Goal: Obtain resource: Download file/media

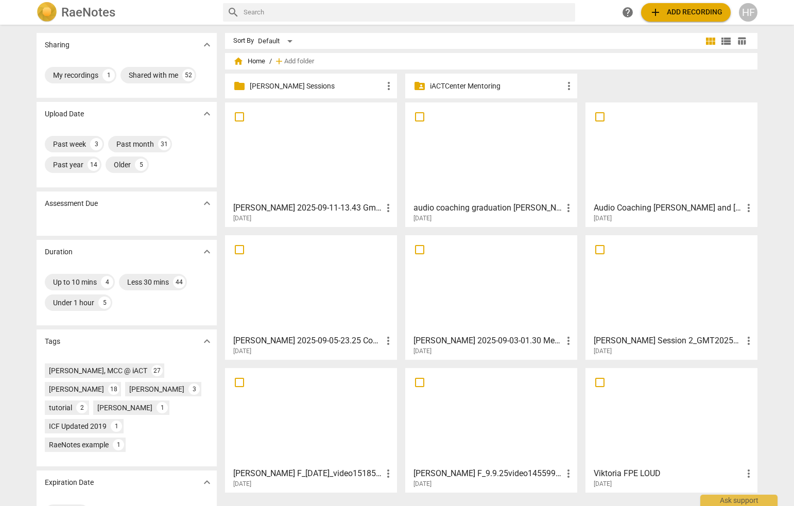
click at [292, 85] on p "[PERSON_NAME] Sessions" at bounding box center [316, 86] width 133 height 11
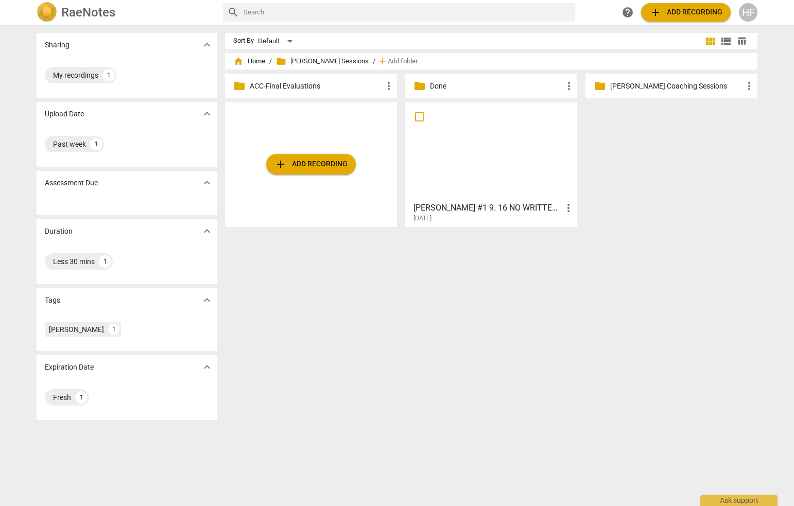
click at [491, 84] on p "Done" at bounding box center [496, 86] width 133 height 11
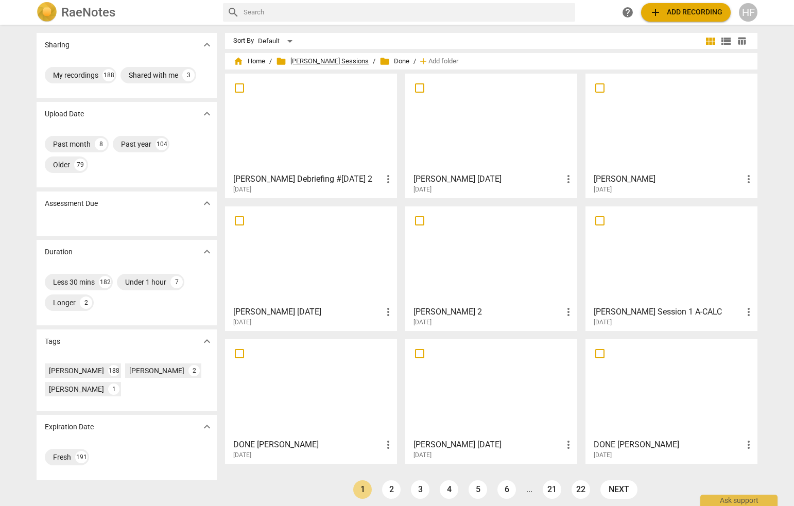
click at [344, 60] on span "folder [PERSON_NAME] Sessions" at bounding box center [322, 61] width 93 height 10
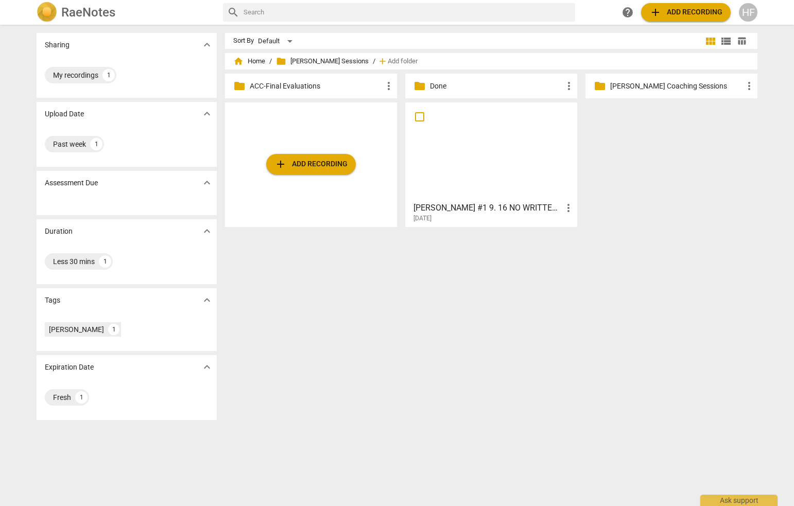
click at [648, 86] on p "[PERSON_NAME] Coaching Sessions" at bounding box center [676, 86] width 133 height 11
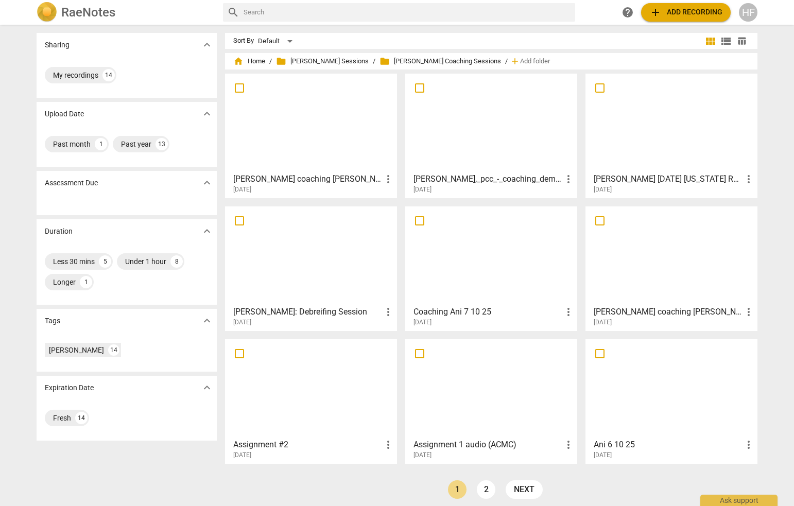
scroll to position [0, 1]
click at [510, 181] on h3 "[PERSON_NAME],_pcc_-_coaching_demo (720p)" at bounding box center [487, 179] width 149 height 12
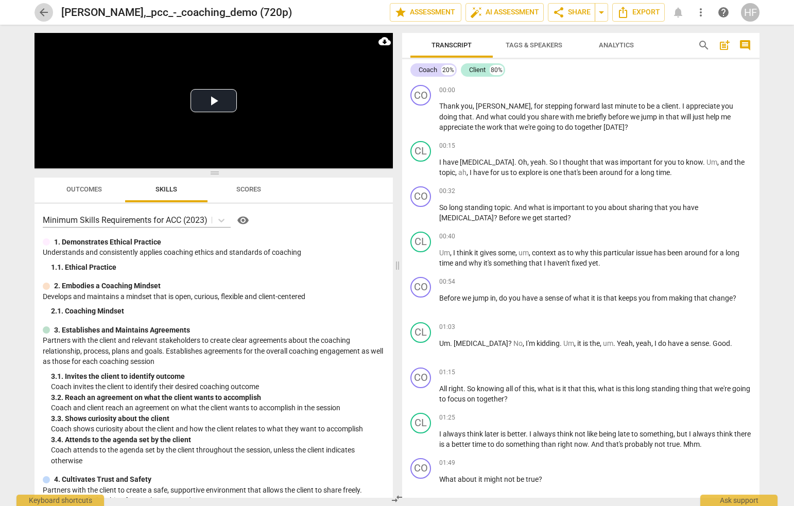
click at [49, 9] on span "arrow_back" at bounding box center [44, 12] width 12 height 12
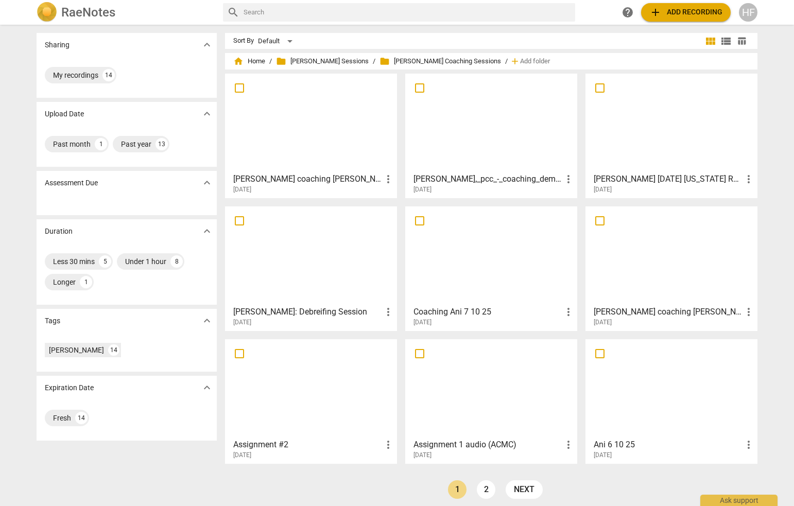
click at [647, 310] on h3 "[PERSON_NAME] coaching [PERSON_NAME] 7 10 25" at bounding box center [668, 312] width 149 height 12
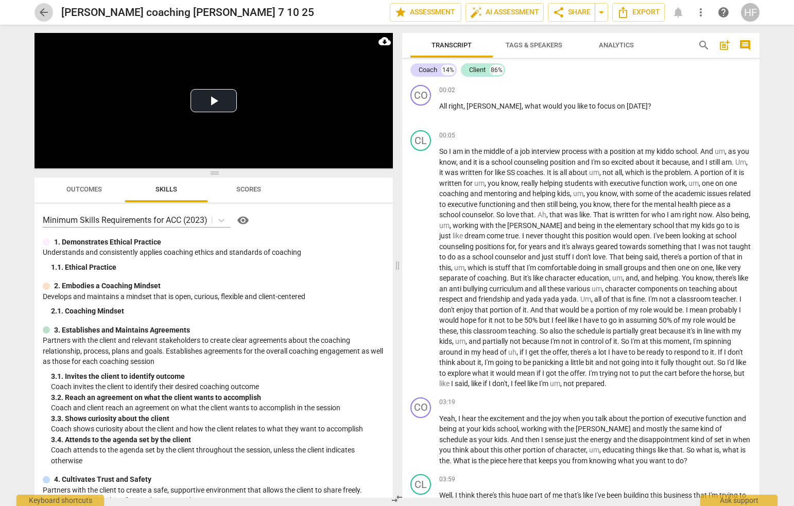
click at [43, 12] on span "arrow_back" at bounding box center [44, 12] width 12 height 12
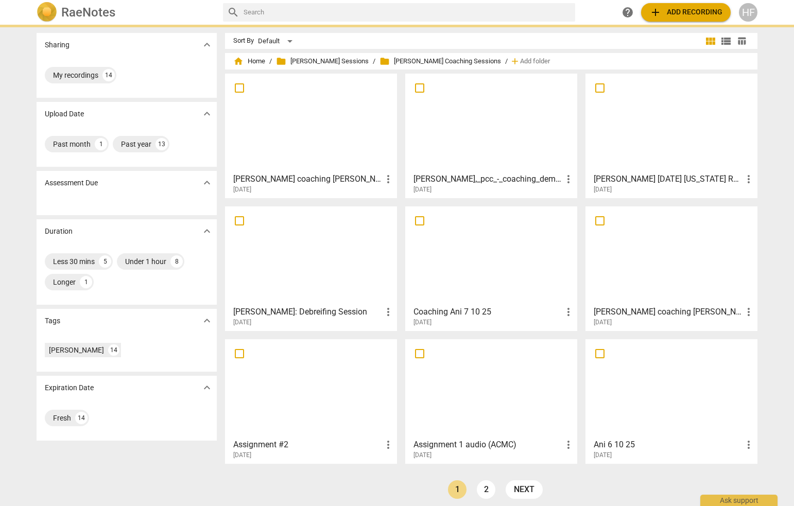
click at [470, 311] on h3 "Coaching Ani 7 10 25" at bounding box center [487, 312] width 149 height 12
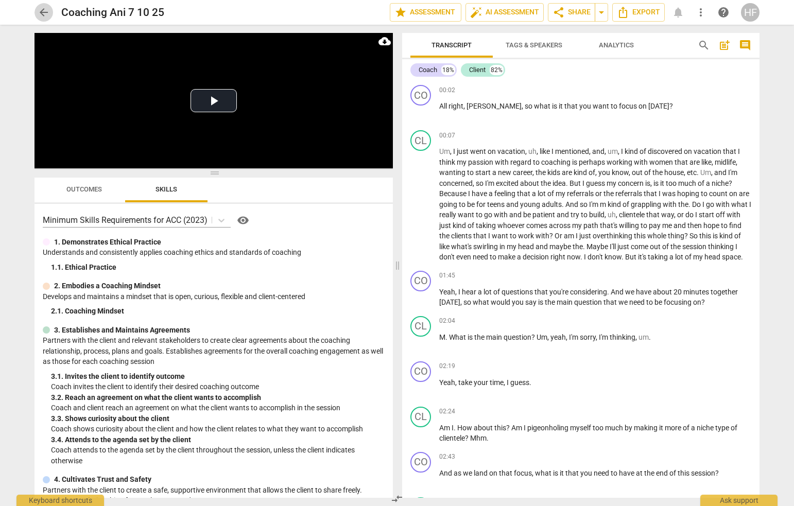
click at [44, 10] on span "arrow_back" at bounding box center [44, 12] width 12 height 12
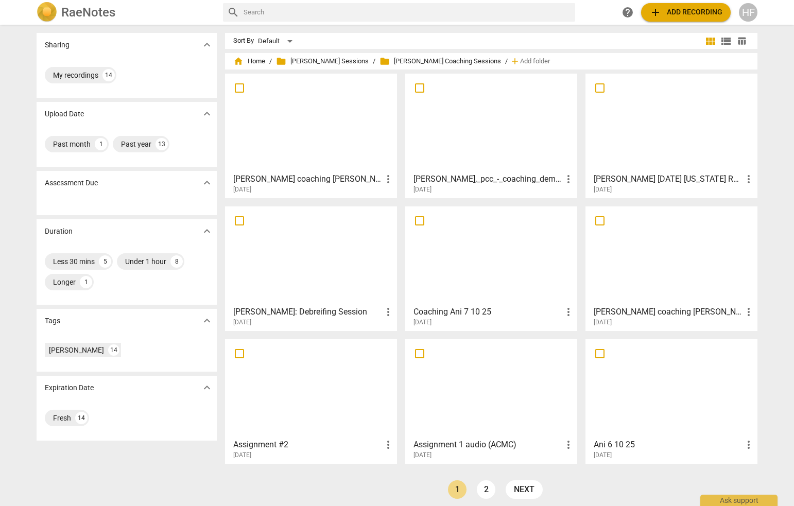
click at [477, 179] on h3 "[PERSON_NAME],_pcc_-_coaching_demo (720p)" at bounding box center [487, 179] width 149 height 12
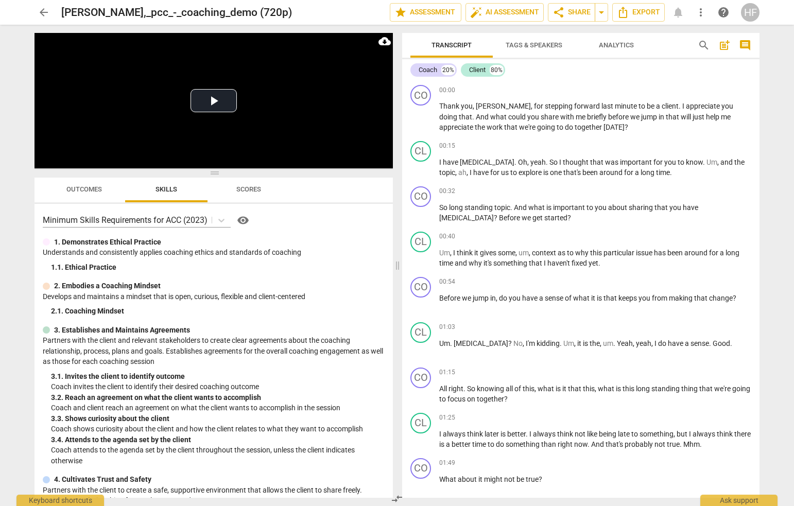
click at [46, 12] on span "arrow_back" at bounding box center [44, 12] width 12 height 12
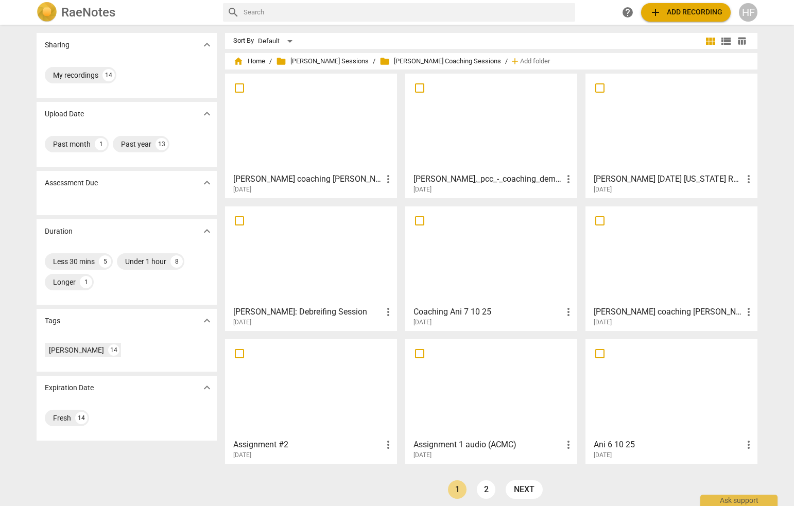
click at [282, 184] on h3 "[PERSON_NAME] coaching [PERSON_NAME]" at bounding box center [307, 179] width 149 height 12
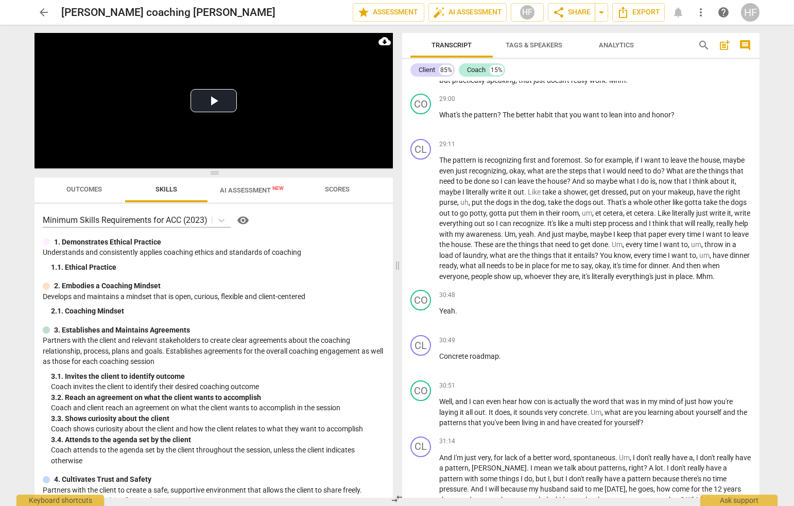
scroll to position [4140, 0]
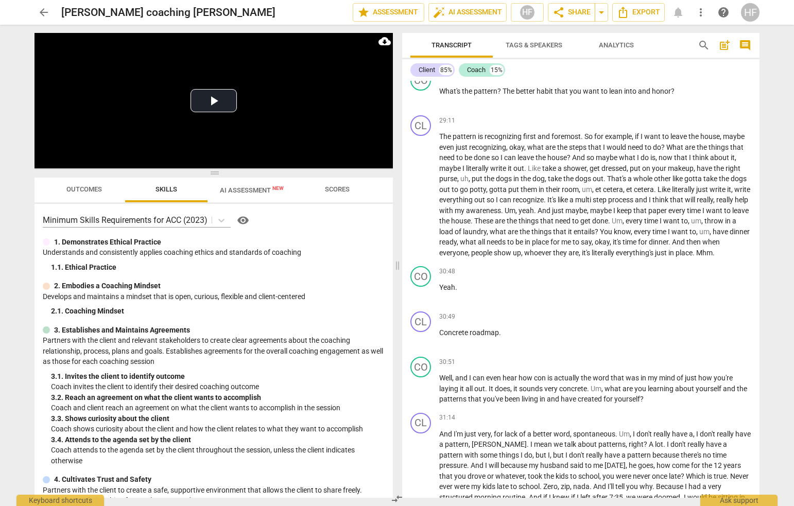
click at [43, 14] on span "arrow_back" at bounding box center [44, 12] width 12 height 12
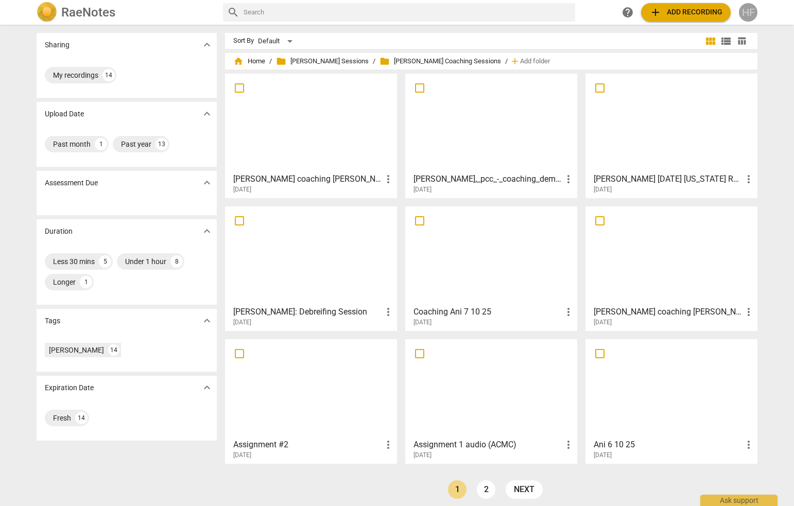
click at [648, 13] on div "HF" at bounding box center [748, 12] width 19 height 19
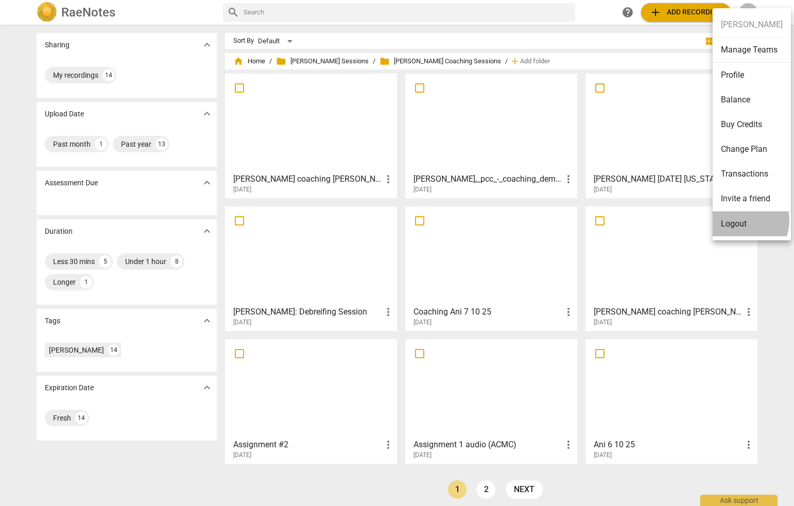
click at [648, 220] on li "Logout" at bounding box center [752, 224] width 78 height 25
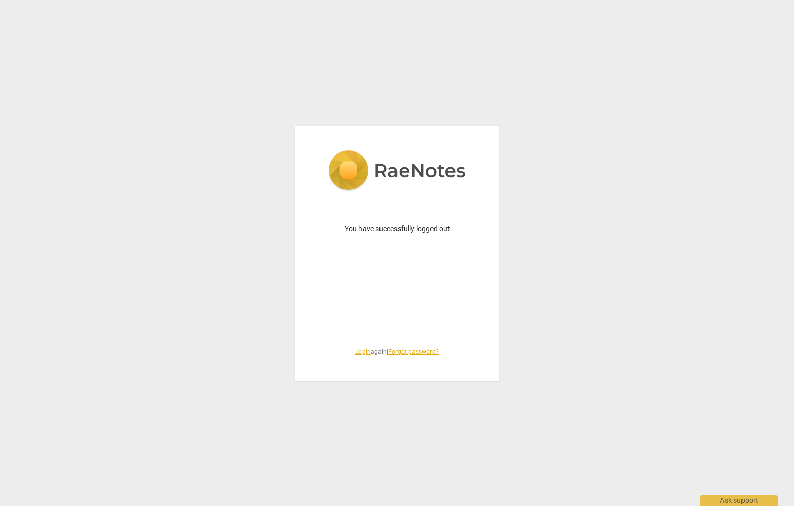
click at [359, 346] on div "You have successfully logged out Login again | Forgot password?" at bounding box center [397, 253] width 204 height 255
click at [359, 349] on link "Login" at bounding box center [362, 351] width 15 height 7
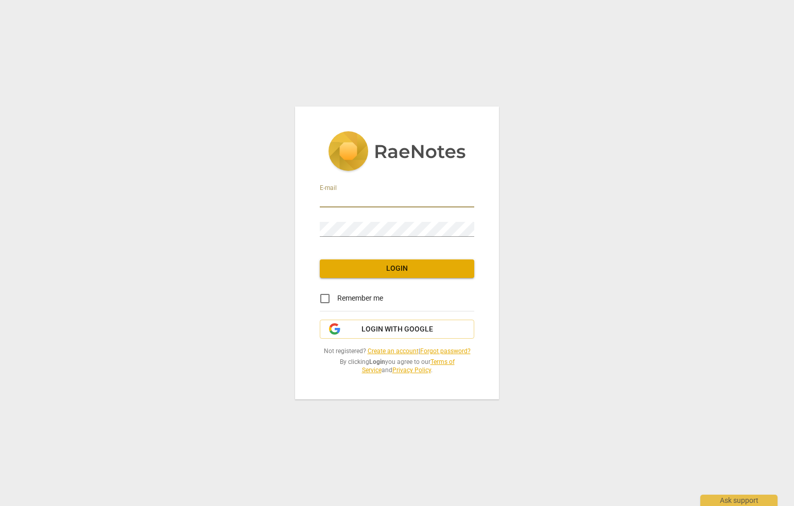
type input "[EMAIL_ADDRESS][DOMAIN_NAME]"
click at [397, 266] on span "Login" at bounding box center [397, 269] width 138 height 10
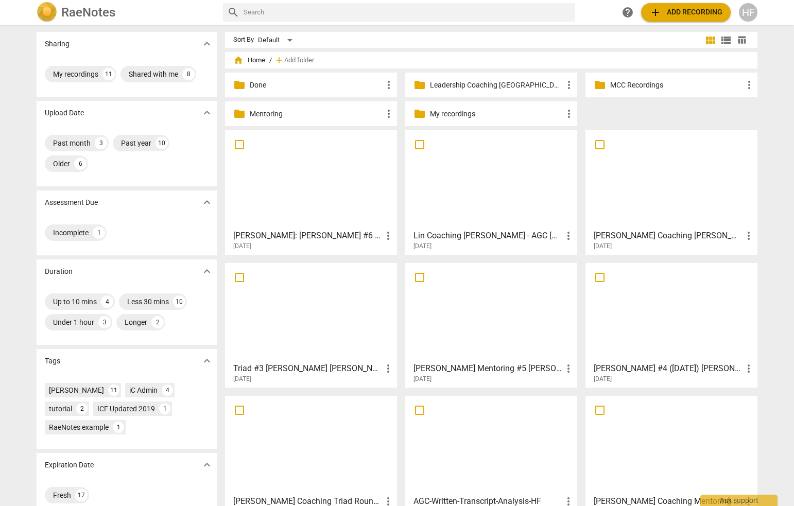
click at [307, 235] on h3 "[PERSON_NAME]: [PERSON_NAME] #6 [DATE].2025" at bounding box center [307, 236] width 149 height 12
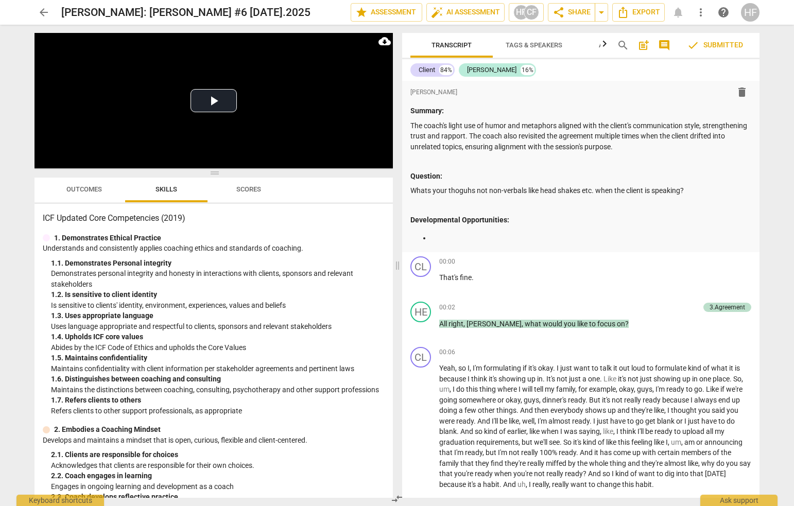
click at [47, 9] on span "arrow_back" at bounding box center [44, 12] width 12 height 12
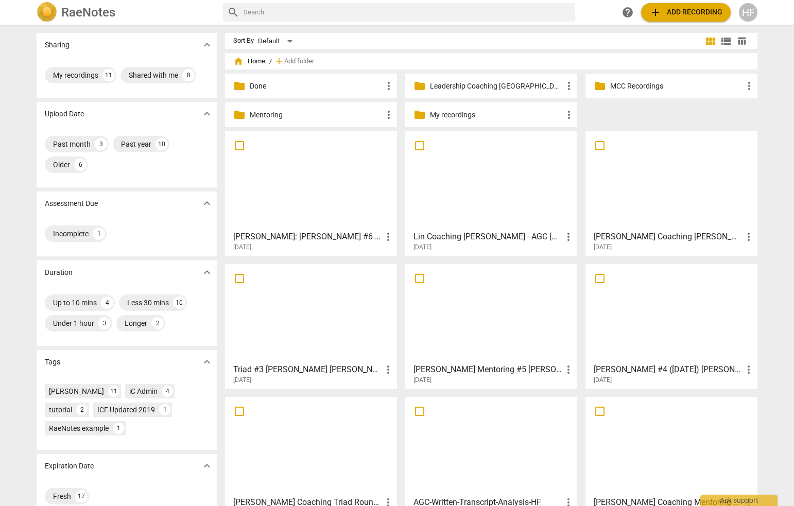
click at [499, 236] on h3 "Lin Coaching [PERSON_NAME] - AGC [DATE] Session 22" at bounding box center [487, 237] width 149 height 12
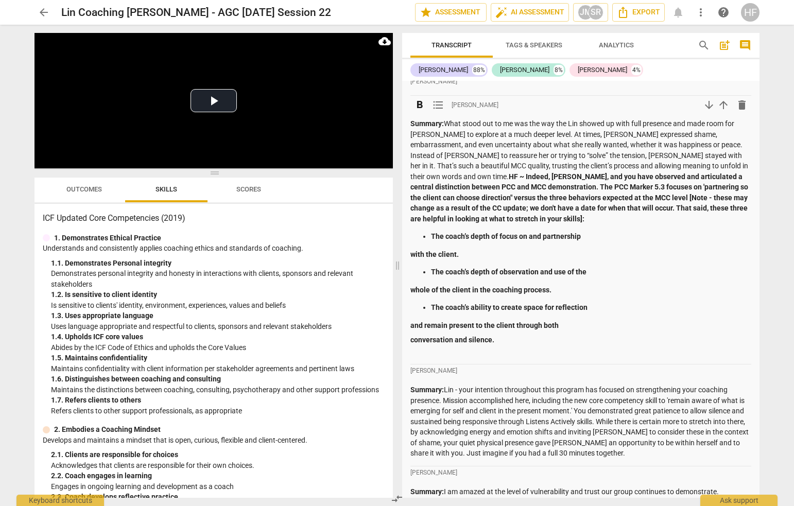
scroll to position [78, 0]
click at [48, 10] on span "arrow_back" at bounding box center [44, 12] width 12 height 12
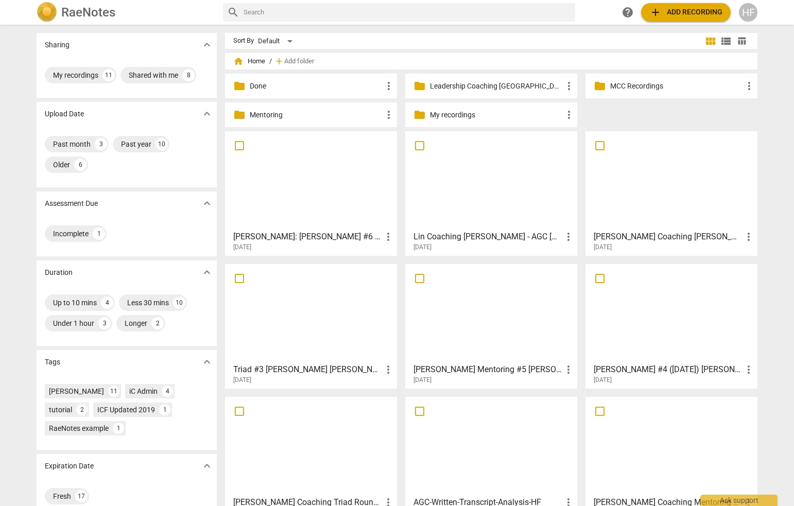
click at [506, 373] on h3 "[PERSON_NAME] Mentoring #5 [PERSON_NAME]" at bounding box center [487, 369] width 149 height 12
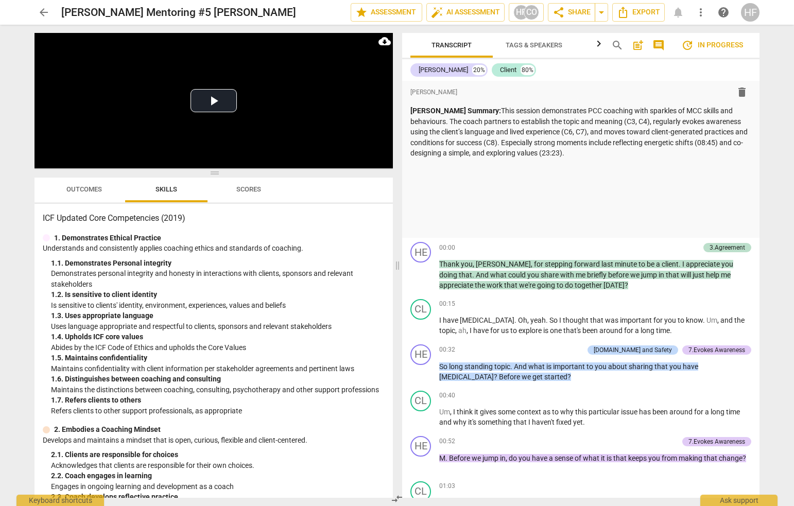
click at [37, 9] on span "arrow_back" at bounding box center [43, 12] width 19 height 12
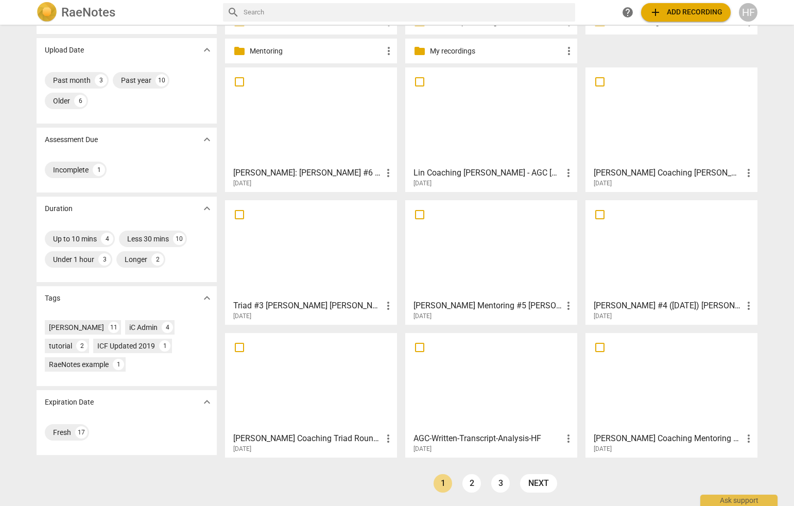
scroll to position [64, 0]
click at [301, 302] on h3 "Triad #3 [PERSON_NAME] [PERSON_NAME]" at bounding box center [307, 306] width 149 height 12
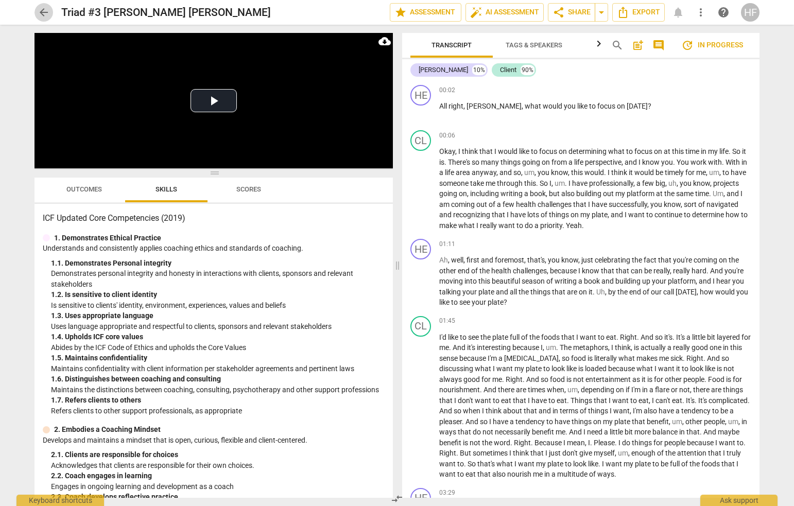
click at [43, 9] on span "arrow_back" at bounding box center [44, 12] width 12 height 12
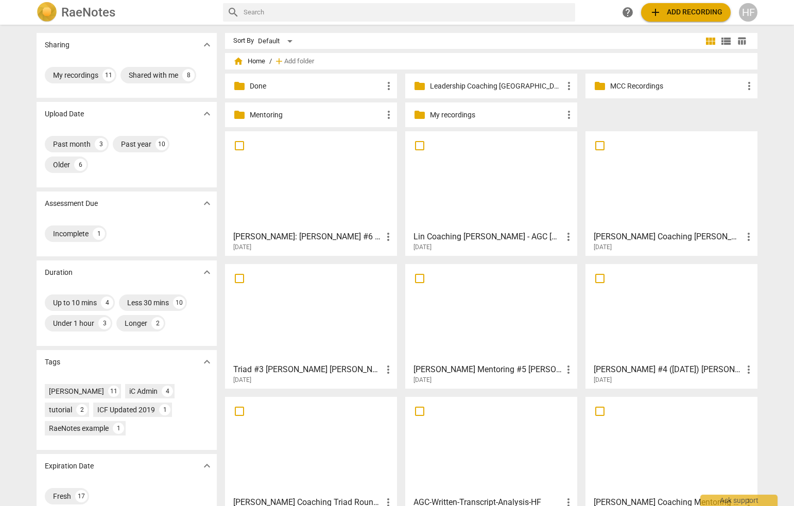
click at [648, 370] on h3 "[PERSON_NAME] #4 ([DATE]) [PERSON_NAME]" at bounding box center [668, 369] width 149 height 12
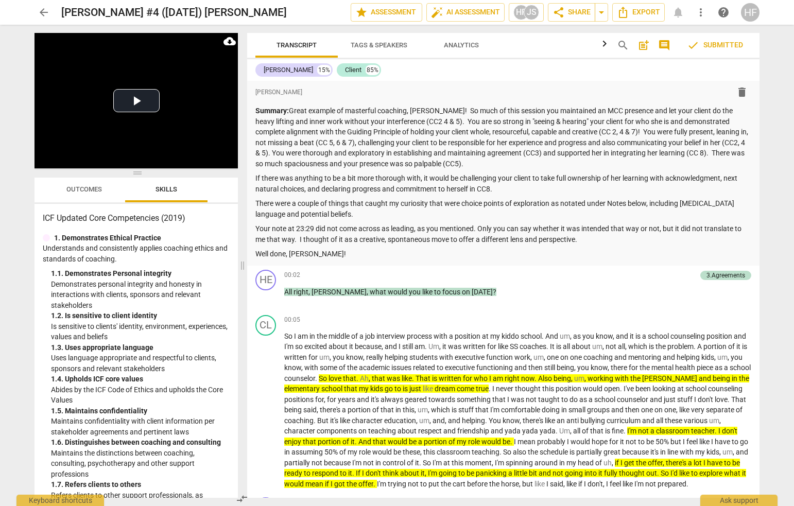
drag, startPoint x: 395, startPoint y: 263, endPoint x: 240, endPoint y: 251, distance: 155.4
click at [240, 251] on span at bounding box center [242, 265] width 6 height 481
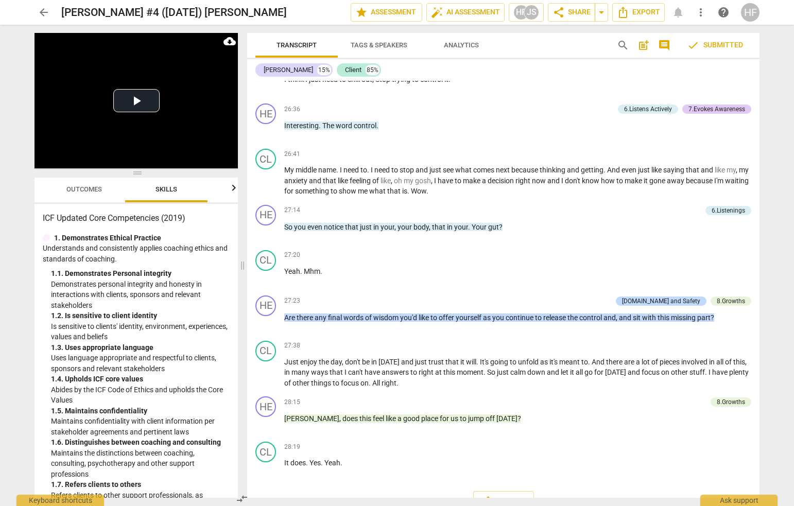
scroll to position [2668, 0]
click at [648, 398] on div "8.Growths" at bounding box center [731, 402] width 28 height 9
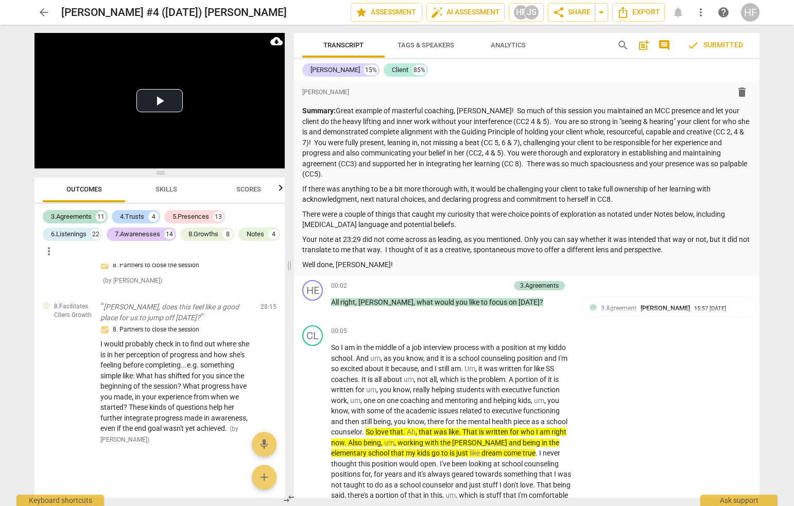
scroll to position [0, 0]
click at [40, 11] on span "arrow_back" at bounding box center [44, 12] width 12 height 12
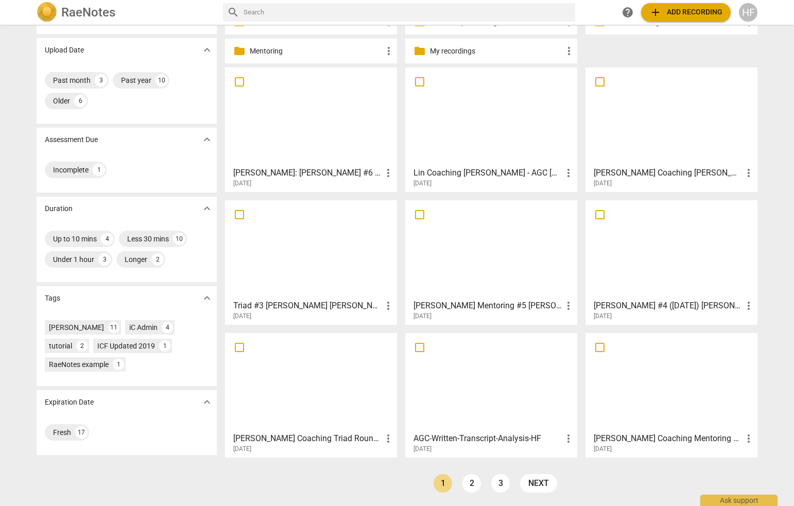
scroll to position [64, 0]
click at [648, 447] on div "[DATE]" at bounding box center [674, 449] width 161 height 9
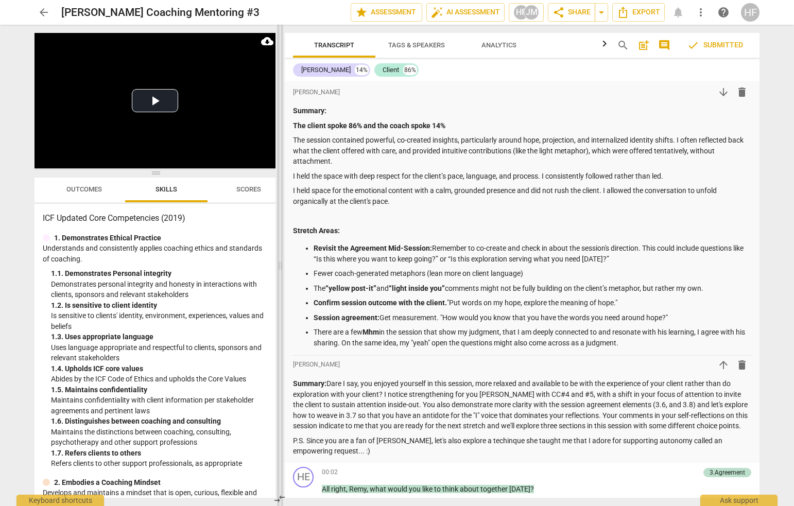
drag, startPoint x: 397, startPoint y: 265, endPoint x: 280, endPoint y: 256, distance: 117.7
click at [280, 256] on span at bounding box center [280, 265] width 6 height 481
click at [648, 10] on span "Export" at bounding box center [638, 12] width 43 height 12
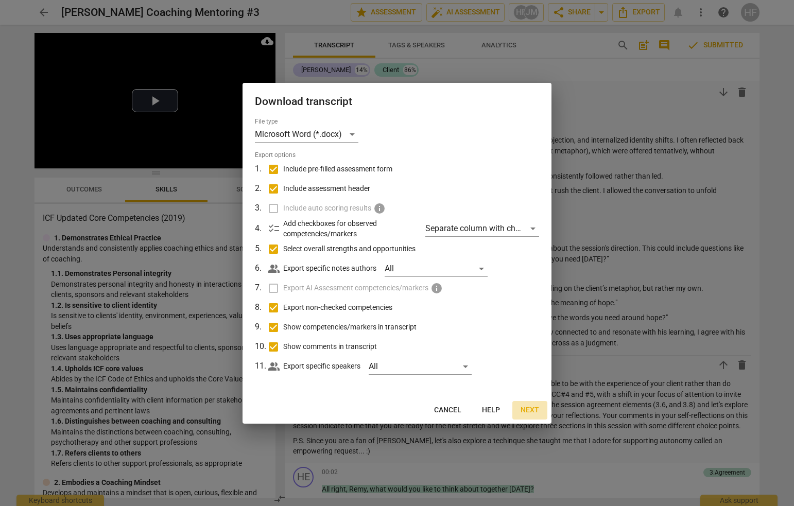
click at [517, 405] on button "Next" at bounding box center [529, 410] width 35 height 19
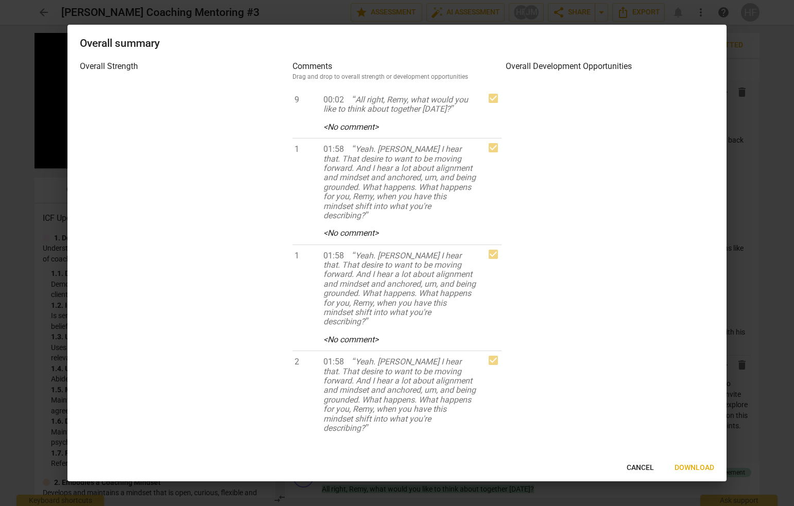
click at [648, 468] on span "Download" at bounding box center [694, 468] width 40 height 10
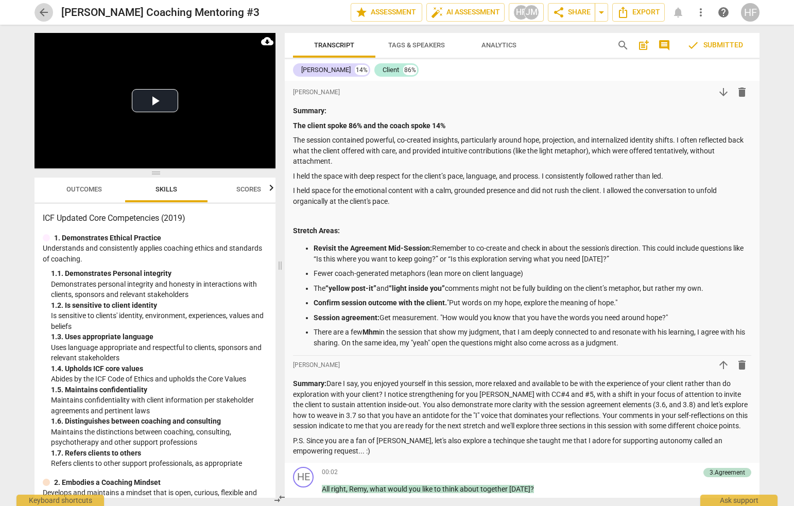
click at [44, 11] on span "arrow_back" at bounding box center [44, 12] width 12 height 12
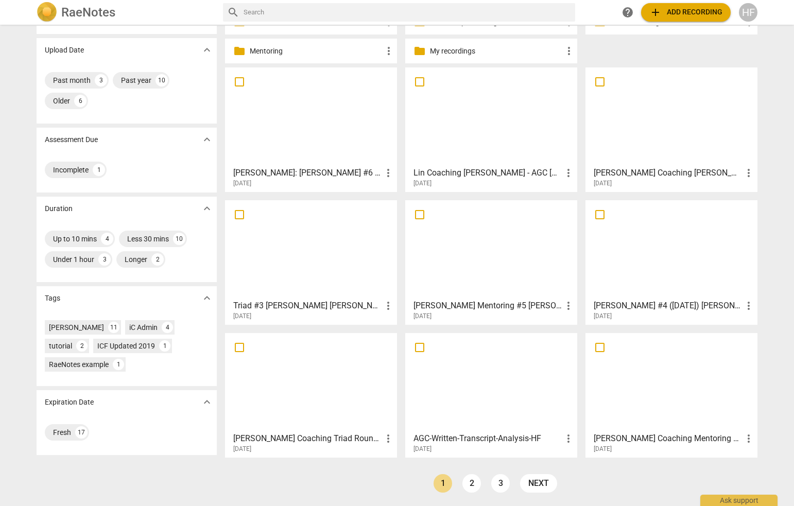
scroll to position [64, 0]
click at [645, 302] on h3 "[PERSON_NAME] #4 ([DATE]) [PERSON_NAME]" at bounding box center [668, 306] width 149 height 12
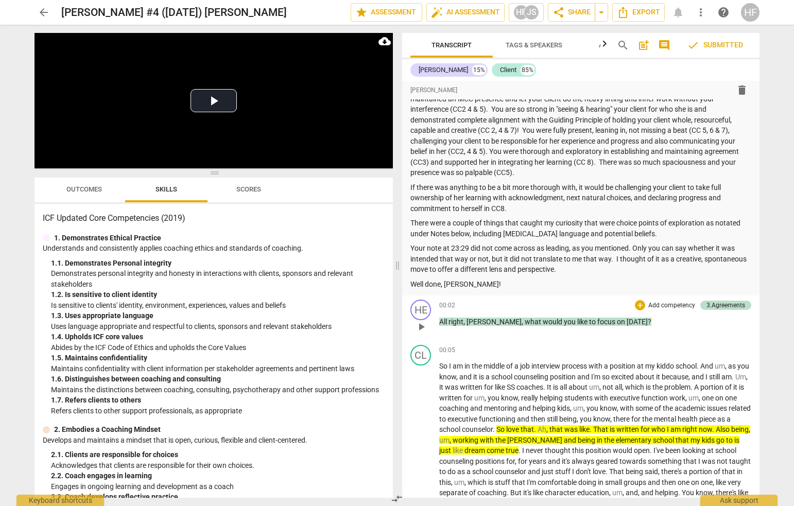
scroll to position [27, 0]
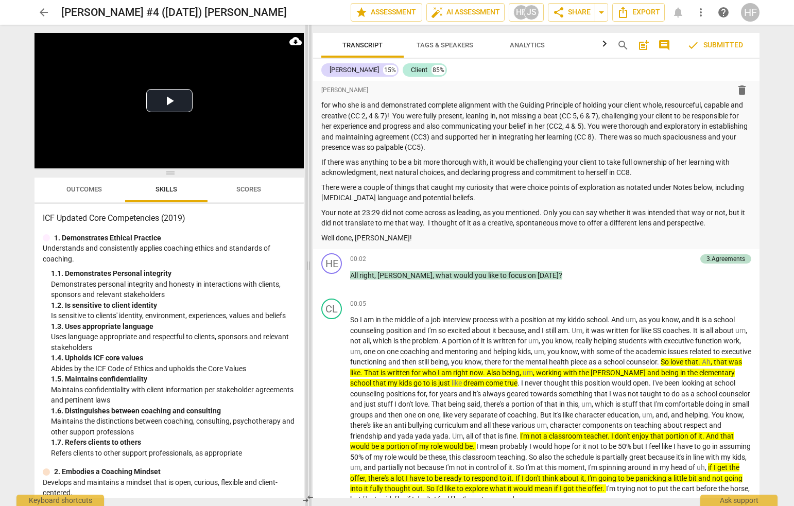
drag, startPoint x: 329, startPoint y: 265, endPoint x: 271, endPoint y: 263, distance: 58.2
click at [305, 263] on span at bounding box center [308, 265] width 6 height 481
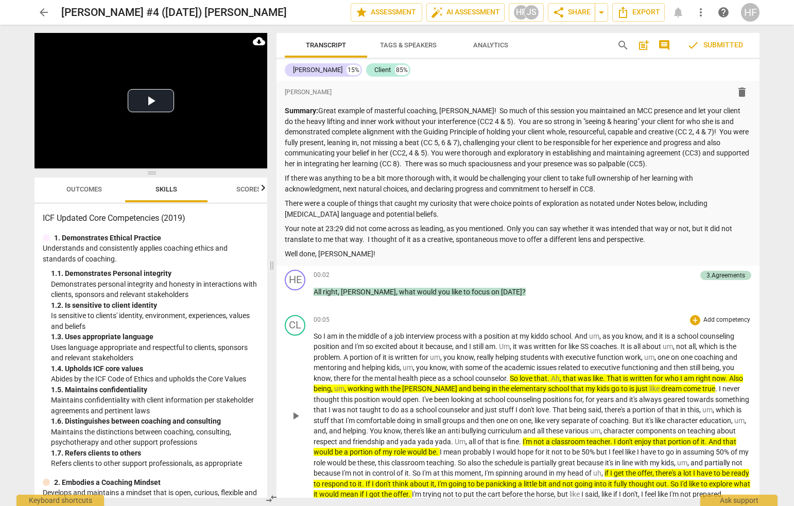
scroll to position [0, 0]
click at [46, 15] on span "arrow_back" at bounding box center [44, 12] width 12 height 12
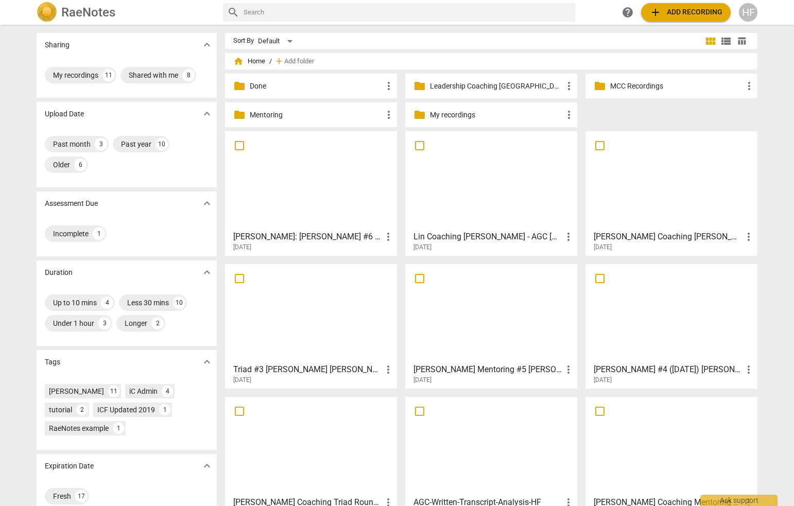
click at [470, 86] on p "Leadership Coaching [GEOGRAPHIC_DATA]" at bounding box center [496, 86] width 133 height 11
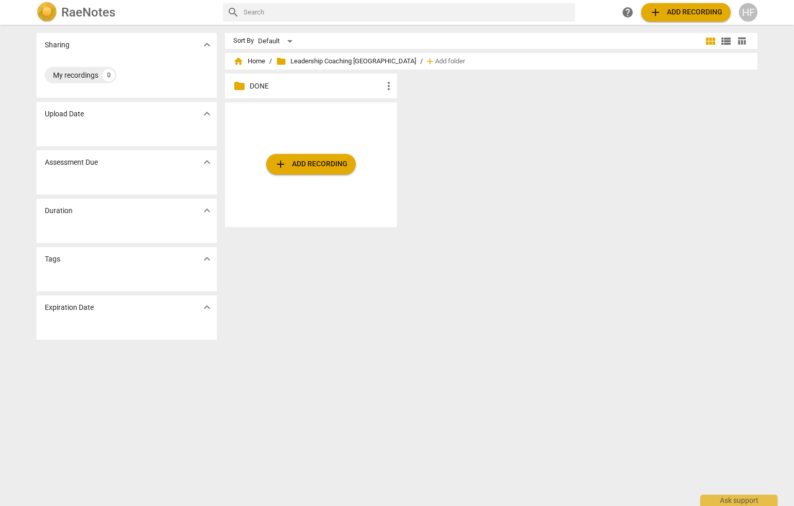
click at [318, 85] on p "DONE" at bounding box center [316, 86] width 133 height 11
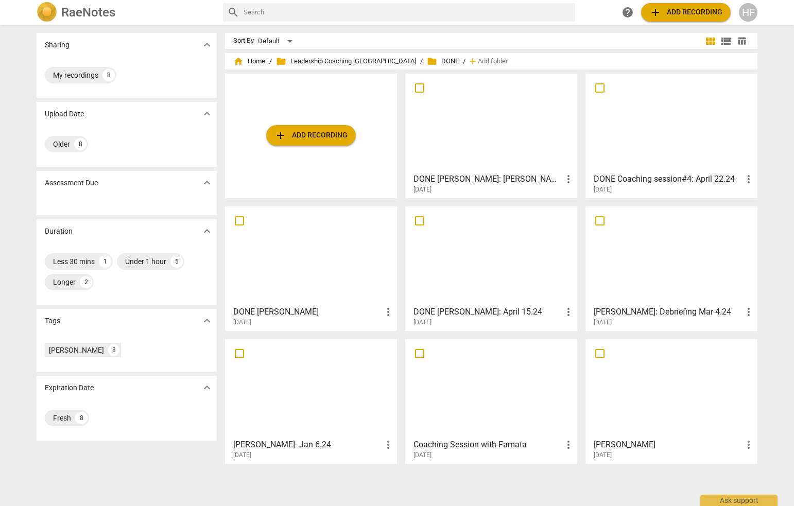
click at [445, 312] on h3 "DONE [PERSON_NAME]: April 15.24" at bounding box center [487, 312] width 149 height 12
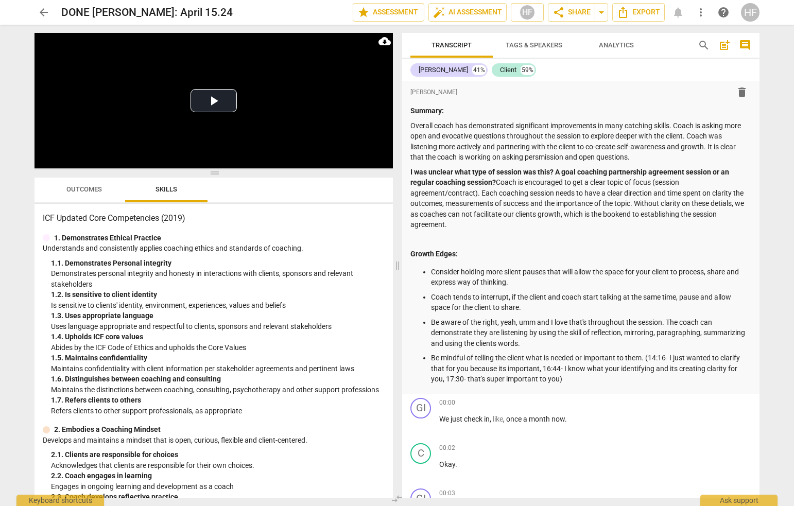
click at [41, 11] on span "arrow_back" at bounding box center [44, 12] width 12 height 12
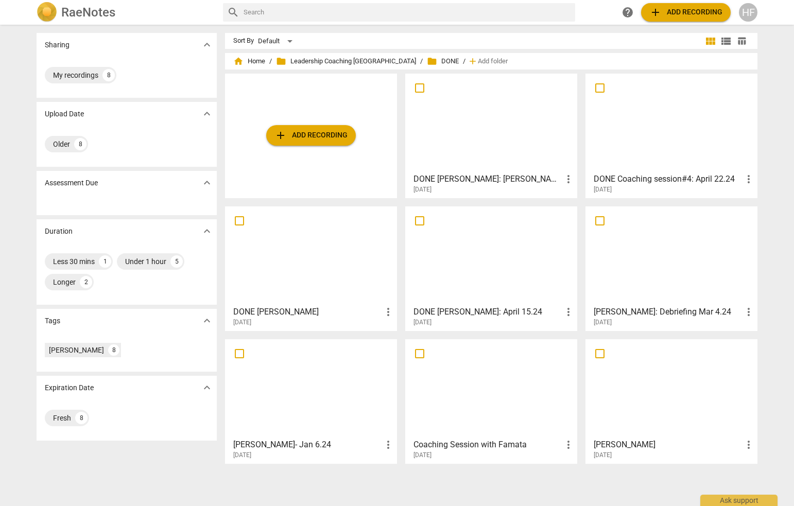
click at [648, 9] on div "HF" at bounding box center [748, 12] width 19 height 19
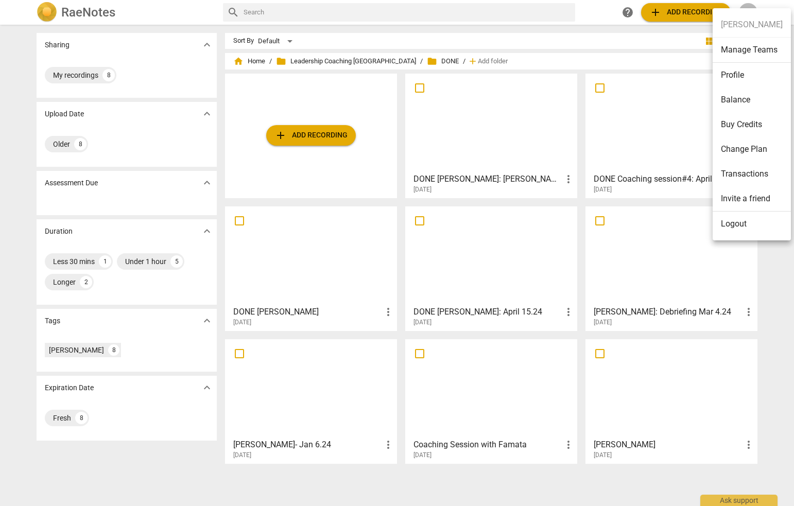
click at [648, 223] on li "Logout" at bounding box center [752, 224] width 78 height 25
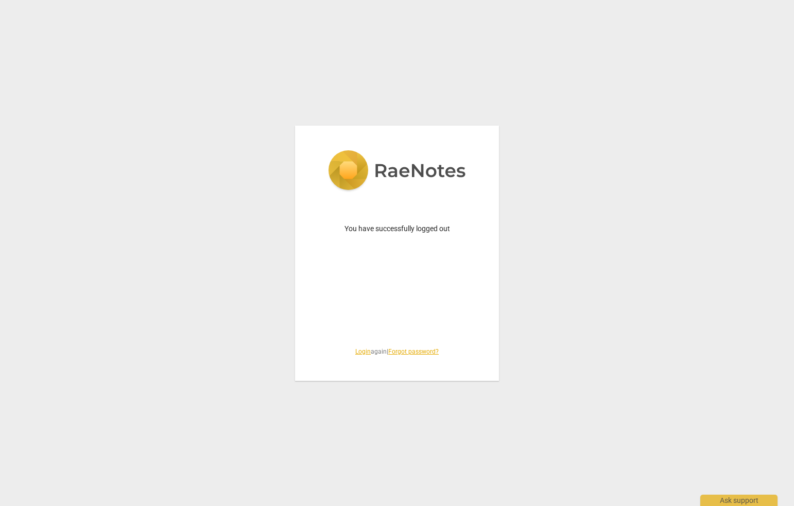
click at [359, 351] on link "Login" at bounding box center [362, 351] width 15 height 7
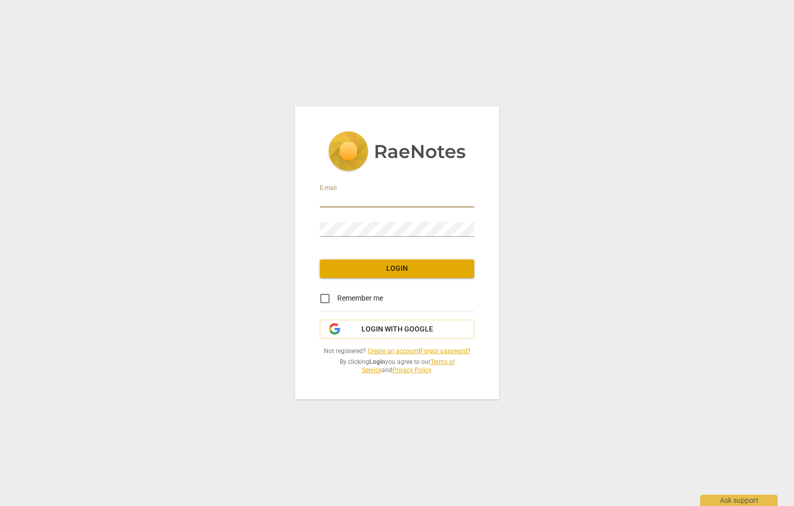
type input "[PERSON_NAME][EMAIL_ADDRESS][DOMAIN_NAME]"
click at [395, 268] on span "Login" at bounding box center [397, 269] width 138 height 10
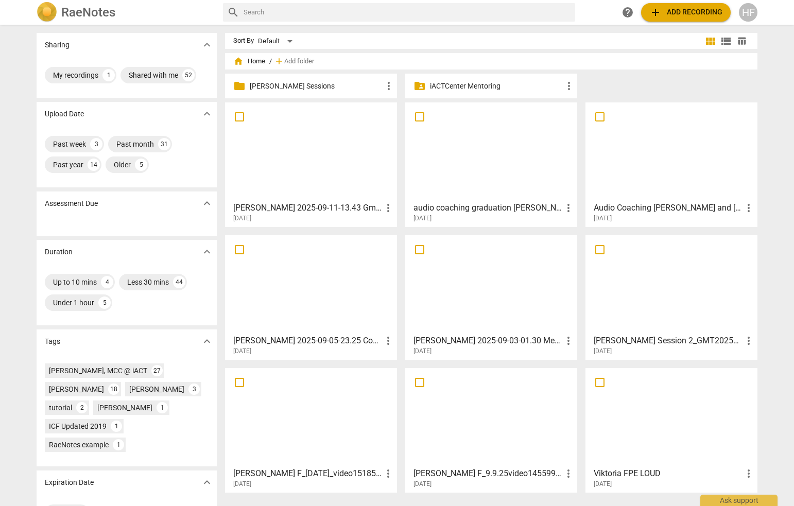
click at [453, 94] on div "folder_shared iACTCenter Mentoring more_vert" at bounding box center [491, 86] width 172 height 25
click at [452, 88] on p "iACTCenter Mentoring" at bounding box center [496, 86] width 133 height 11
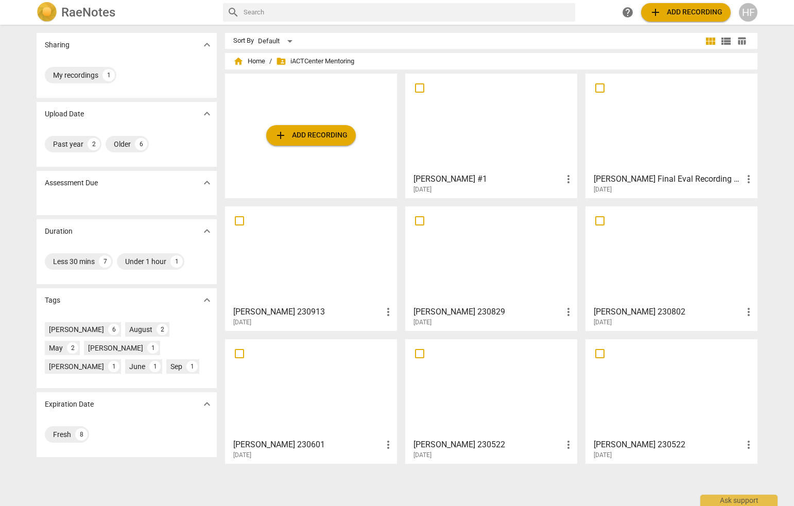
click at [314, 59] on span "folder_shared iACTCenter Mentoring" at bounding box center [315, 61] width 78 height 10
click at [252, 61] on span "home Home" at bounding box center [249, 61] width 32 height 10
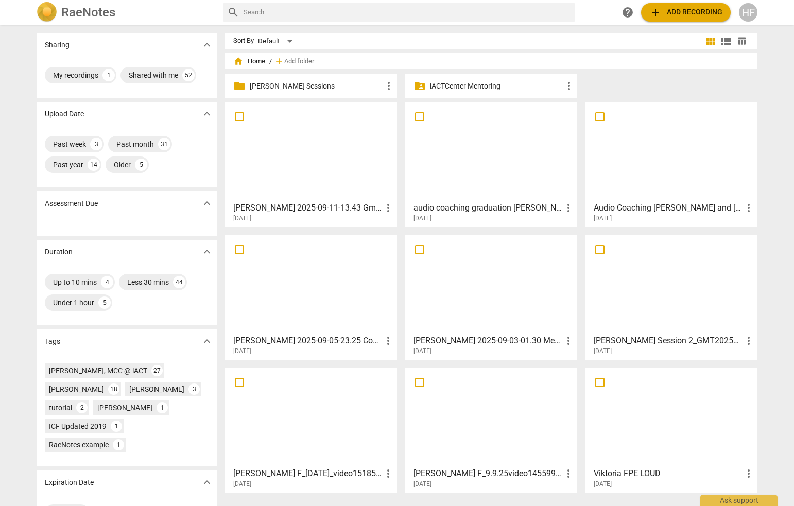
click at [305, 85] on p "[PERSON_NAME] Sessions" at bounding box center [316, 86] width 133 height 11
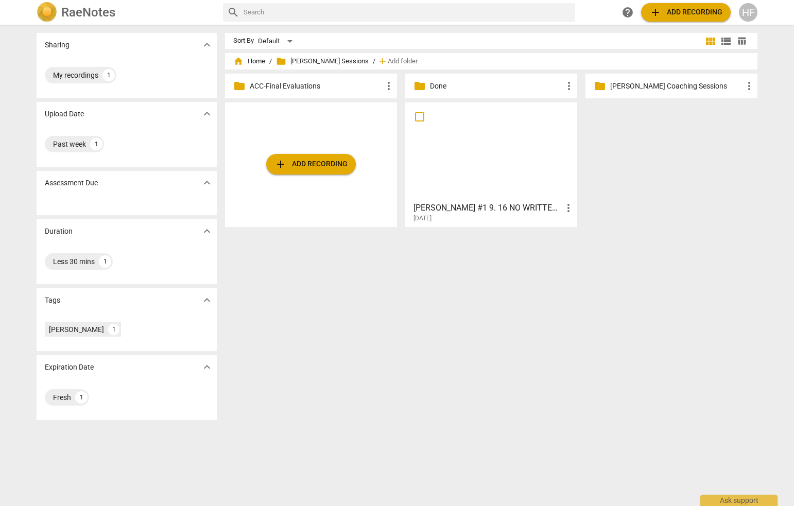
click at [617, 83] on p "[PERSON_NAME] Coaching Sessions" at bounding box center [676, 86] width 133 height 11
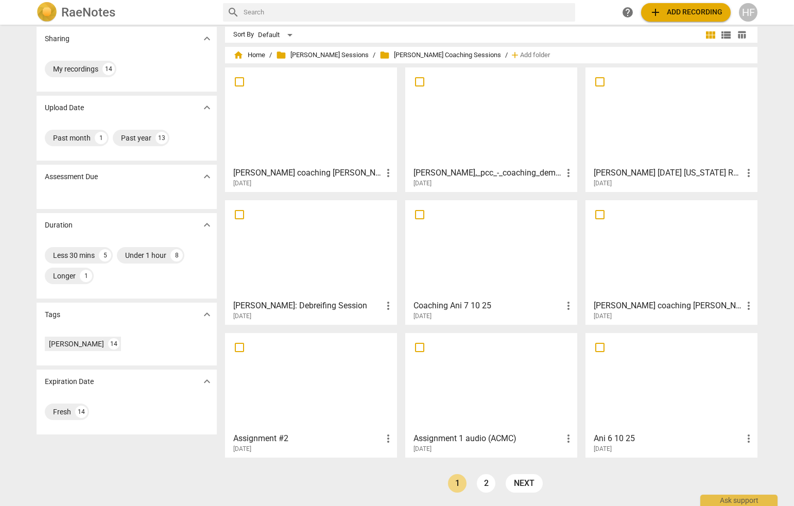
scroll to position [6, 0]
click at [478, 482] on link "2" at bounding box center [486, 483] width 19 height 19
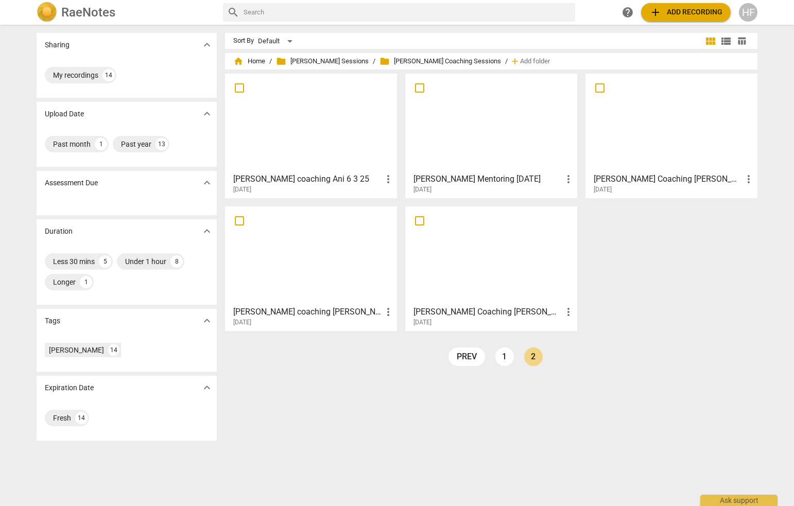
click at [495, 181] on h3 "[PERSON_NAME] Mentoring [DATE]" at bounding box center [487, 179] width 149 height 12
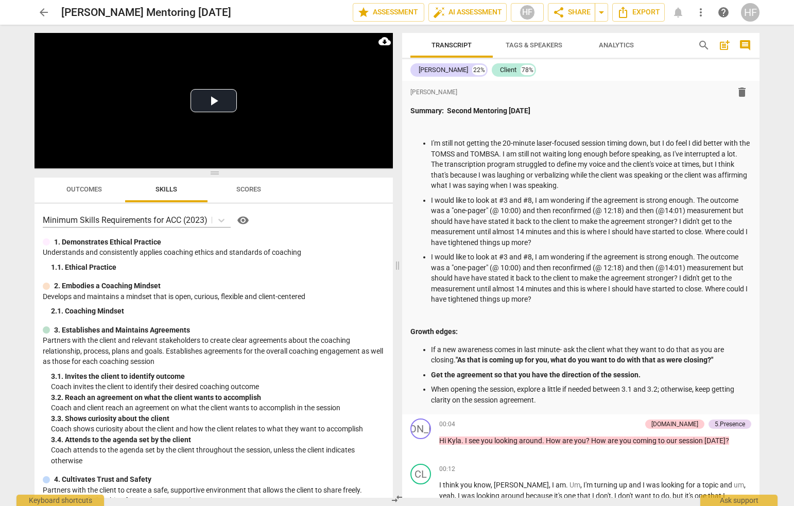
click at [47, 9] on span "arrow_back" at bounding box center [44, 12] width 12 height 12
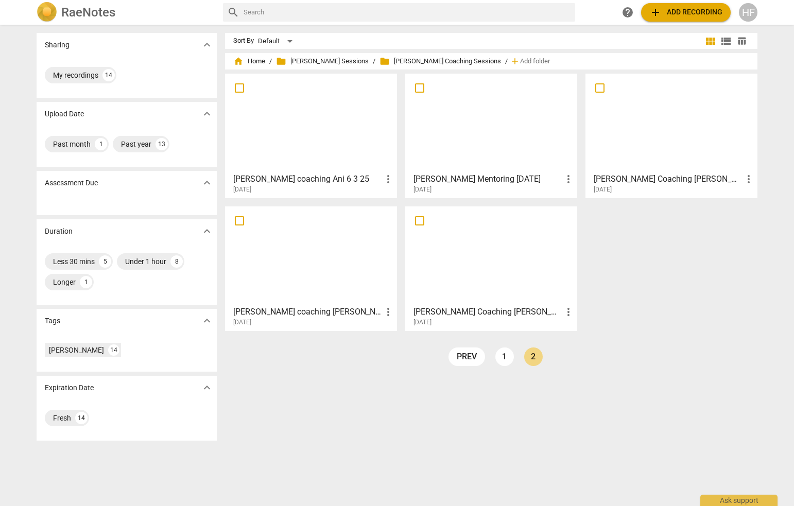
click at [332, 169] on div "[PERSON_NAME] coaching Ani 6 3 25 more_vert [DATE]" at bounding box center [312, 181] width 166 height 26
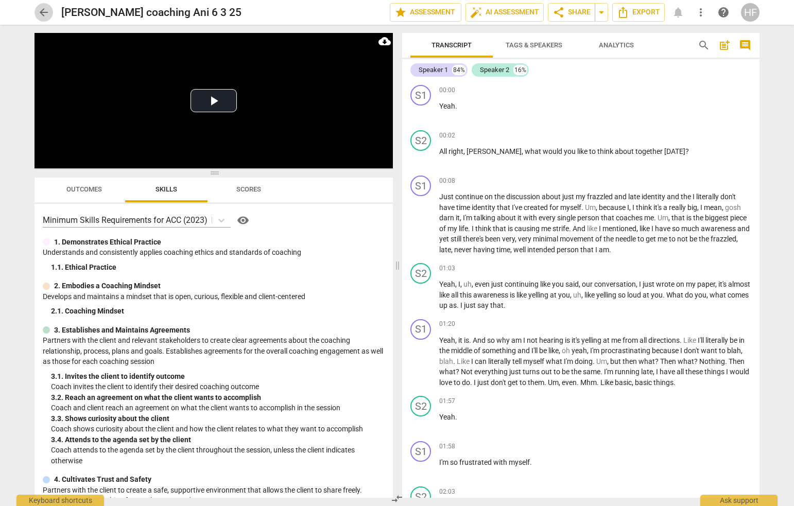
click at [43, 15] on span "arrow_back" at bounding box center [44, 12] width 12 height 12
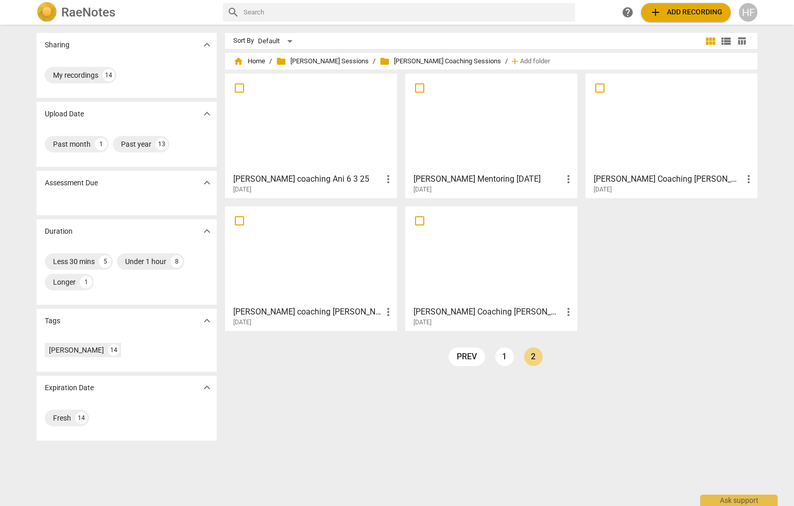
click at [637, 185] on h3 "[PERSON_NAME] Coaching [PERSON_NAME]" at bounding box center [668, 179] width 149 height 12
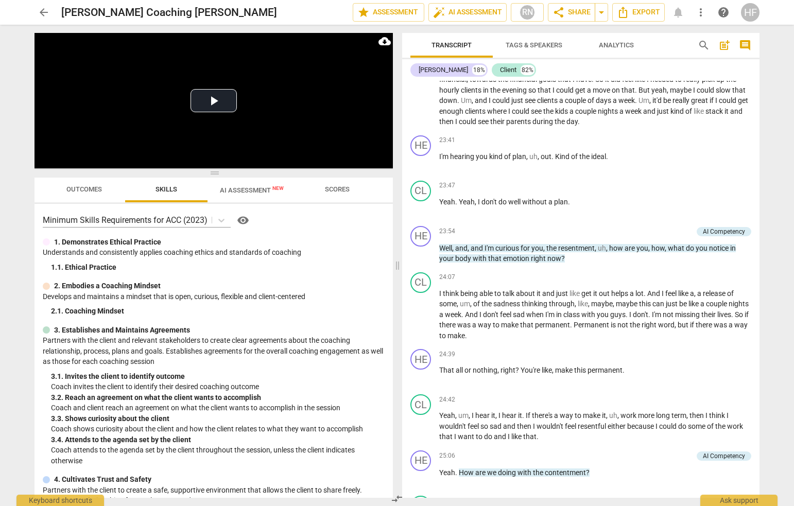
scroll to position [3689, 0]
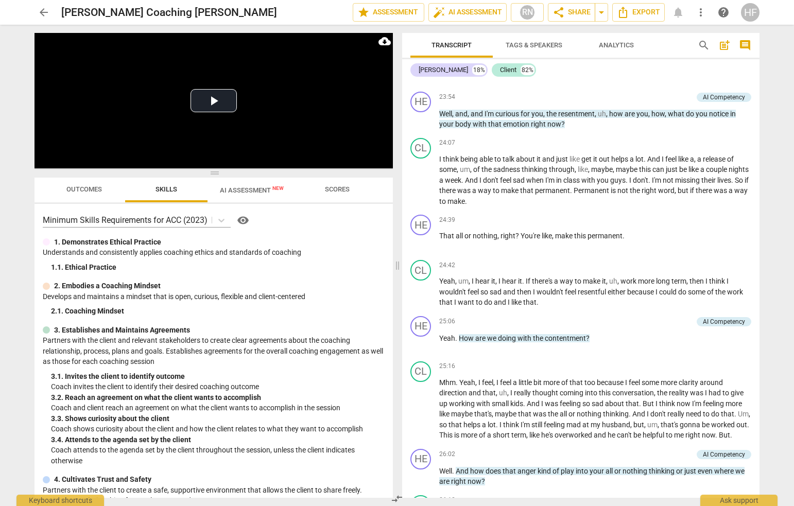
click at [39, 13] on span "arrow_back" at bounding box center [44, 12] width 12 height 12
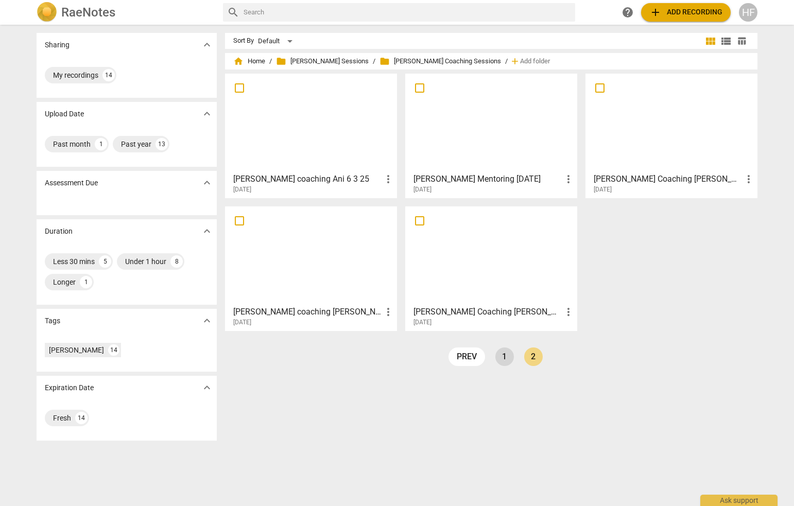
click at [503, 357] on link "1" at bounding box center [504, 357] width 19 height 19
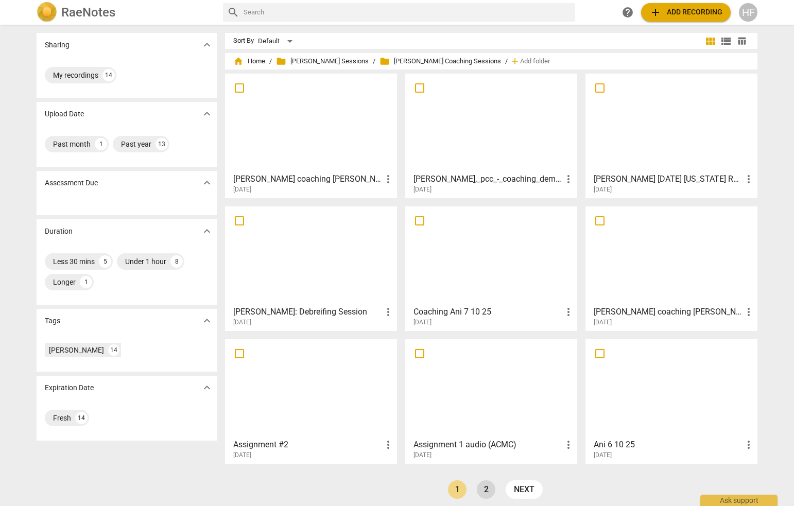
click at [486, 488] on link "2" at bounding box center [486, 489] width 19 height 19
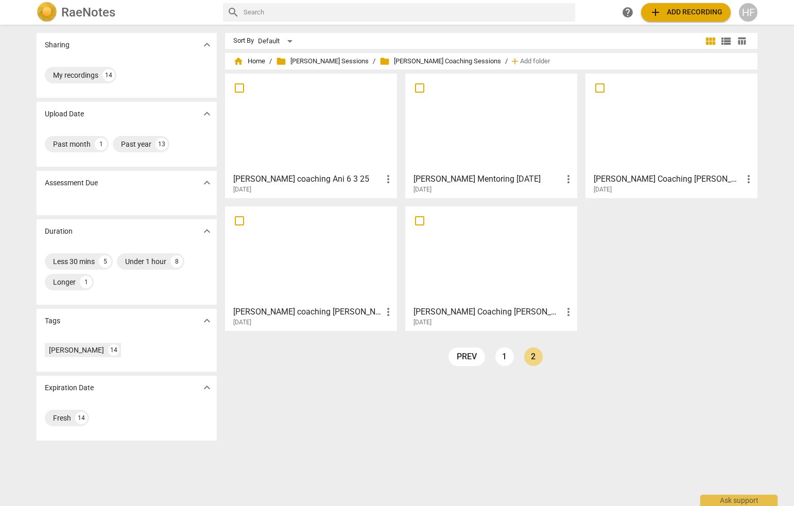
click at [297, 305] on div "[PERSON_NAME] coaching [PERSON_NAME] more_vert [DATE]" at bounding box center [312, 314] width 166 height 26
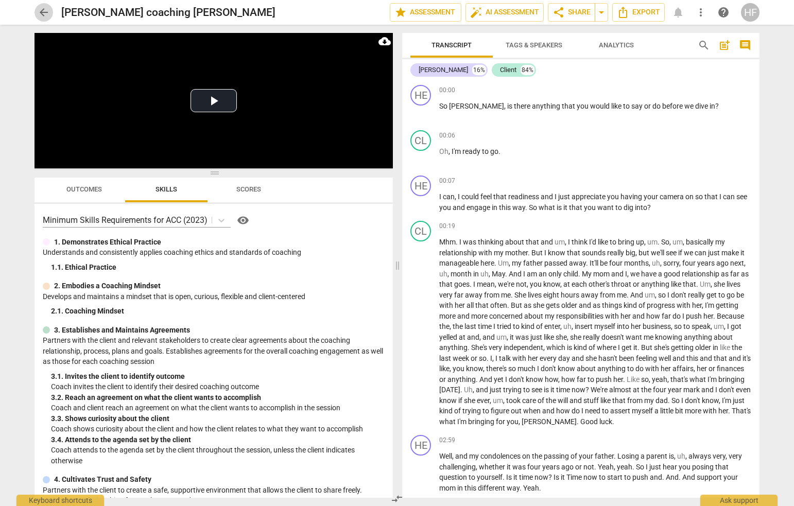
click at [44, 11] on span "arrow_back" at bounding box center [44, 12] width 12 height 12
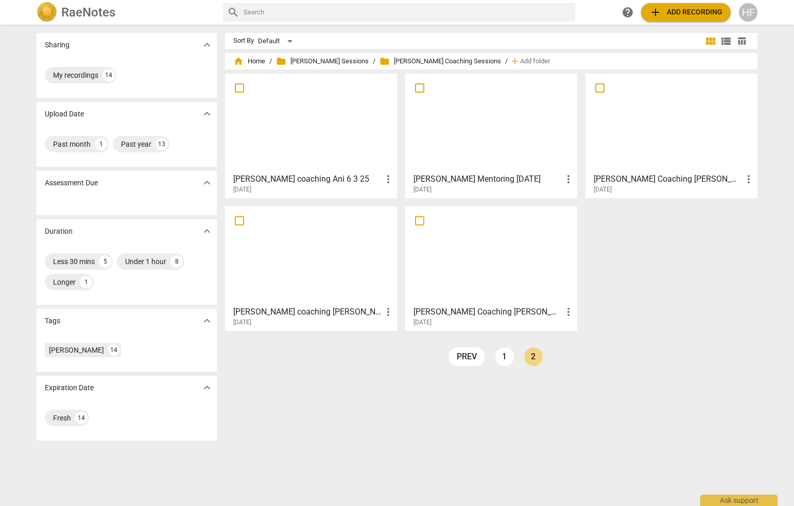
click at [322, 175] on h3 "[PERSON_NAME] coaching Ani 6 3 25" at bounding box center [307, 179] width 149 height 12
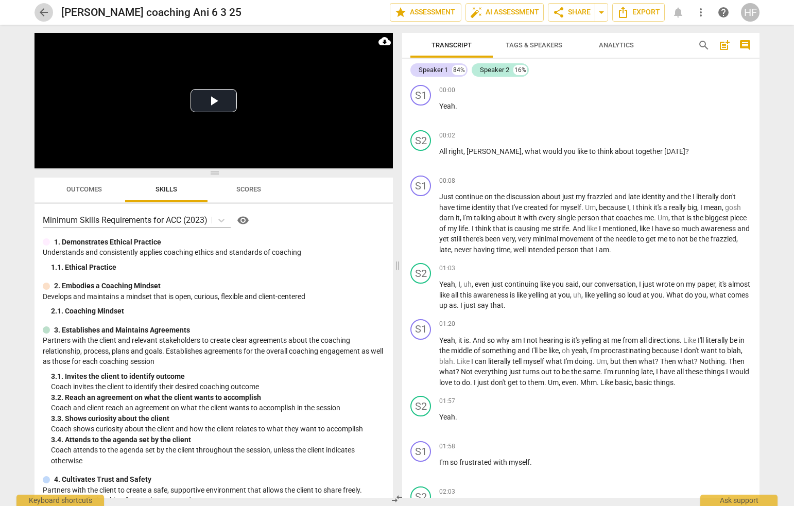
click at [41, 10] on span "arrow_back" at bounding box center [44, 12] width 12 height 12
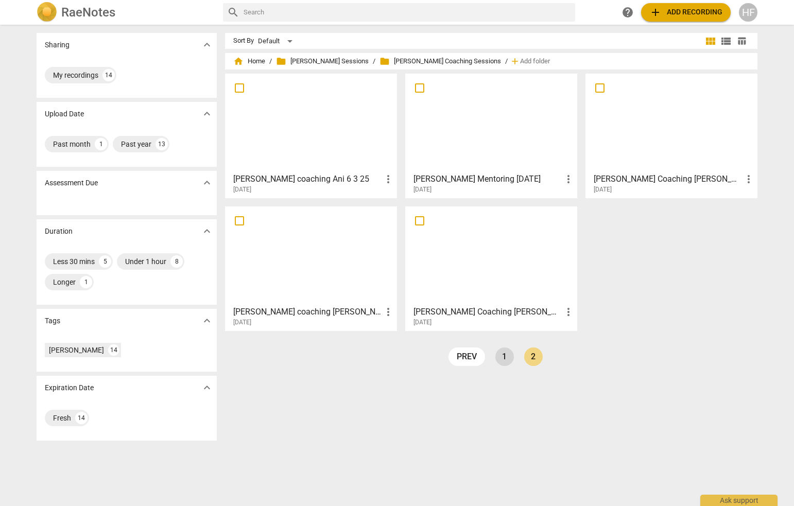
click at [507, 360] on link "1" at bounding box center [504, 357] width 19 height 19
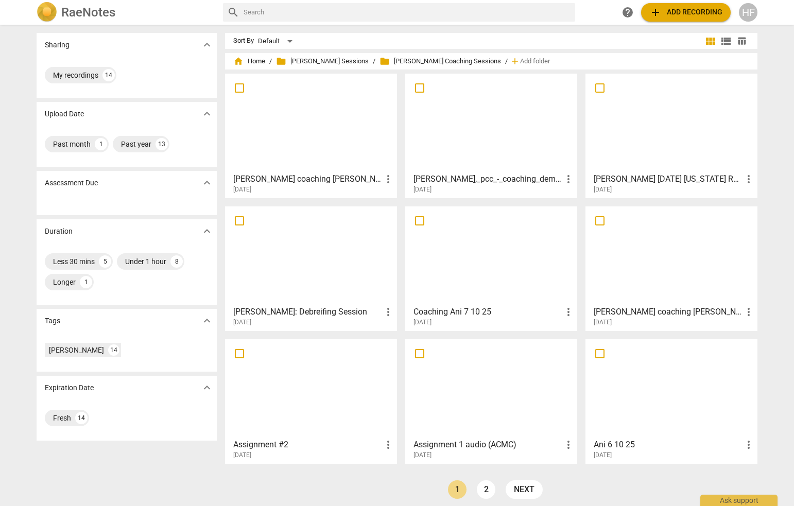
click at [328, 181] on h3 "[PERSON_NAME] coaching [PERSON_NAME]" at bounding box center [307, 179] width 149 height 12
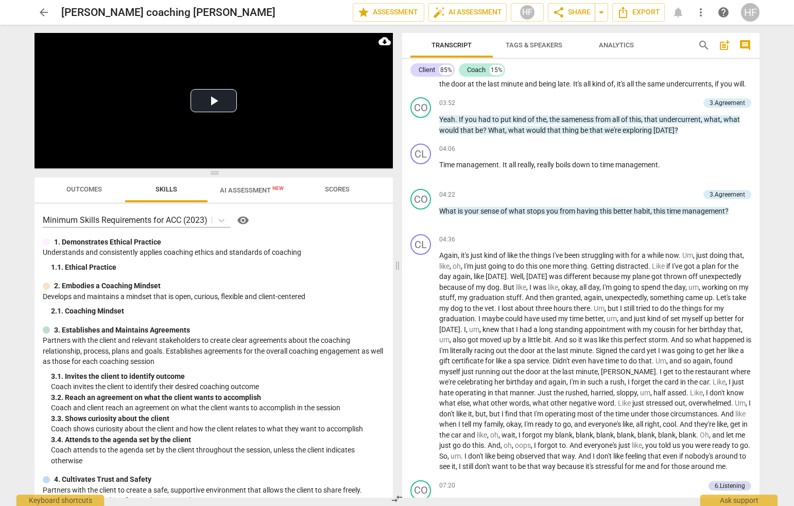
scroll to position [787, 0]
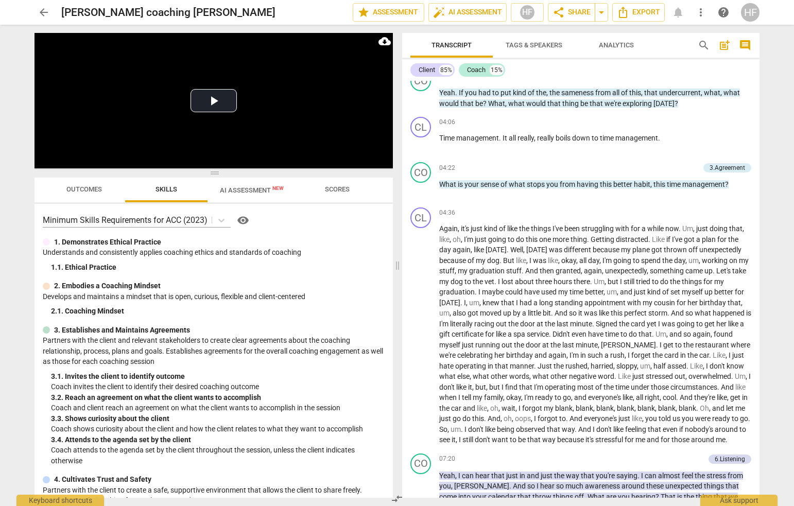
click at [254, 188] on span "AI Assessment New" at bounding box center [252, 190] width 64 height 8
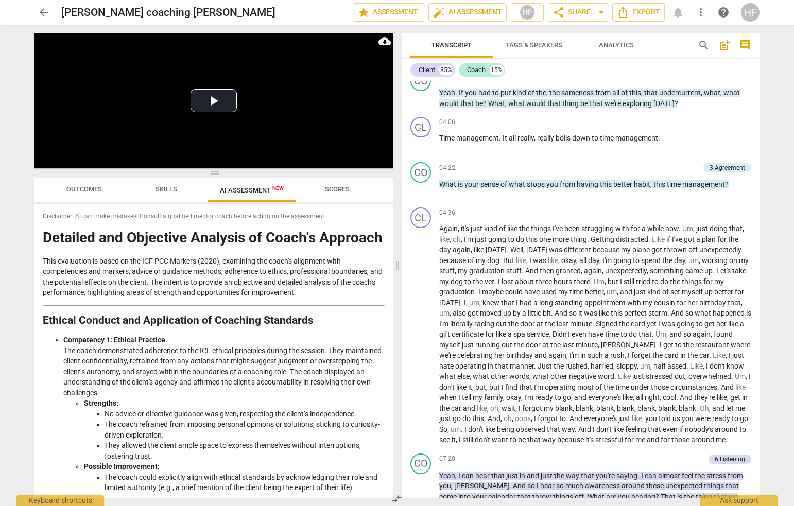
click at [90, 186] on span "Outcomes" at bounding box center [84, 189] width 36 height 8
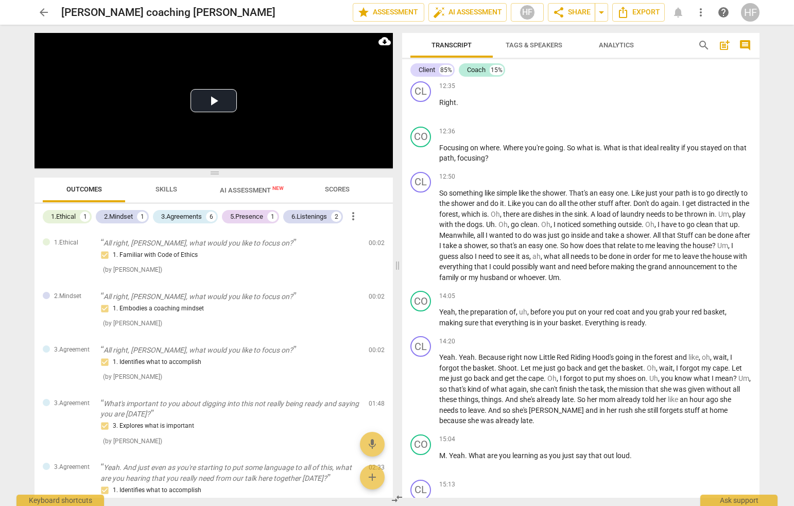
scroll to position [2304, 0]
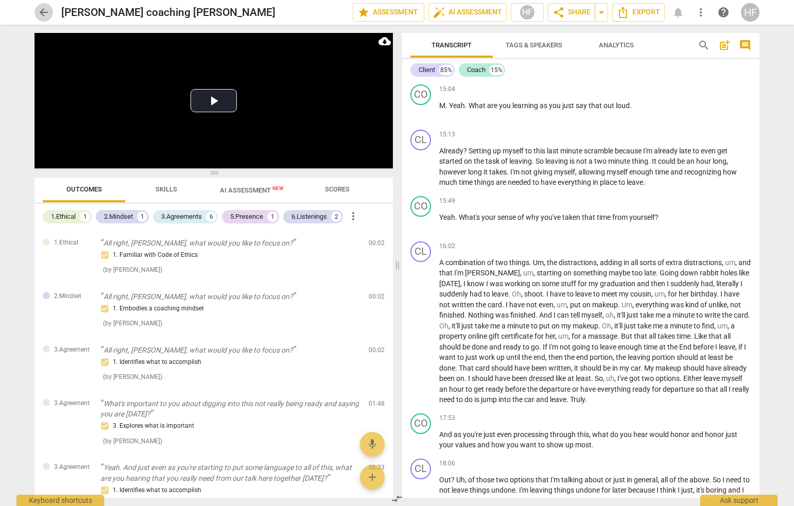
click at [37, 15] on span "arrow_back" at bounding box center [43, 12] width 19 height 12
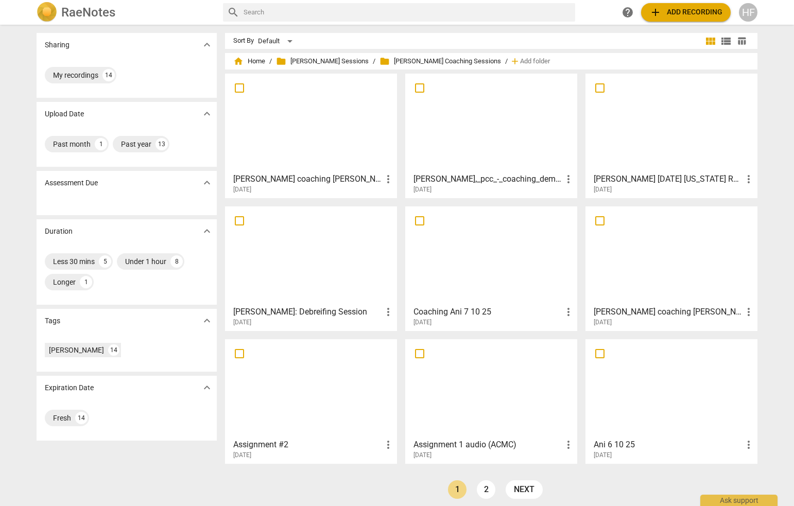
click at [489, 306] on h3 "Coaching Ani 7 10 25" at bounding box center [487, 312] width 149 height 12
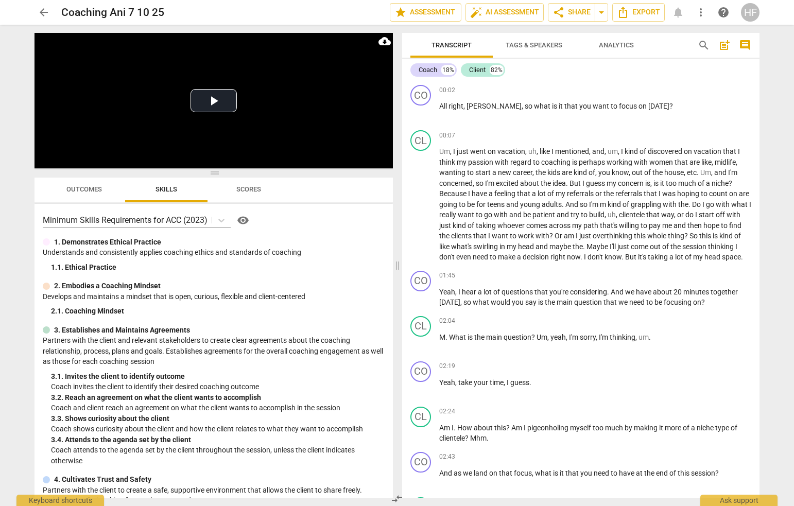
click at [43, 14] on span "arrow_back" at bounding box center [44, 12] width 12 height 12
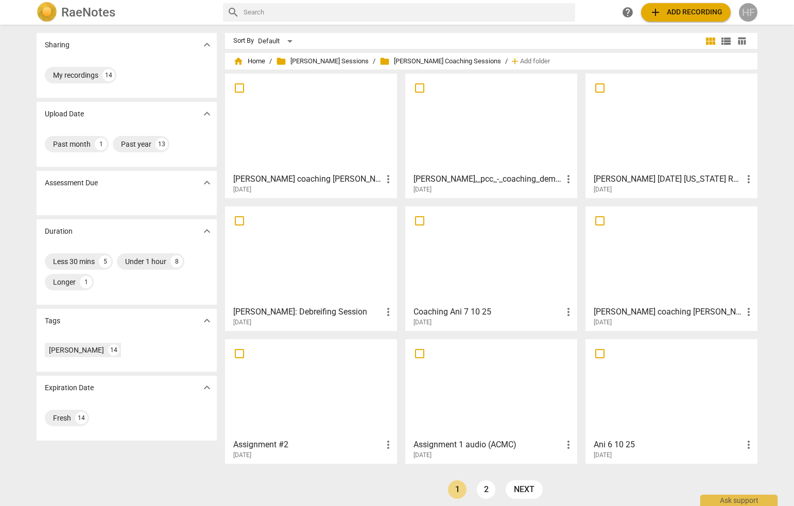
click at [648, 13] on div "HF" at bounding box center [748, 12] width 19 height 19
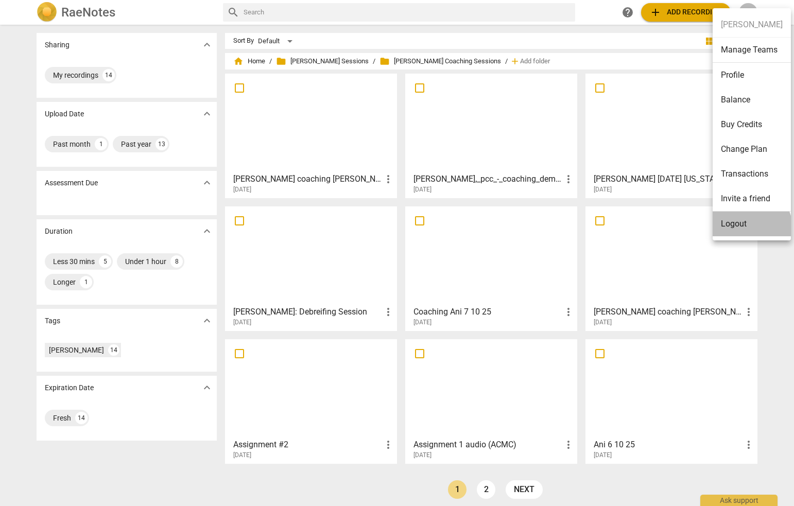
click at [648, 227] on li "Logout" at bounding box center [752, 224] width 78 height 25
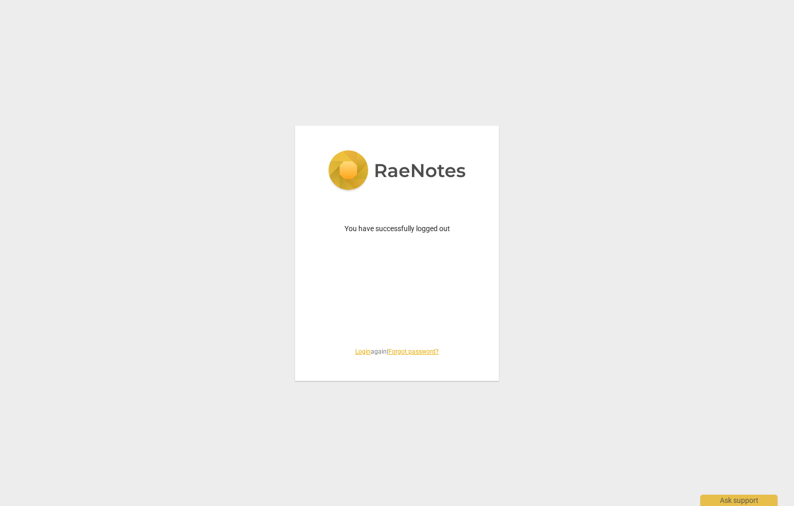
click at [361, 351] on link "Login" at bounding box center [362, 351] width 15 height 7
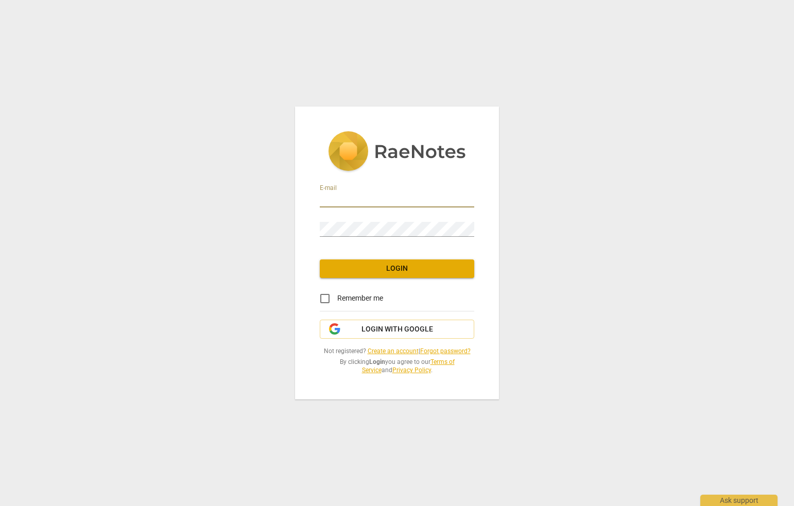
type input "[EMAIL_ADDRESS][DOMAIN_NAME]"
click at [403, 270] on span "Login" at bounding box center [397, 269] width 138 height 10
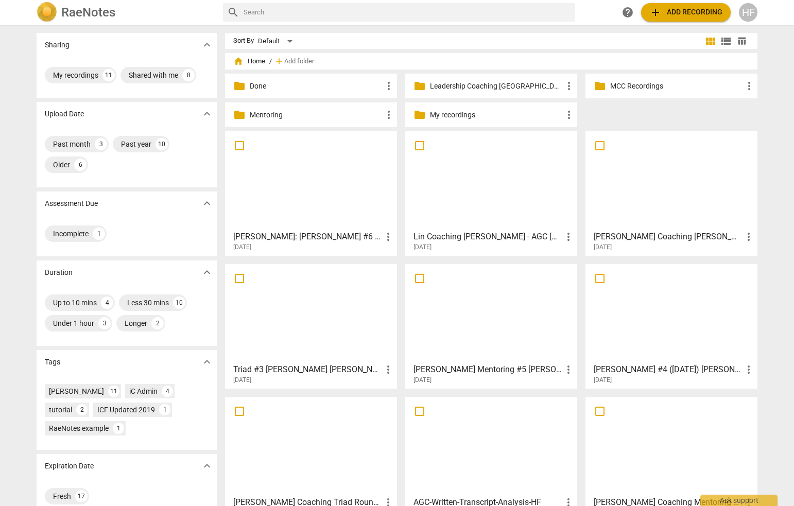
click at [341, 370] on h3 "Triad #3 [PERSON_NAME] [PERSON_NAME]" at bounding box center [307, 369] width 149 height 12
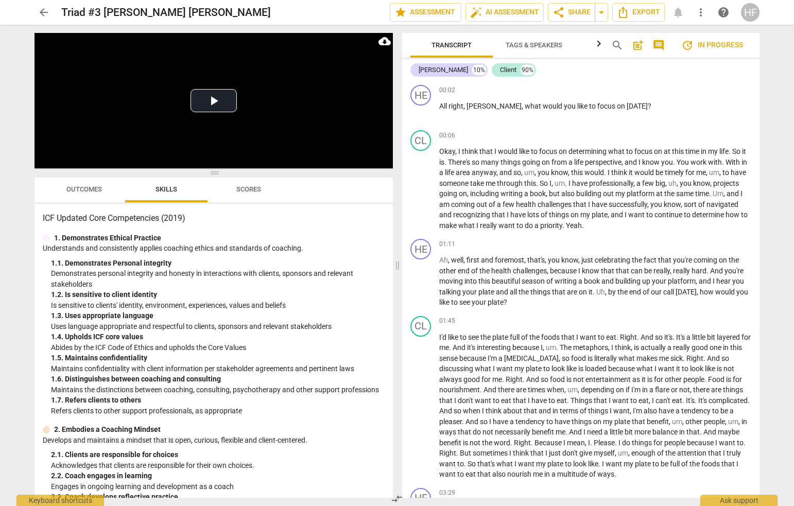
click at [45, 11] on span "arrow_back" at bounding box center [44, 12] width 12 height 12
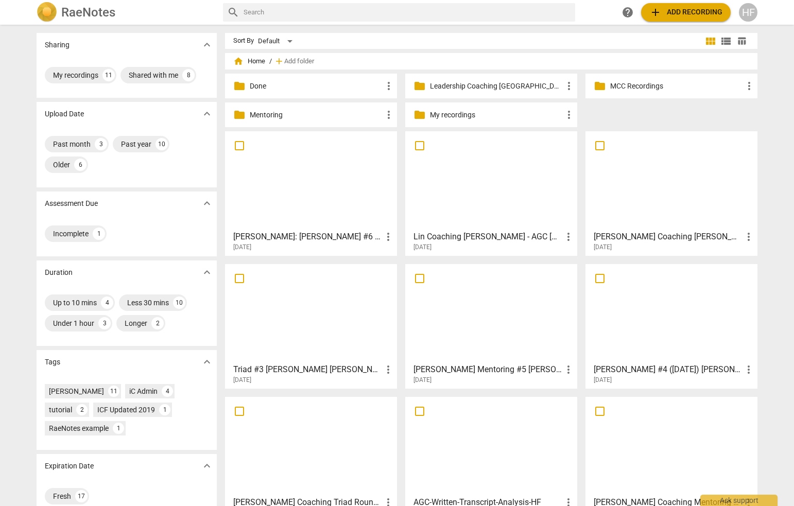
click at [540, 374] on h3 "[PERSON_NAME] Mentoring #5 [PERSON_NAME]" at bounding box center [487, 369] width 149 height 12
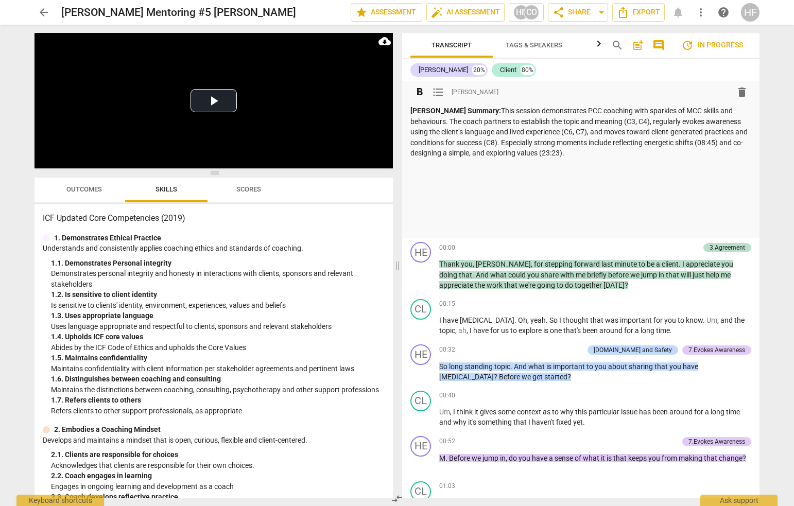
click at [457, 221] on p at bounding box center [580, 226] width 341 height 11
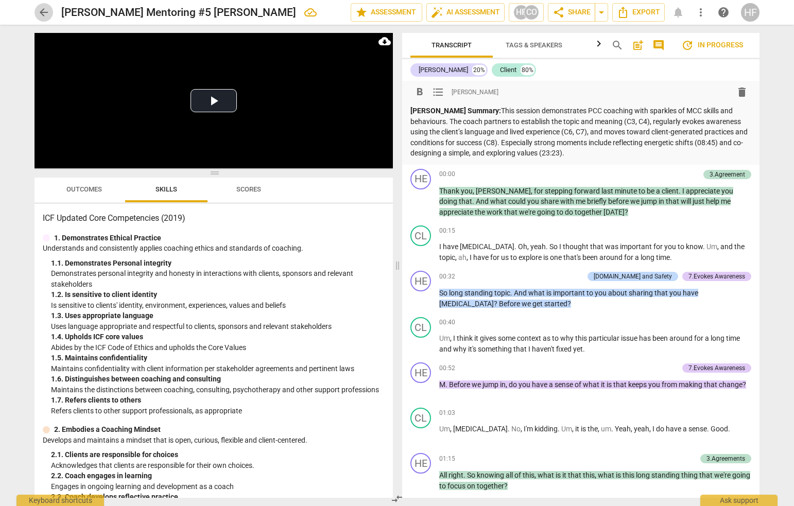
click at [43, 14] on span "arrow_back" at bounding box center [44, 12] width 12 height 12
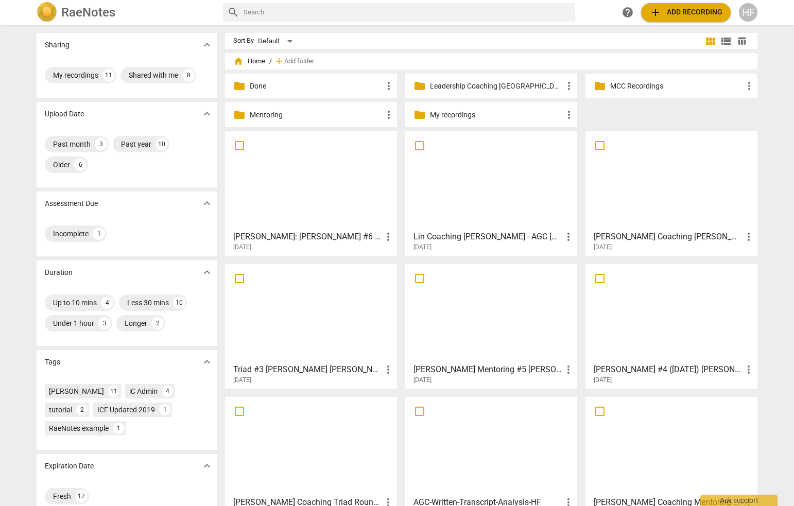
click at [641, 371] on h3 "[PERSON_NAME] #4 ([DATE]) [PERSON_NAME]" at bounding box center [668, 369] width 149 height 12
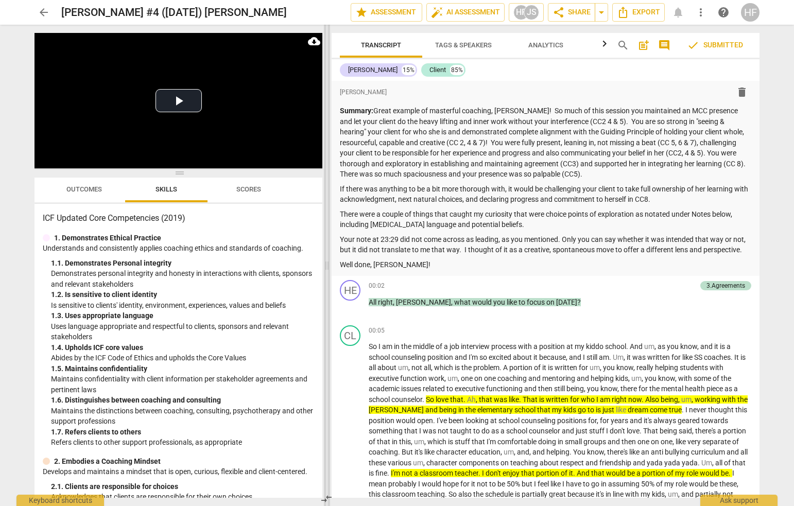
drag, startPoint x: 398, startPoint y: 264, endPoint x: 327, endPoint y: 261, distance: 70.6
click at [327, 261] on span at bounding box center [327, 265] width 6 height 481
click at [44, 15] on span "arrow_back" at bounding box center [44, 12] width 12 height 12
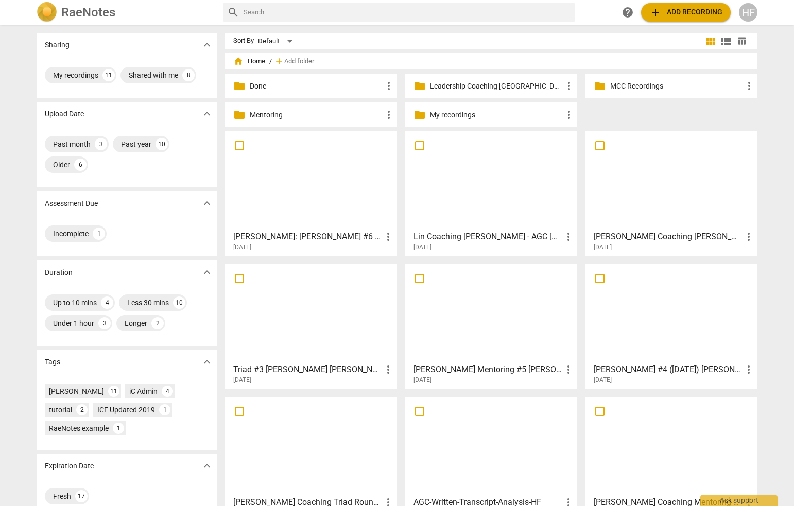
click at [457, 372] on h3 "[PERSON_NAME] Mentoring #5 [PERSON_NAME]" at bounding box center [487, 369] width 149 height 12
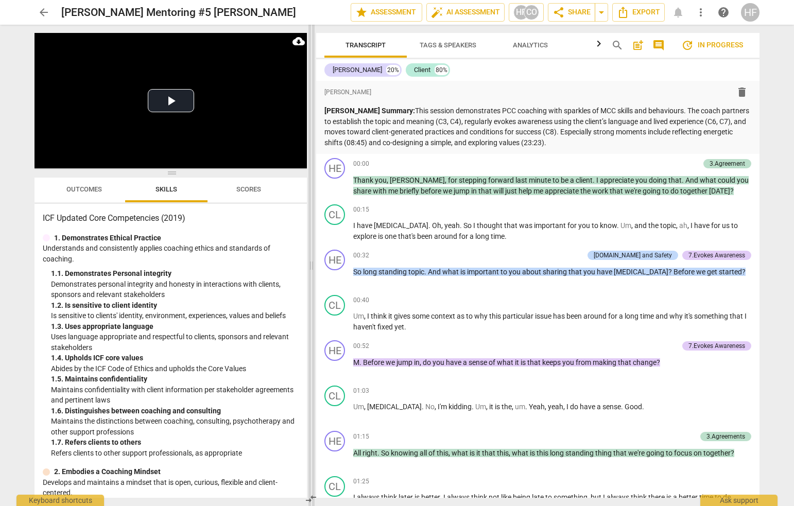
drag, startPoint x: 399, startPoint y: 268, endPoint x: 313, endPoint y: 260, distance: 86.4
click at [313, 260] on span at bounding box center [311, 265] width 6 height 481
click at [648, 15] on span "Export" at bounding box center [638, 12] width 43 height 12
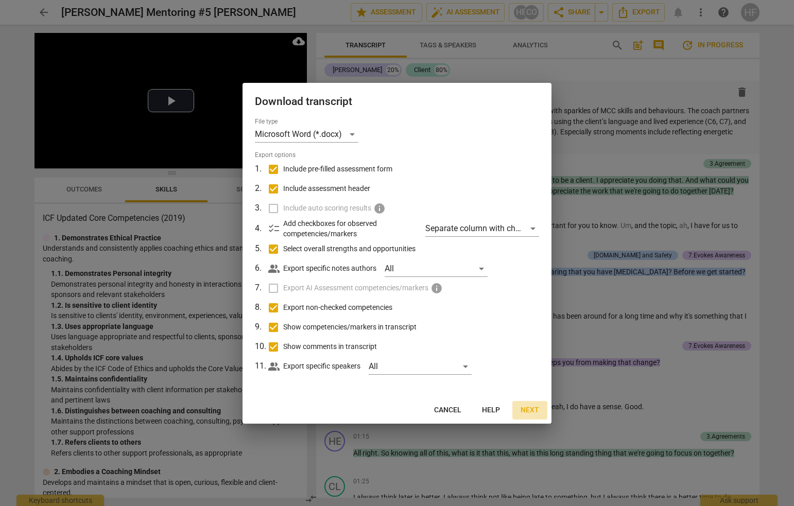
click at [526, 408] on span "Next" at bounding box center [529, 410] width 19 height 10
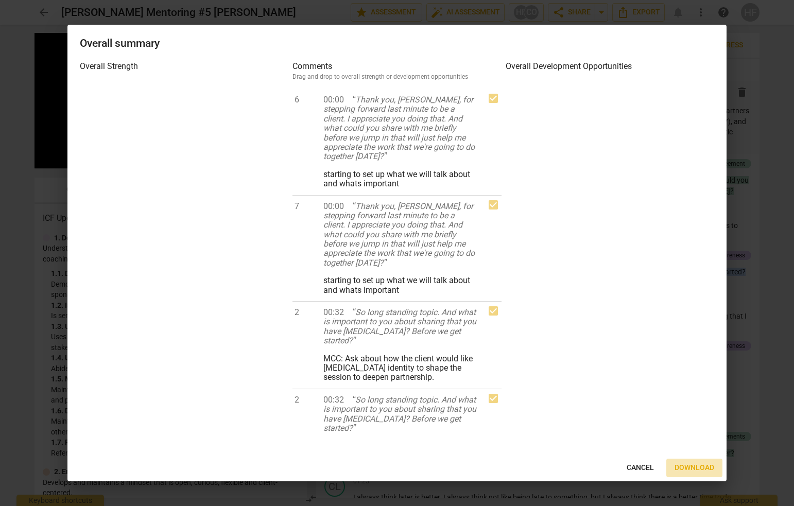
drag, startPoint x: 688, startPoint y: 468, endPoint x: 684, endPoint y: 419, distance: 49.0
click at [648, 466] on span "Download" at bounding box center [694, 468] width 40 height 10
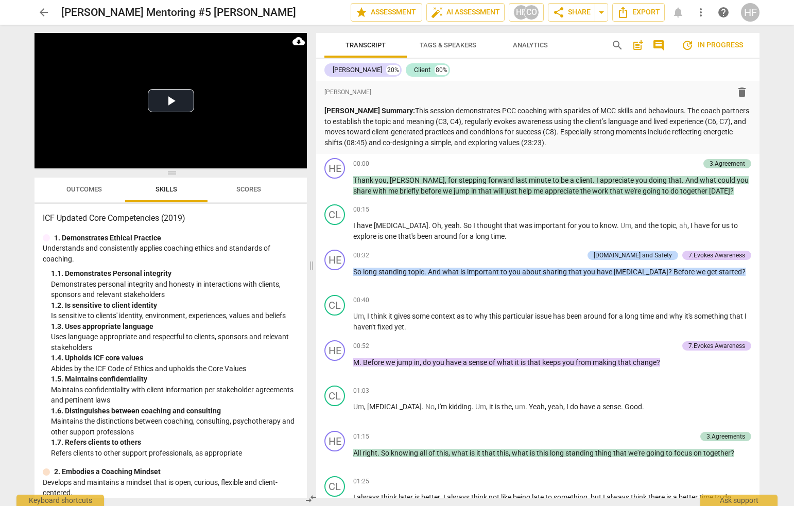
click at [39, 13] on span "arrow_back" at bounding box center [44, 12] width 12 height 12
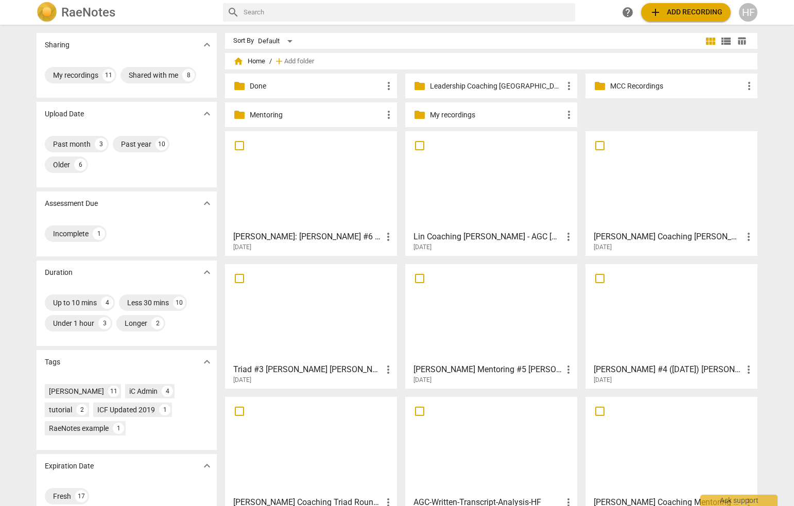
click at [648, 10] on div "HF" at bounding box center [748, 12] width 19 height 19
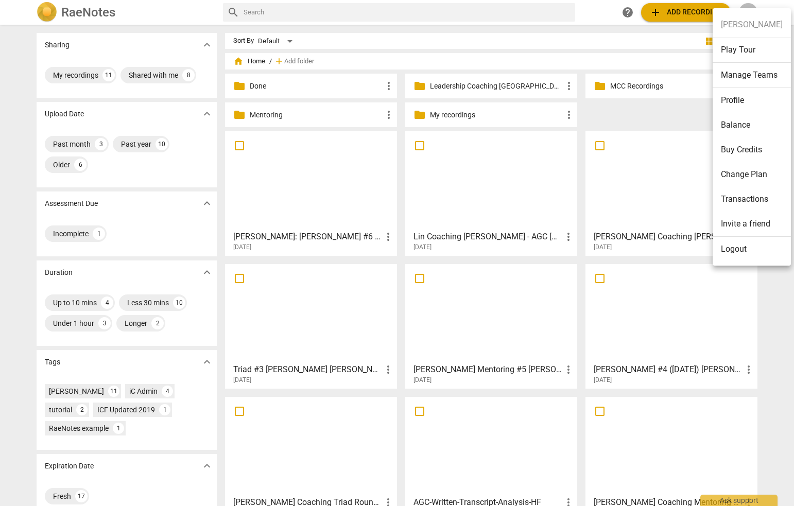
click at [648, 247] on li "Logout" at bounding box center [752, 249] width 78 height 25
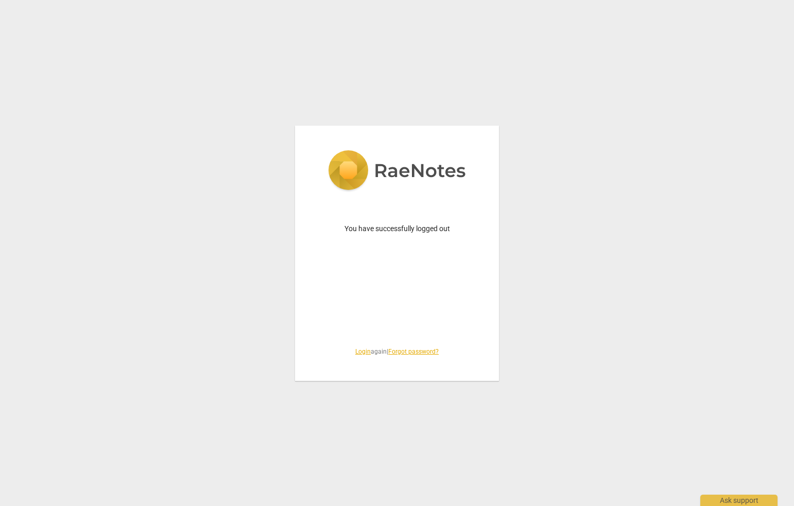
click at [355, 351] on link "Login" at bounding box center [362, 351] width 15 height 7
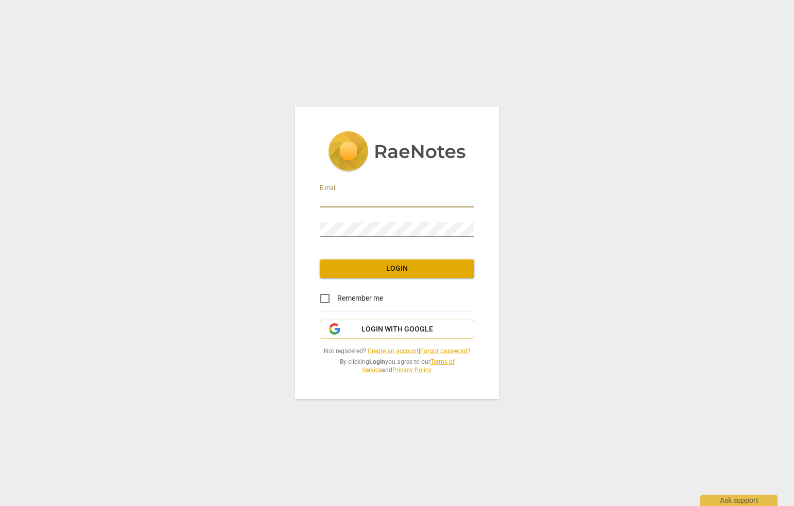
type input "[PERSON_NAME][EMAIL_ADDRESS][DOMAIN_NAME]"
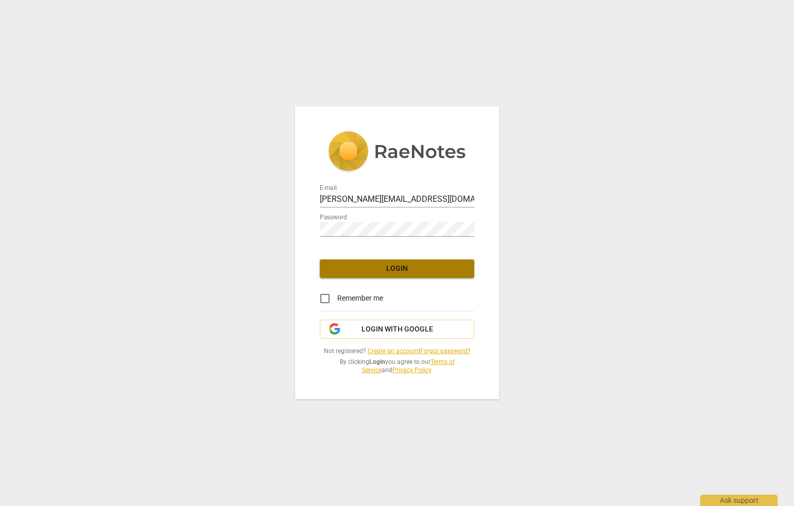
click at [391, 266] on button "Login" at bounding box center [397, 268] width 154 height 19
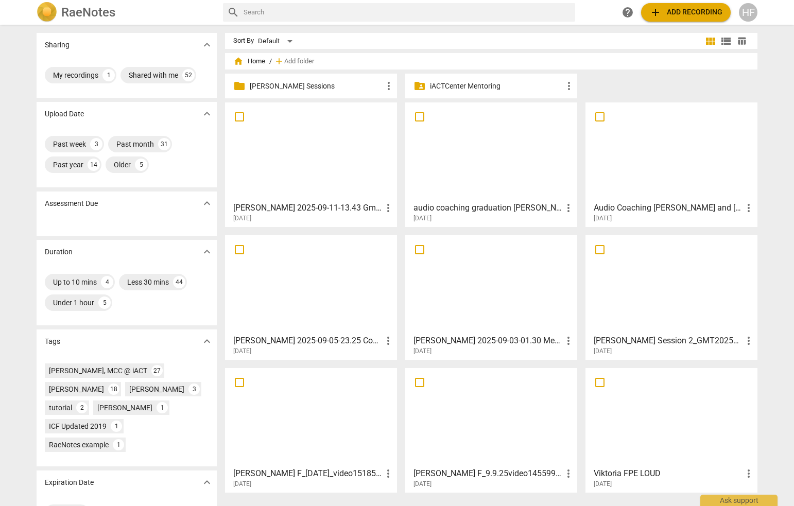
click at [327, 80] on div "folder [PERSON_NAME] Sessions more_vert" at bounding box center [311, 86] width 172 height 25
click at [324, 83] on p "[PERSON_NAME] Sessions" at bounding box center [316, 86] width 133 height 11
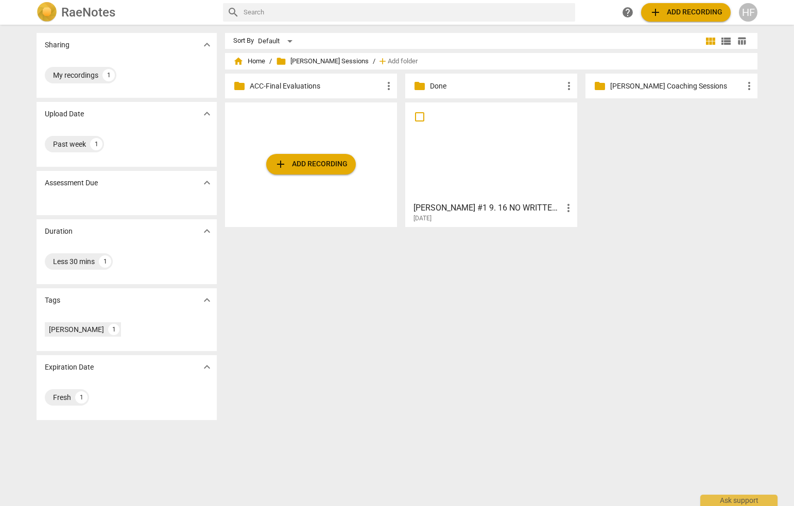
click at [648, 85] on p "[PERSON_NAME] Coaching Sessions" at bounding box center [676, 86] width 133 height 11
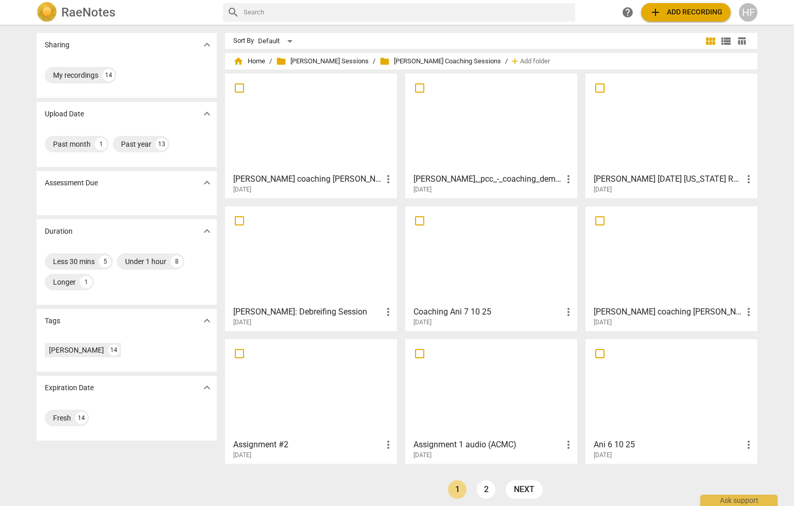
click at [435, 317] on h3 "Coaching Ani 7 10 25" at bounding box center [487, 312] width 149 height 12
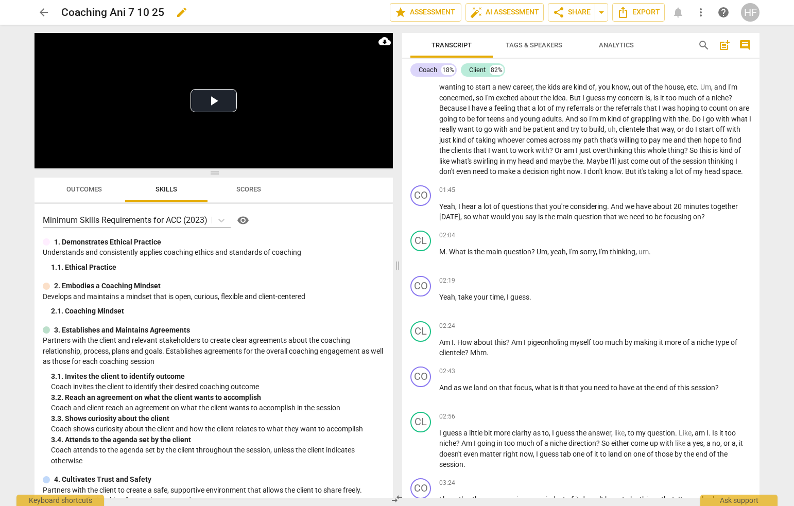
scroll to position [107, 0]
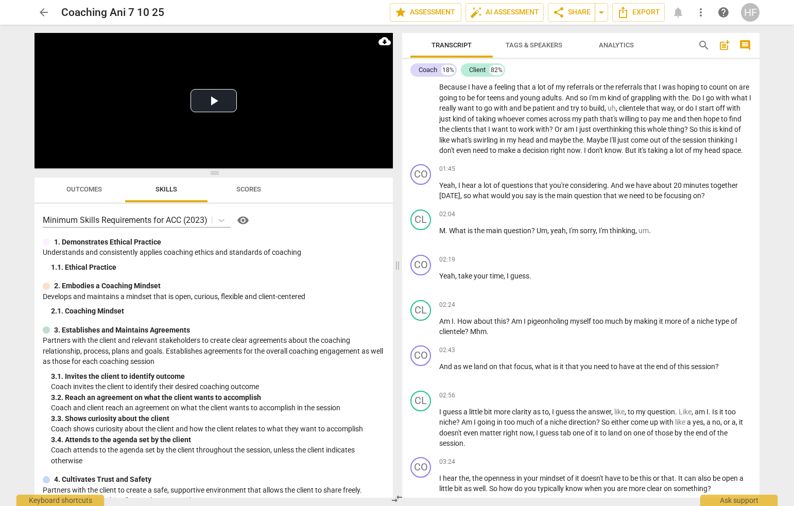
click at [45, 10] on span "arrow_back" at bounding box center [44, 12] width 12 height 12
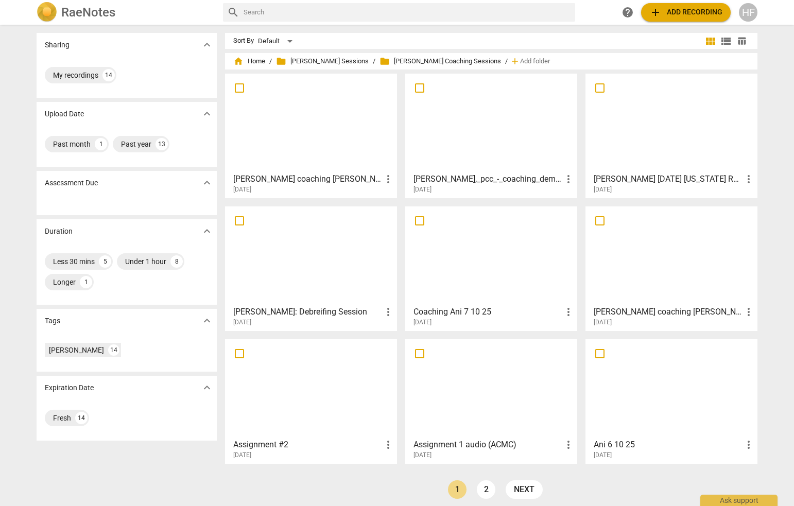
click at [648, 301] on div at bounding box center [671, 255] width 165 height 91
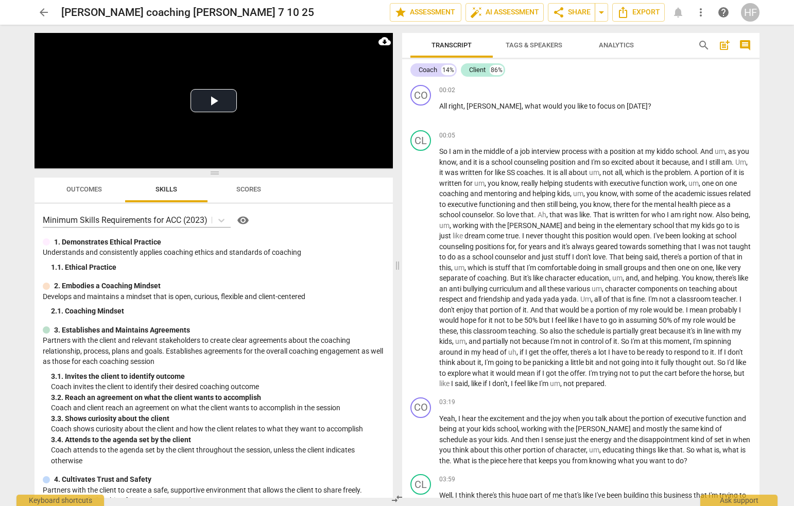
click at [43, 9] on span "arrow_back" at bounding box center [44, 12] width 12 height 12
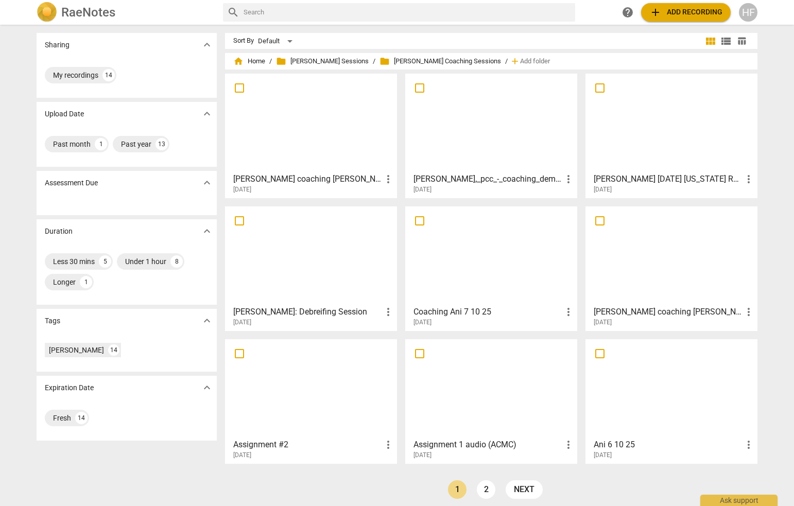
click at [491, 178] on h3 "[PERSON_NAME],_pcc_-_coaching_demo (720p)" at bounding box center [487, 179] width 149 height 12
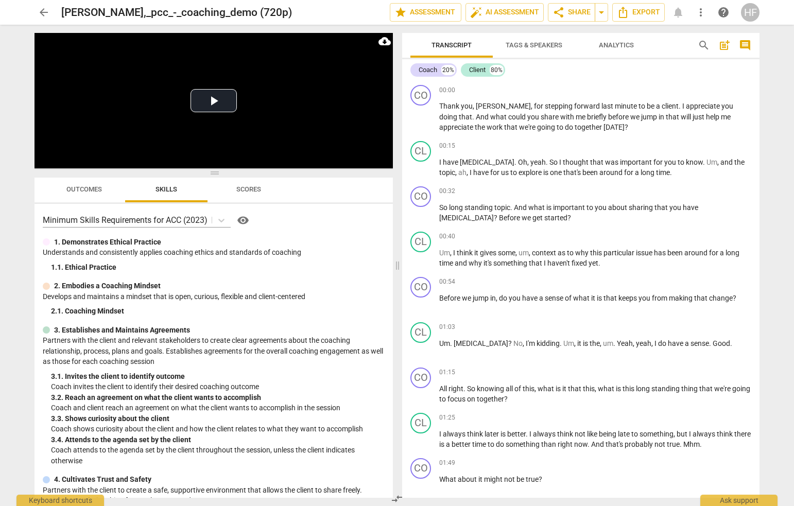
click at [46, 13] on span "arrow_back" at bounding box center [44, 12] width 12 height 12
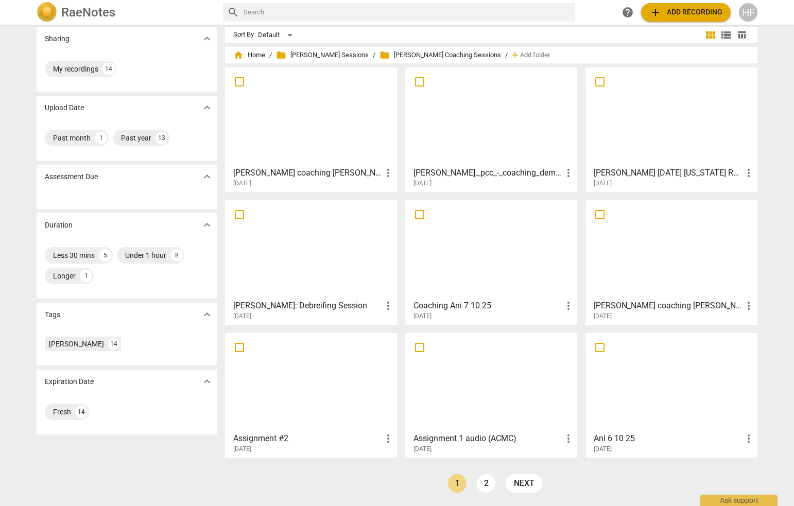
scroll to position [6, 0]
click at [310, 176] on h3 "[PERSON_NAME] coaching [PERSON_NAME]" at bounding box center [307, 173] width 149 height 12
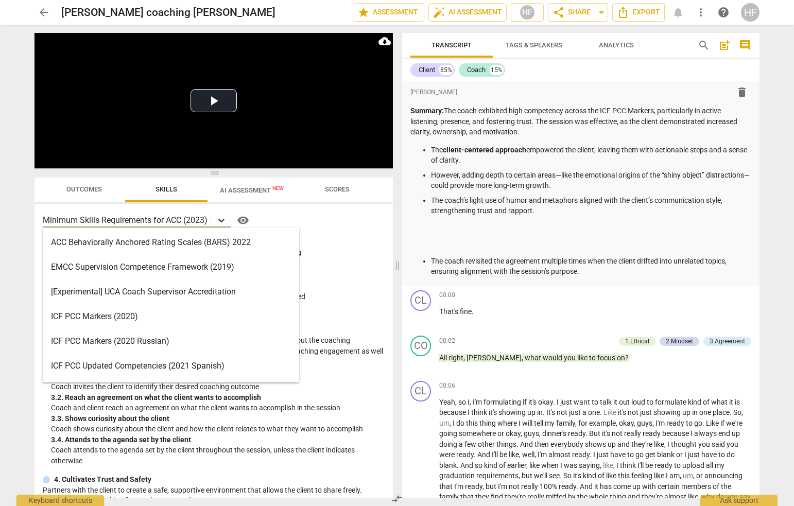
click at [221, 222] on icon at bounding box center [221, 220] width 10 height 10
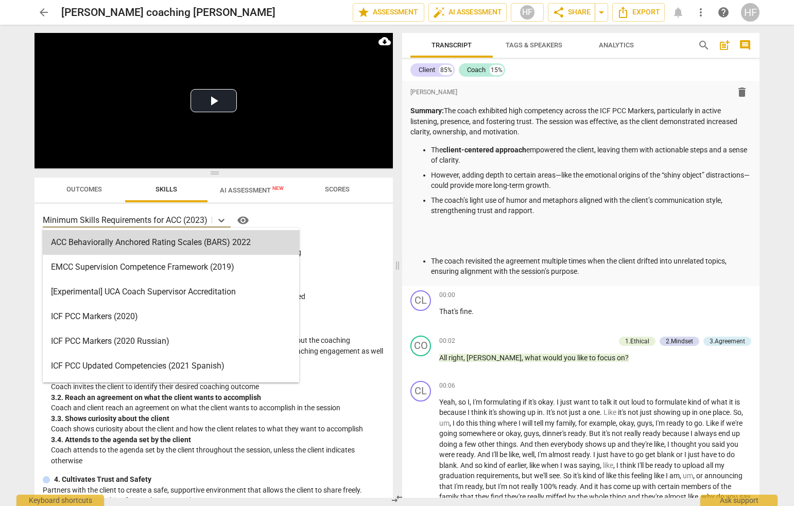
click at [246, 185] on span "AI Assessment New" at bounding box center [251, 189] width 89 height 15
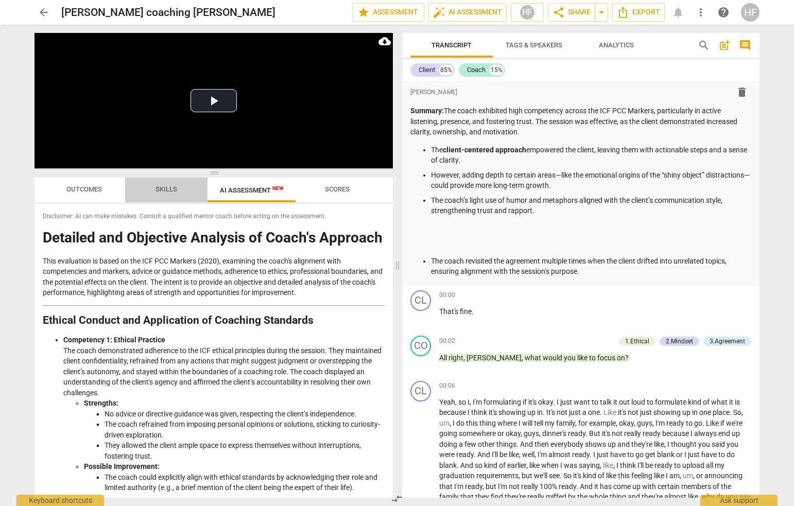
click at [176, 189] on span "Skills" at bounding box center [166, 189] width 22 height 8
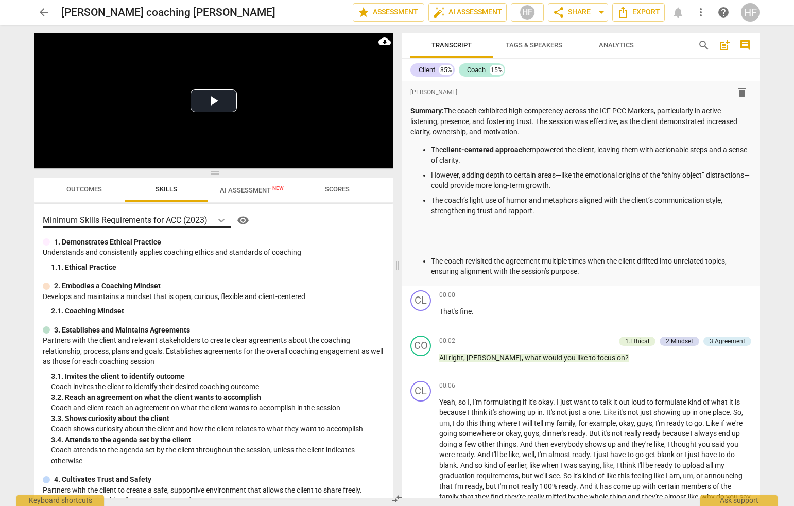
click at [222, 219] on icon at bounding box center [221, 220] width 10 height 10
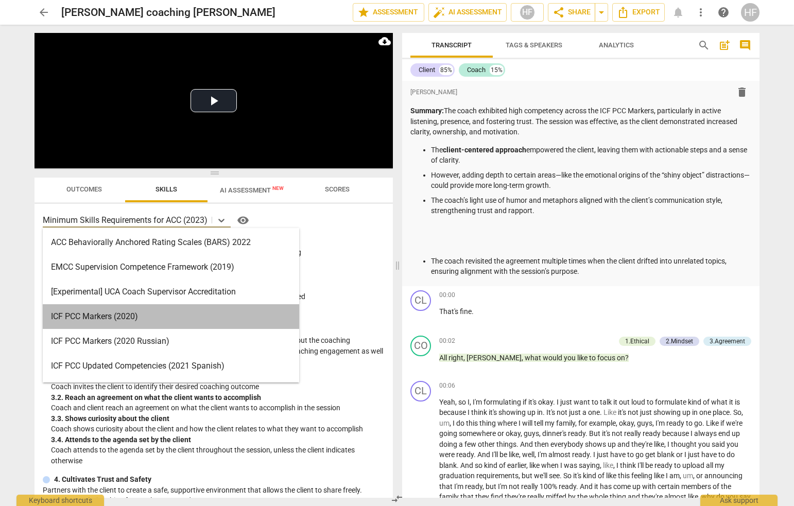
click at [209, 315] on div "ICF PCC Markers (2020)" at bounding box center [171, 316] width 256 height 25
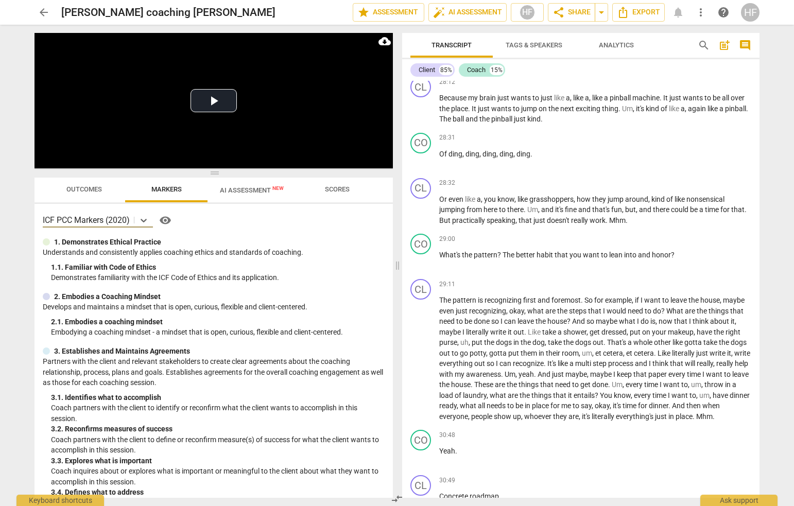
scroll to position [4038, 0]
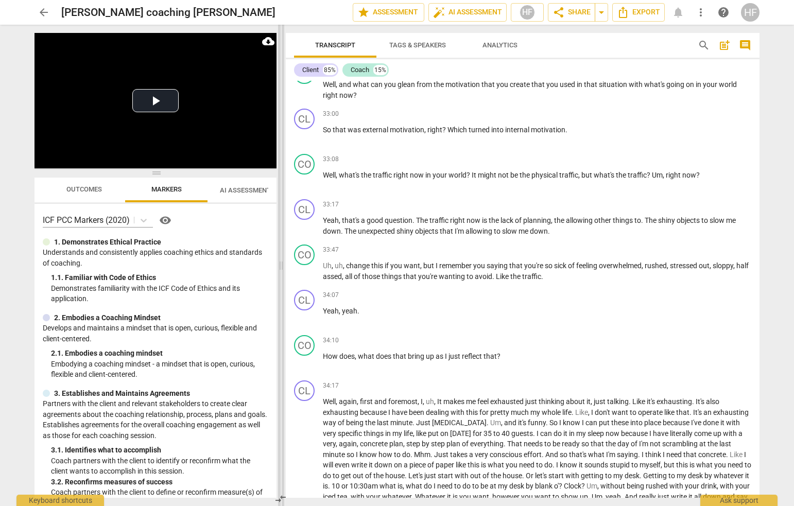
drag, startPoint x: 397, startPoint y: 267, endPoint x: 281, endPoint y: 262, distance: 116.5
click at [281, 262] on span at bounding box center [281, 265] width 6 height 481
click at [51, 10] on span "arrow_back" at bounding box center [43, 12] width 19 height 12
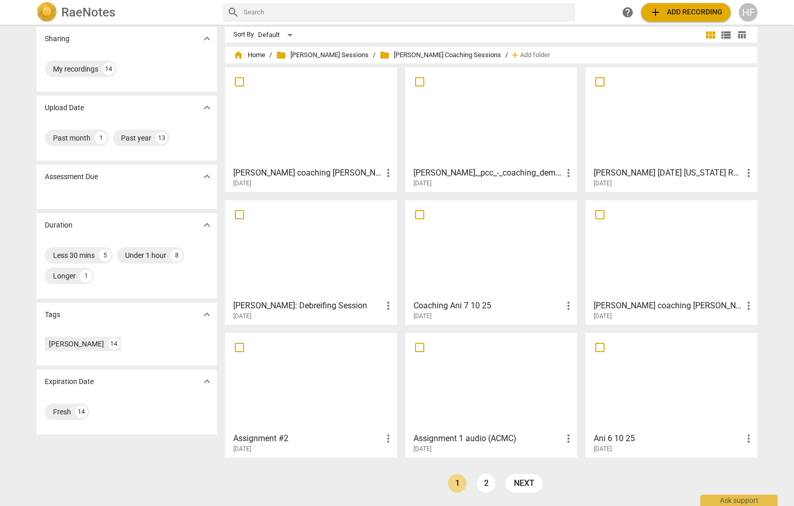
scroll to position [6, 0]
click at [480, 480] on link "2" at bounding box center [486, 483] width 19 height 19
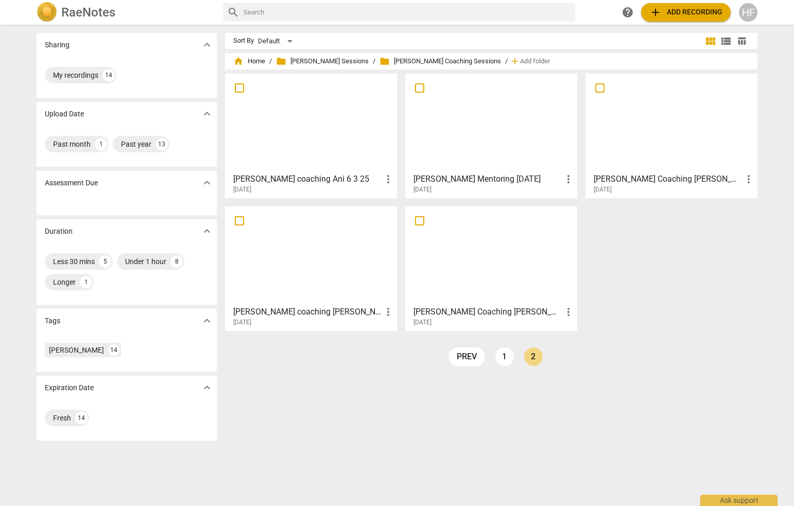
click at [485, 177] on h3 "[PERSON_NAME] Mentoring [DATE]" at bounding box center [487, 179] width 149 height 12
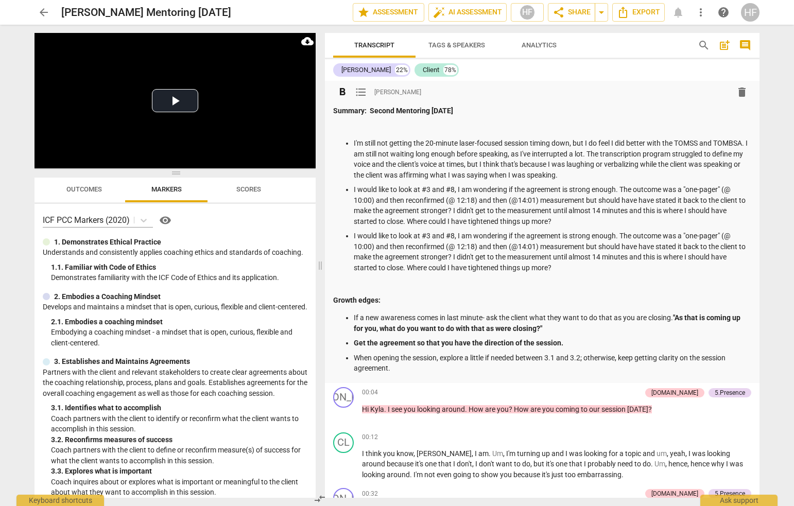
drag, startPoint x: 397, startPoint y: 266, endPoint x: 459, endPoint y: 277, distance: 63.3
click at [317, 255] on span at bounding box center [320, 265] width 6 height 481
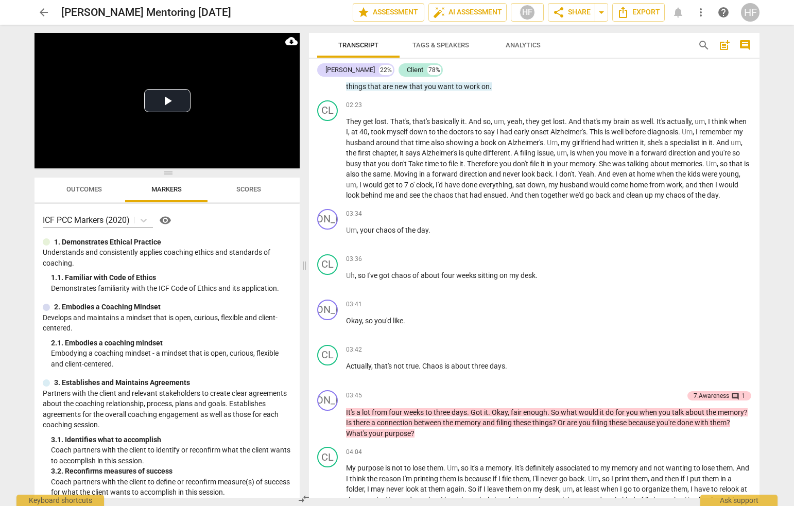
scroll to position [523, 0]
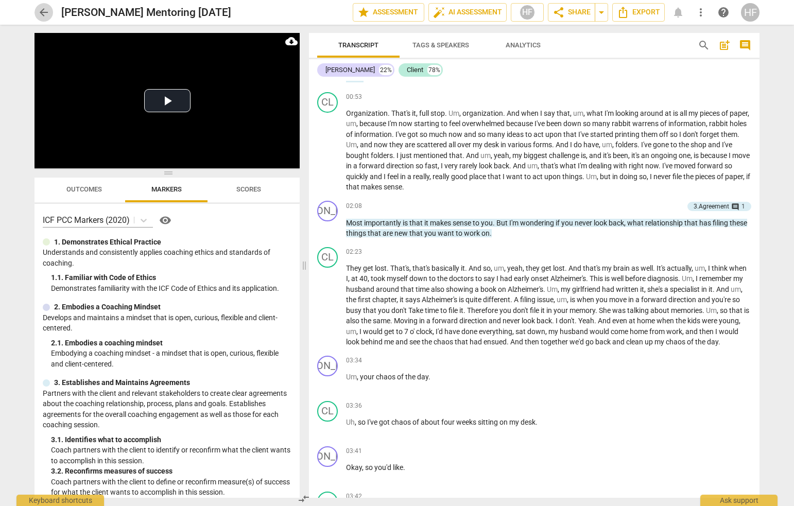
click at [41, 11] on span "arrow_back" at bounding box center [44, 12] width 12 height 12
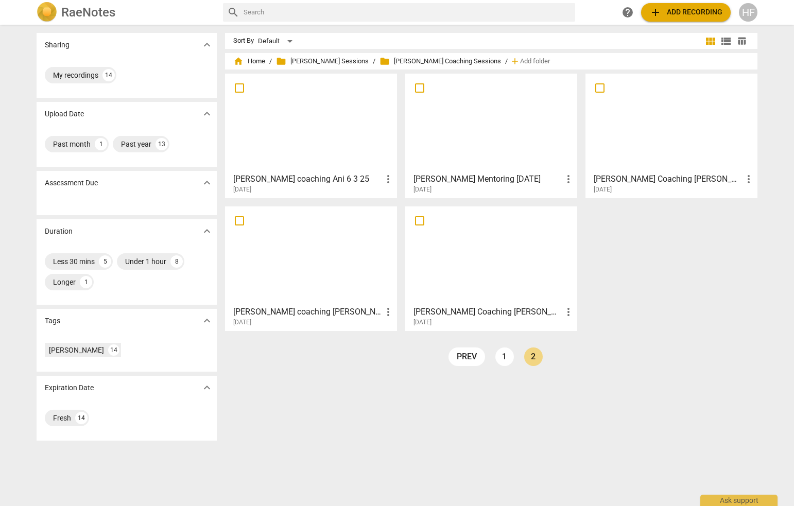
click at [648, 5] on div "HF" at bounding box center [748, 12] width 19 height 19
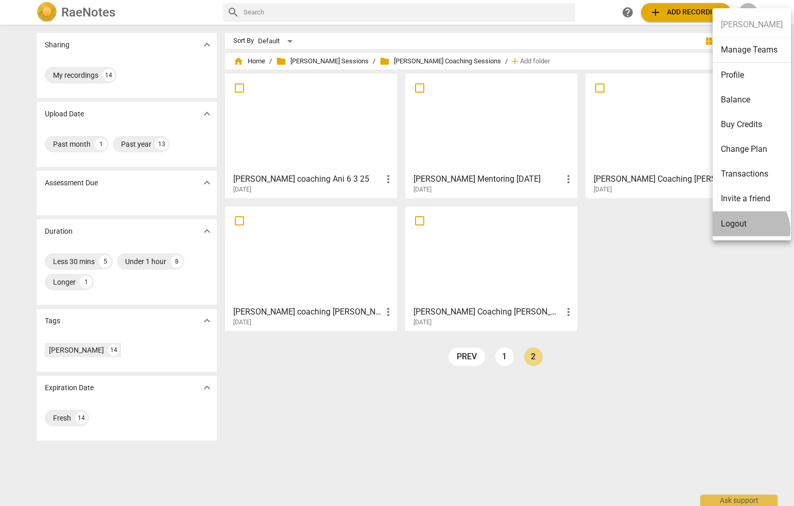
click at [648, 230] on li "Logout" at bounding box center [752, 224] width 78 height 25
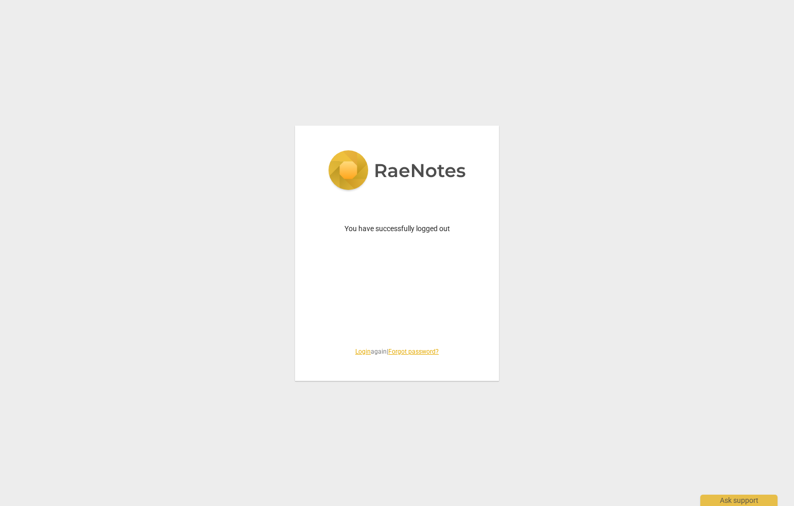
click at [357, 349] on link "Login" at bounding box center [362, 351] width 15 height 7
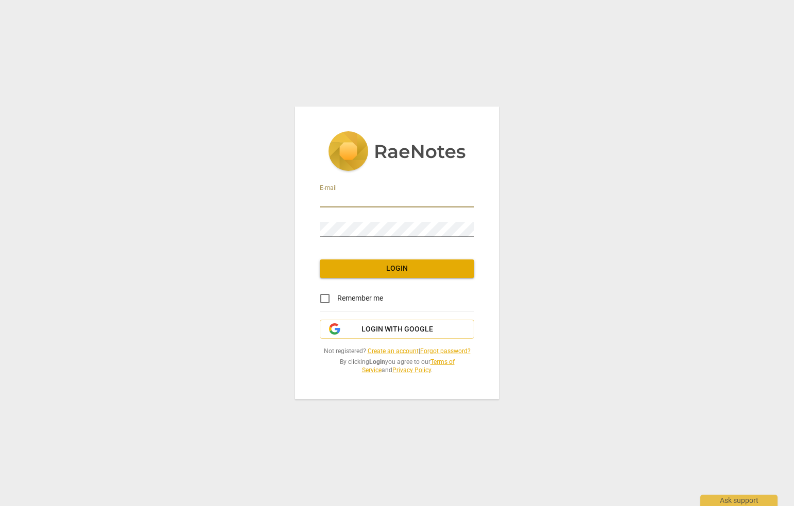
type input "[EMAIL_ADDRESS][DOMAIN_NAME]"
click at [429, 272] on span "Login" at bounding box center [397, 269] width 138 height 10
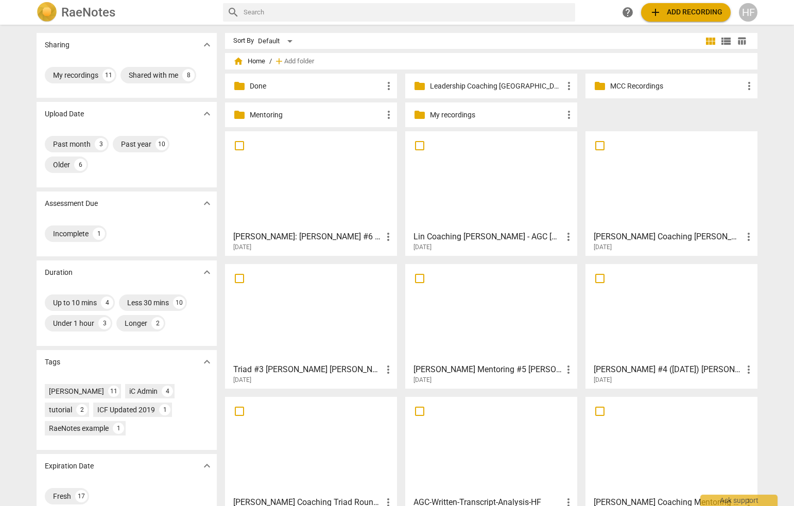
click at [333, 91] on p "Done" at bounding box center [316, 86] width 133 height 11
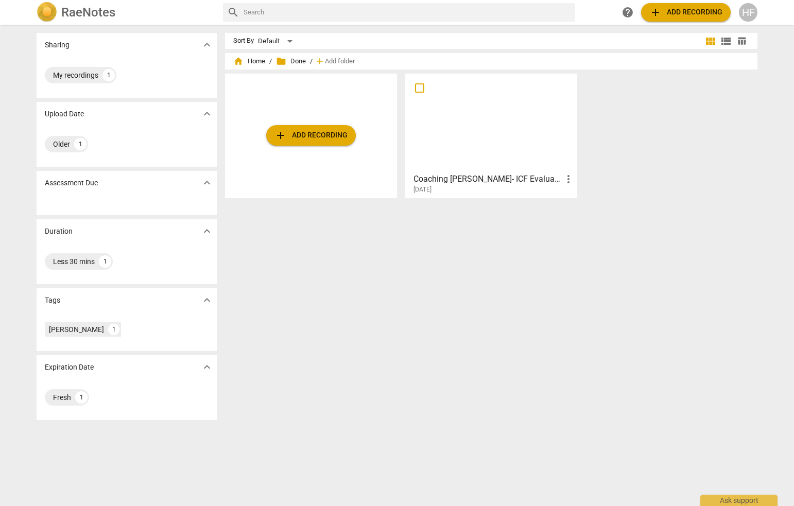
click at [296, 61] on span "folder Done" at bounding box center [291, 61] width 30 height 10
click at [251, 62] on span "home Home" at bounding box center [249, 61] width 32 height 10
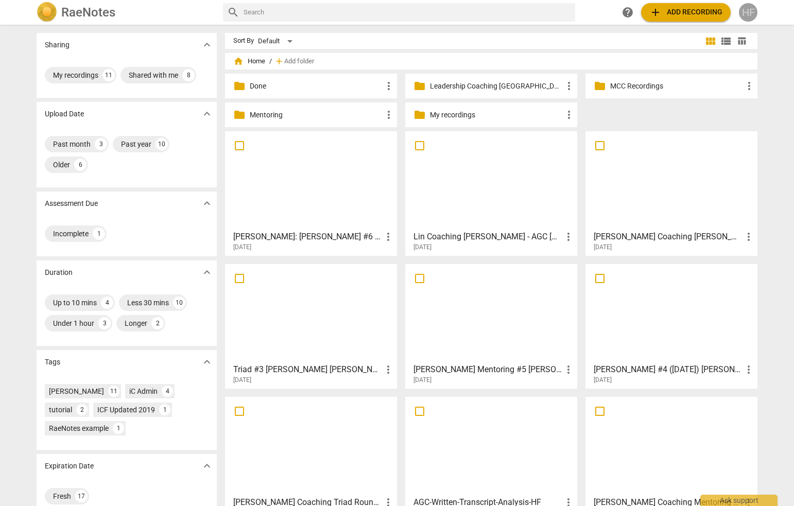
click at [648, 14] on div "HF" at bounding box center [748, 12] width 19 height 19
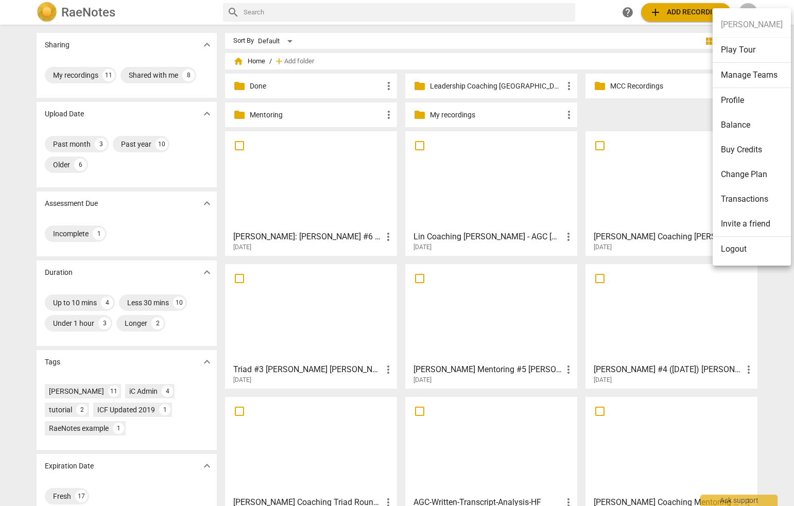
click at [648, 253] on li "Logout" at bounding box center [752, 249] width 78 height 25
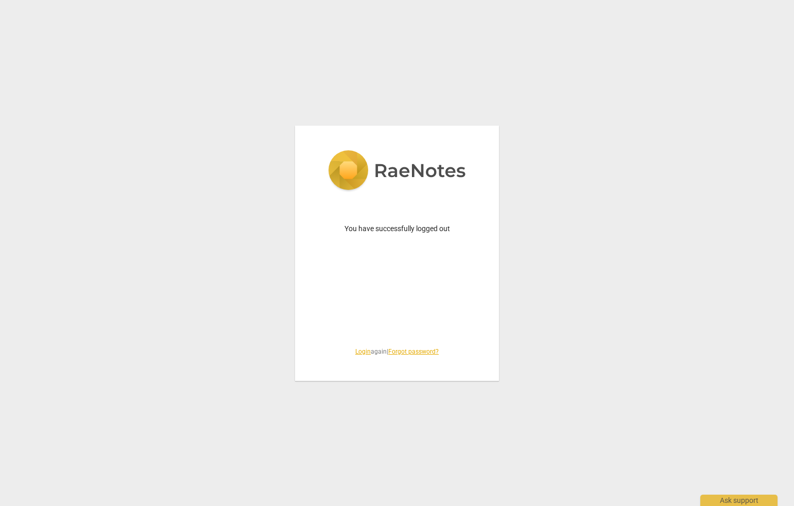
click at [357, 350] on link "Login" at bounding box center [362, 351] width 15 height 7
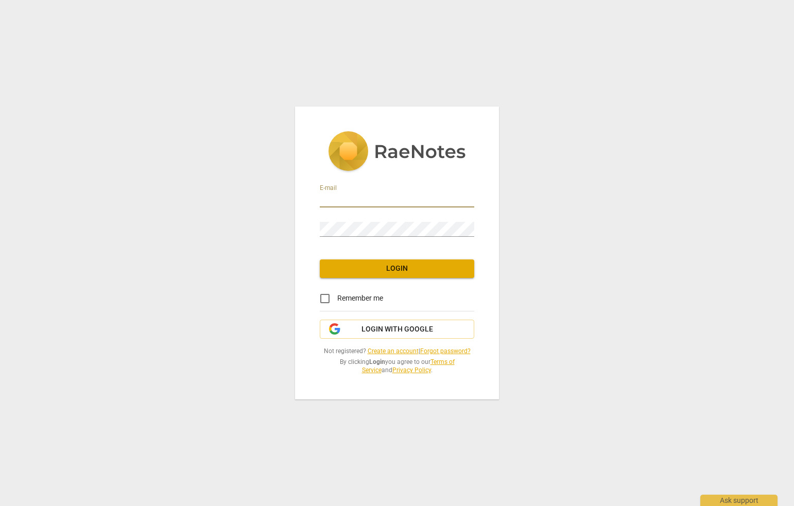
type input "[PERSON_NAME][EMAIL_ADDRESS][DOMAIN_NAME]"
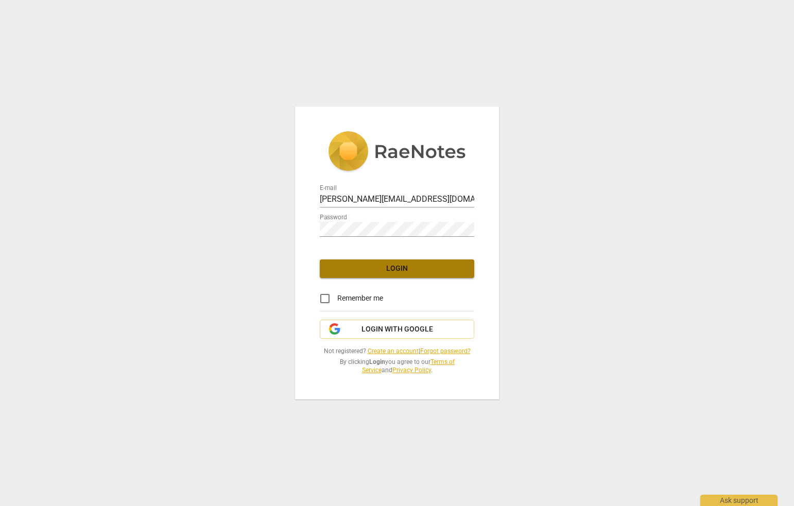
click at [402, 274] on button "Login" at bounding box center [397, 268] width 154 height 19
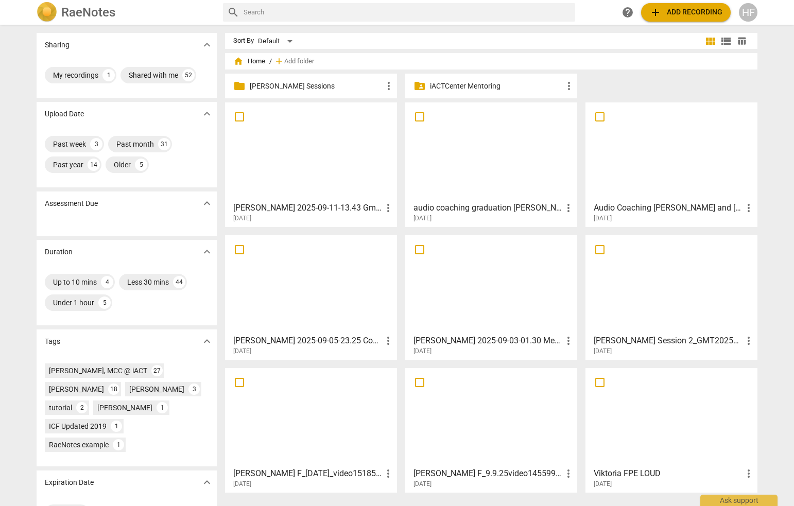
click at [326, 95] on div "folder [PERSON_NAME] Sessions more_vert" at bounding box center [311, 86] width 172 height 25
click at [339, 83] on p "[PERSON_NAME] Sessions" at bounding box center [316, 86] width 133 height 11
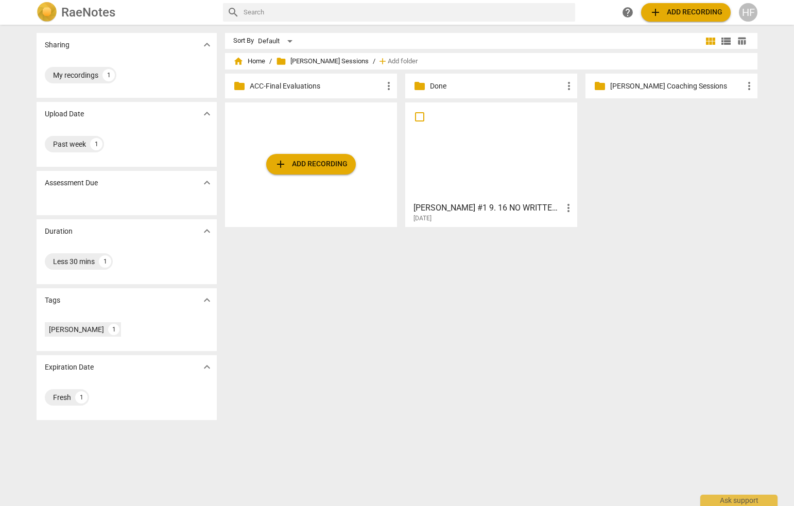
click at [484, 83] on p "Done" at bounding box center [496, 86] width 133 height 11
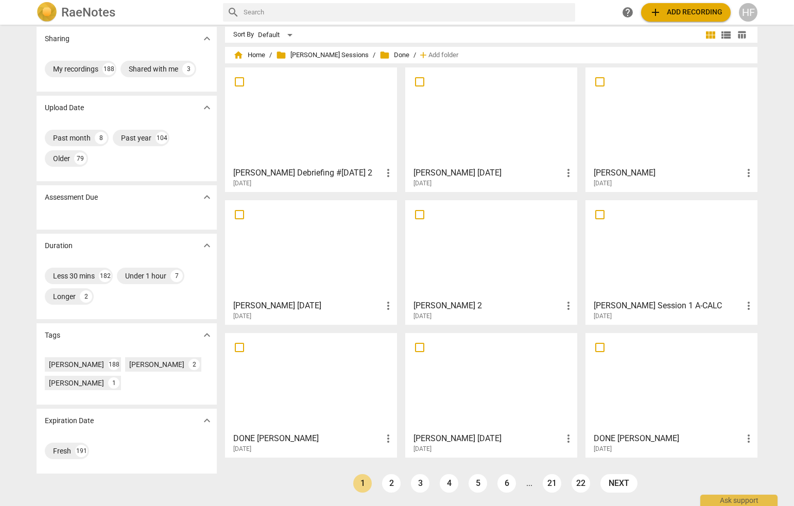
scroll to position [6, 0]
click at [393, 486] on link "2" at bounding box center [391, 483] width 19 height 19
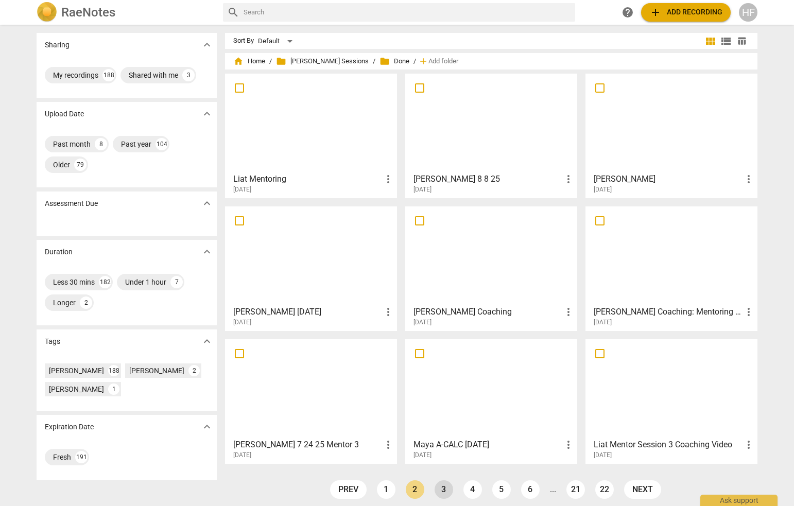
click at [443, 491] on link "3" at bounding box center [444, 489] width 19 height 19
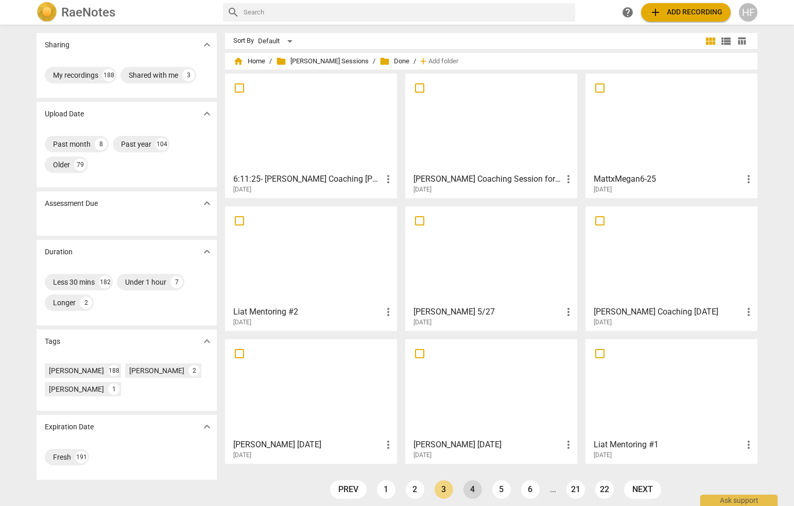
click at [469, 490] on link "4" at bounding box center [472, 489] width 19 height 19
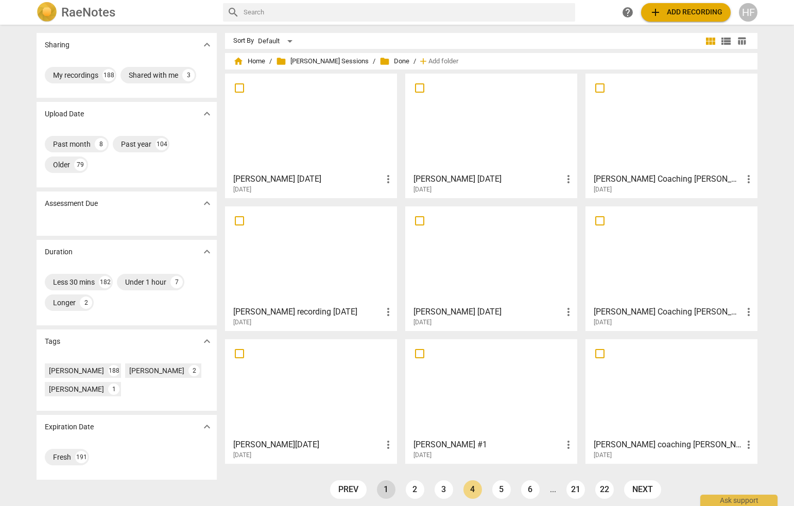
click at [381, 487] on link "1" at bounding box center [386, 489] width 19 height 19
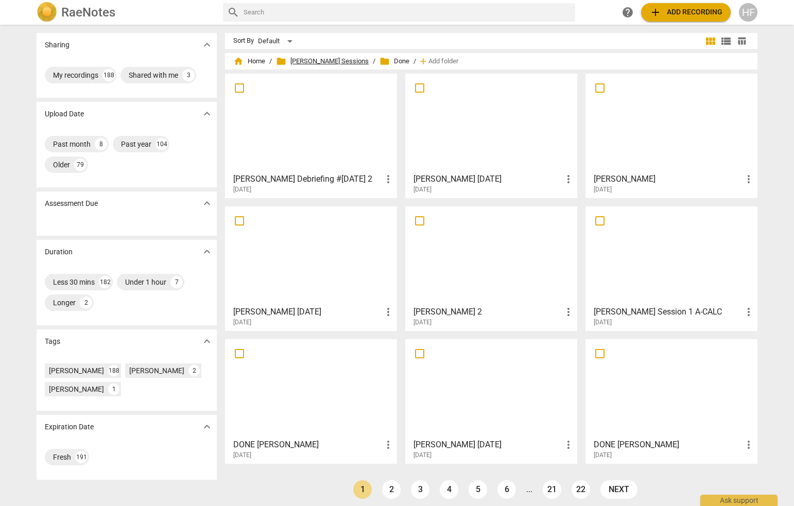
click at [311, 60] on span "folder [PERSON_NAME] Sessions" at bounding box center [322, 61] width 93 height 10
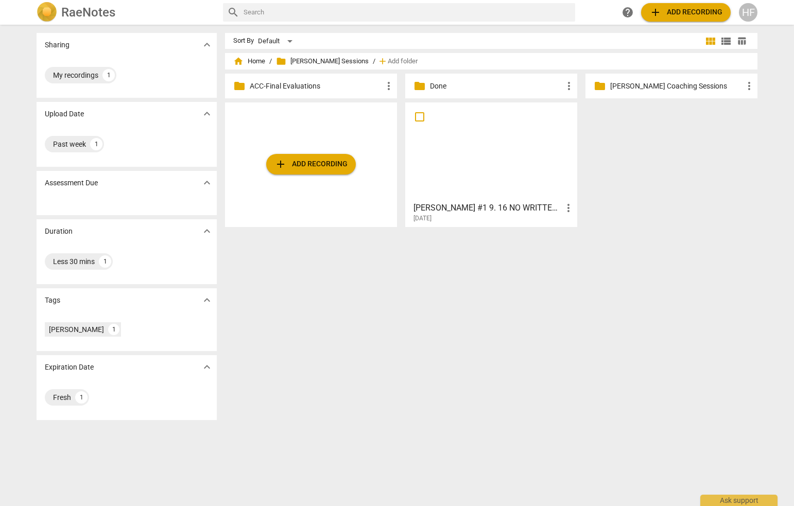
click at [645, 81] on p "[PERSON_NAME] Coaching Sessions" at bounding box center [676, 86] width 133 height 11
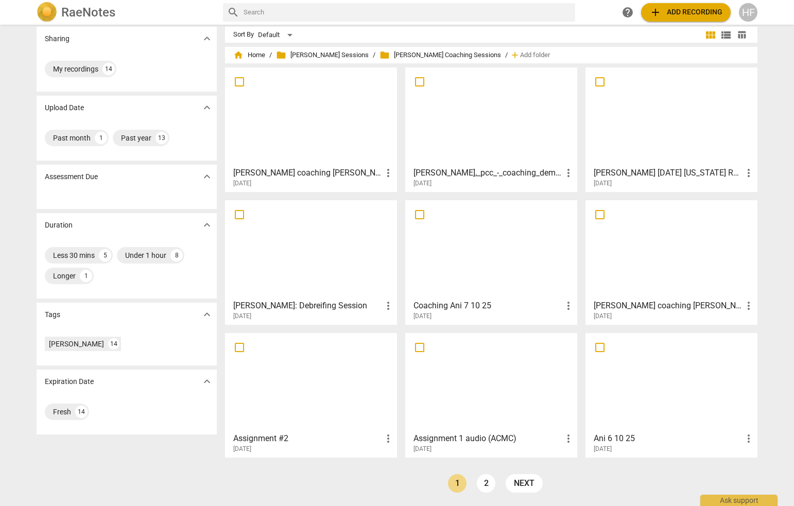
scroll to position [6, 0]
click at [488, 477] on link "2" at bounding box center [486, 483] width 19 height 19
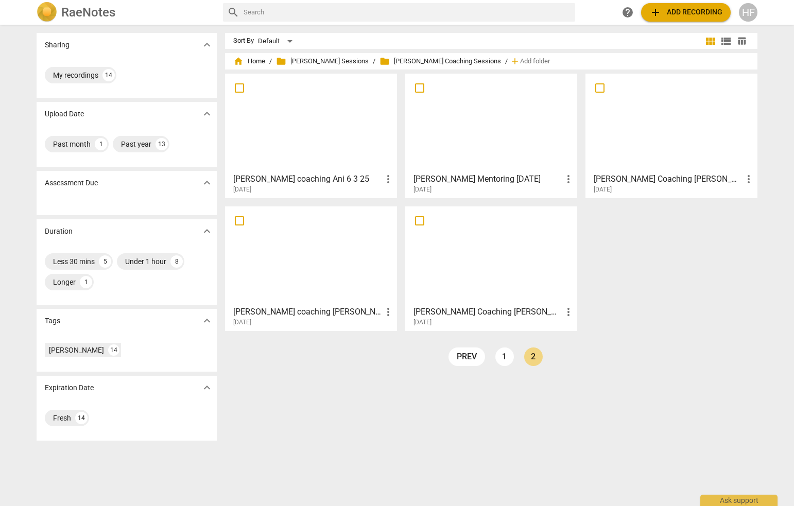
click at [510, 314] on h3 "[PERSON_NAME] Coaching [PERSON_NAME]" at bounding box center [487, 312] width 149 height 12
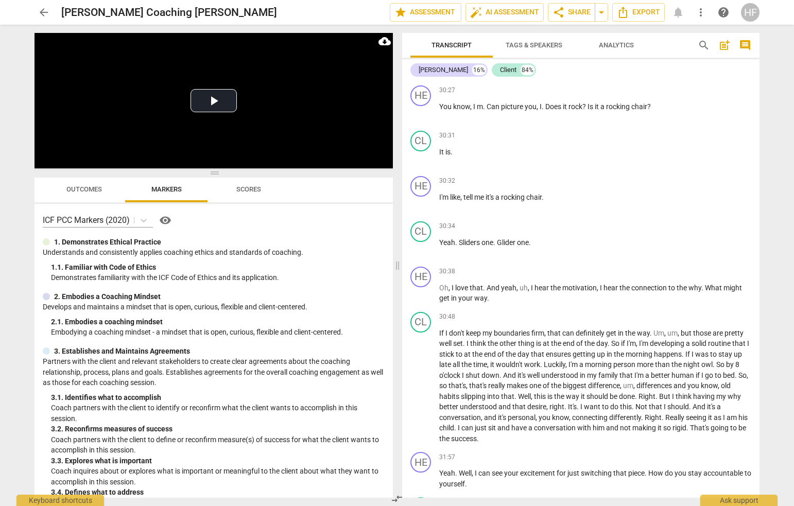
scroll to position [4180, 0]
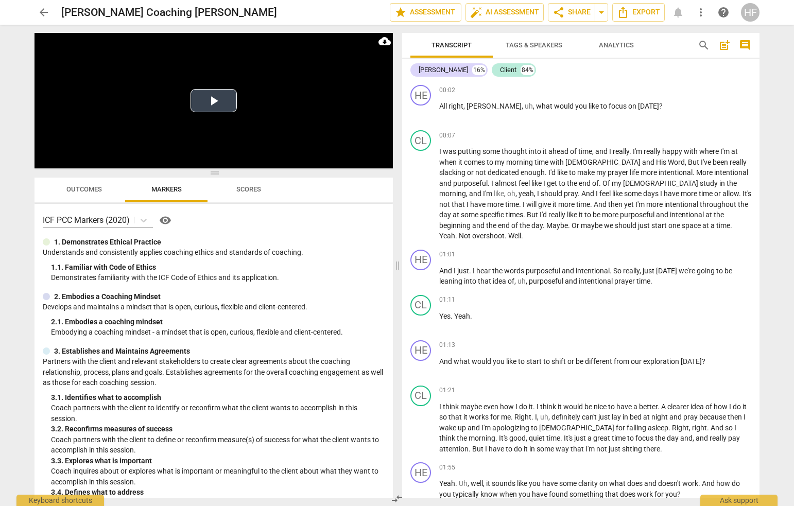
scroll to position [2435, 0]
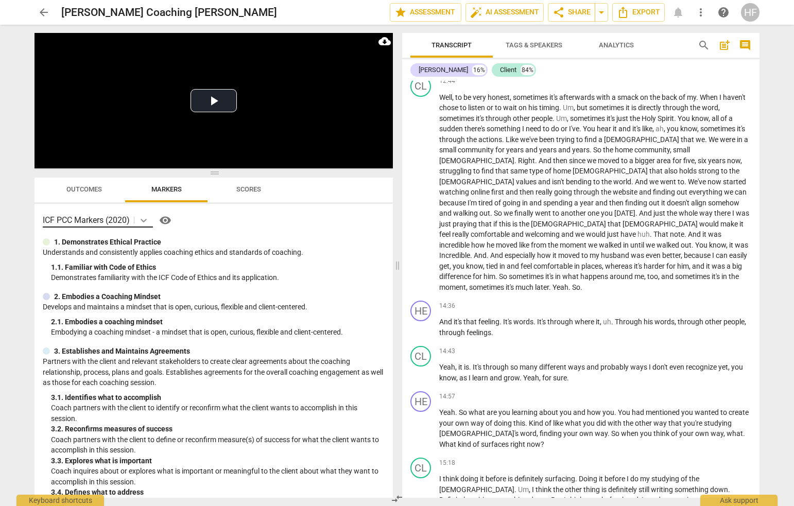
click at [142, 220] on icon at bounding box center [143, 220] width 10 height 10
click at [283, 215] on div "ICF PCC Markers (2020) visibility" at bounding box center [214, 220] width 342 height 16
click at [51, 11] on span "arrow_back" at bounding box center [43, 12] width 19 height 12
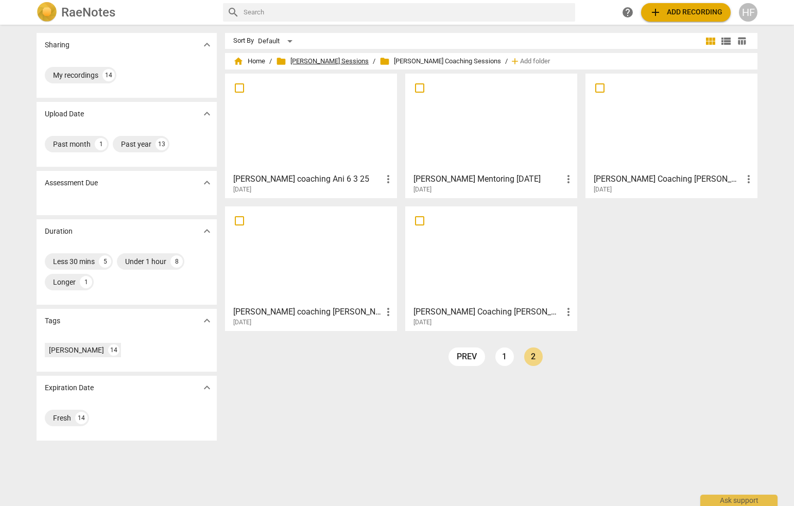
click at [315, 60] on span "folder [PERSON_NAME] Sessions" at bounding box center [322, 61] width 93 height 10
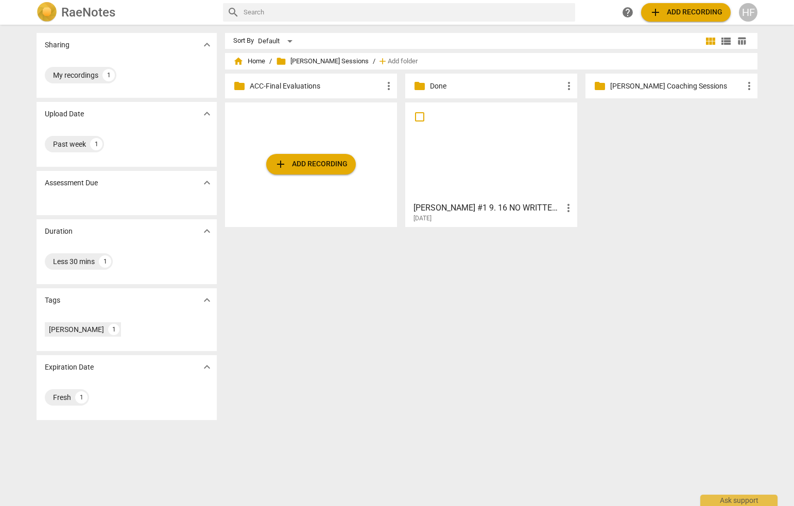
click at [459, 81] on p "Done" at bounding box center [496, 86] width 133 height 11
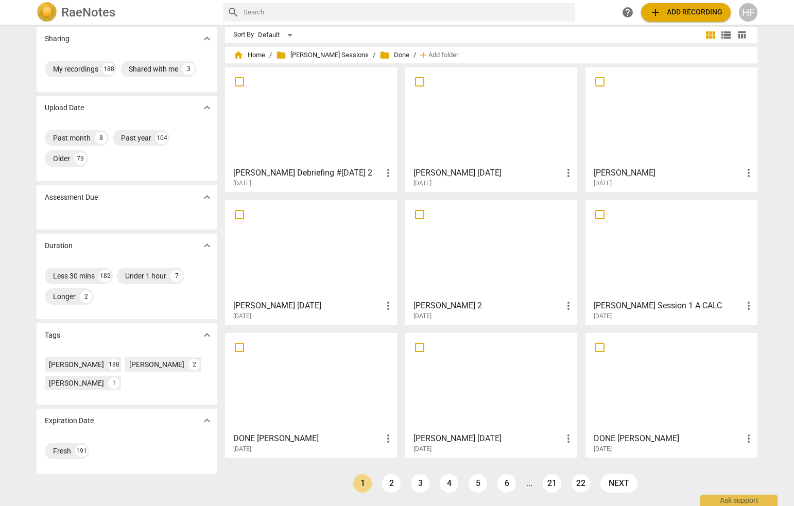
scroll to position [6, 0]
click at [653, 306] on h3 "[PERSON_NAME] Session 1 A-CALC" at bounding box center [668, 306] width 149 height 12
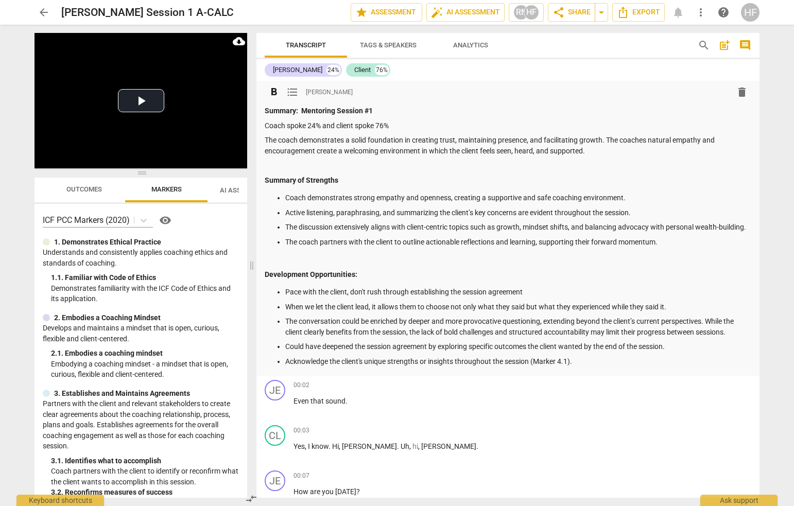
drag, startPoint x: 395, startPoint y: 264, endPoint x: 393, endPoint y: 270, distance: 6.9
click at [255, 258] on span at bounding box center [252, 265] width 6 height 481
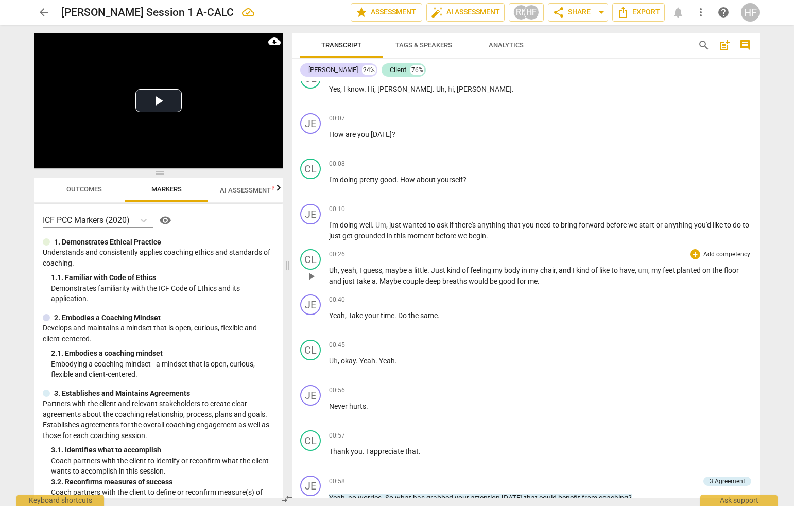
scroll to position [379, 0]
click at [693, 205] on div "+" at bounding box center [695, 208] width 10 height 10
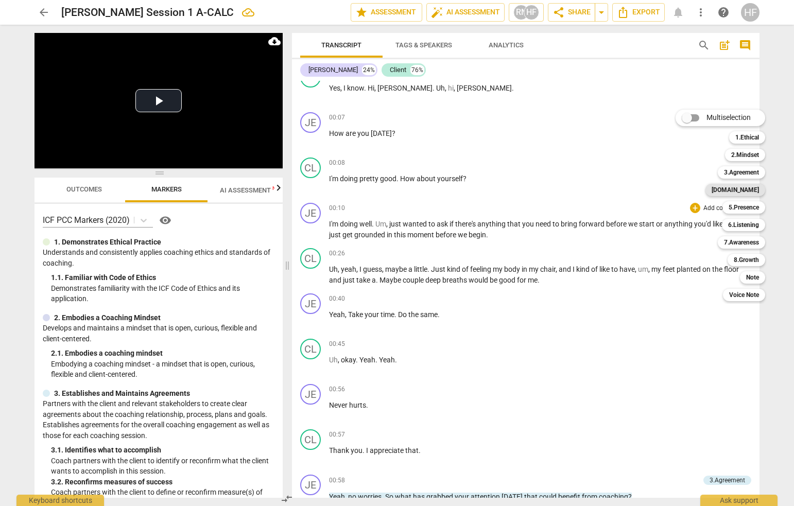
click at [757, 188] on b "[DOMAIN_NAME]" at bounding box center [734, 190] width 47 height 12
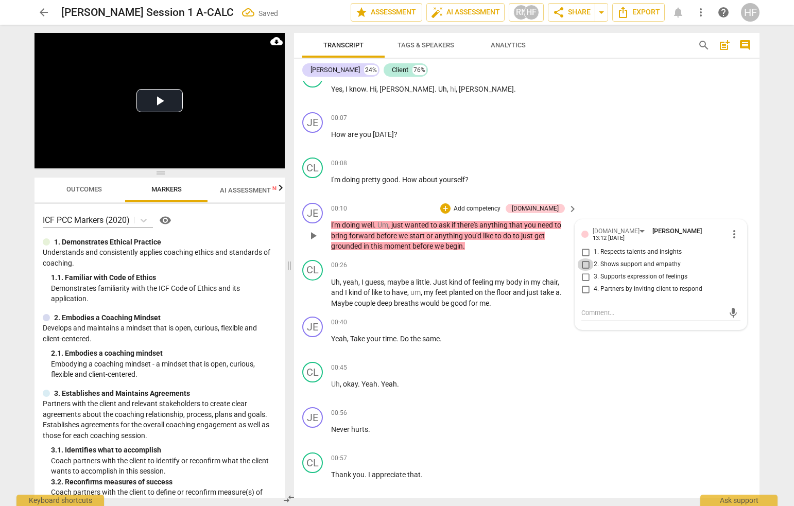
click at [585, 258] on input "2. Shows support and empathy" at bounding box center [585, 264] width 16 height 12
checkbox input "true"
click at [635, 162] on div "CL play_arrow pause 00:08 + Add competency keyboard_arrow_right I'm doing prett…" at bounding box center [526, 175] width 465 height 45
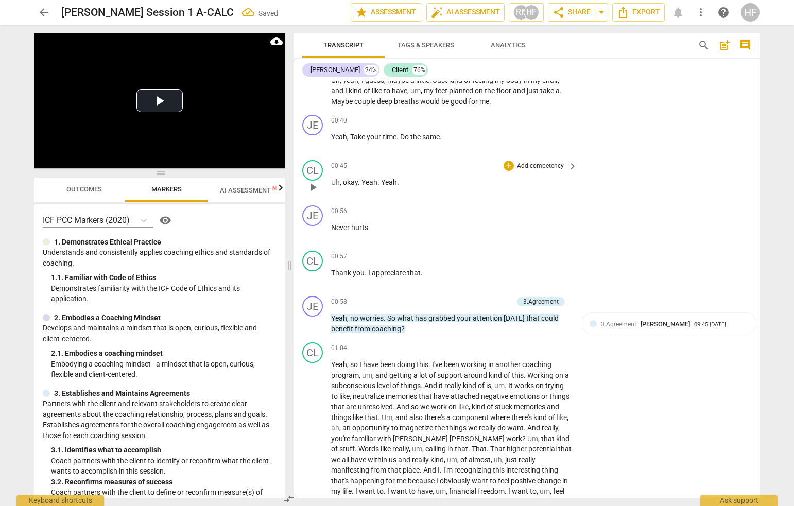
scroll to position [586, 0]
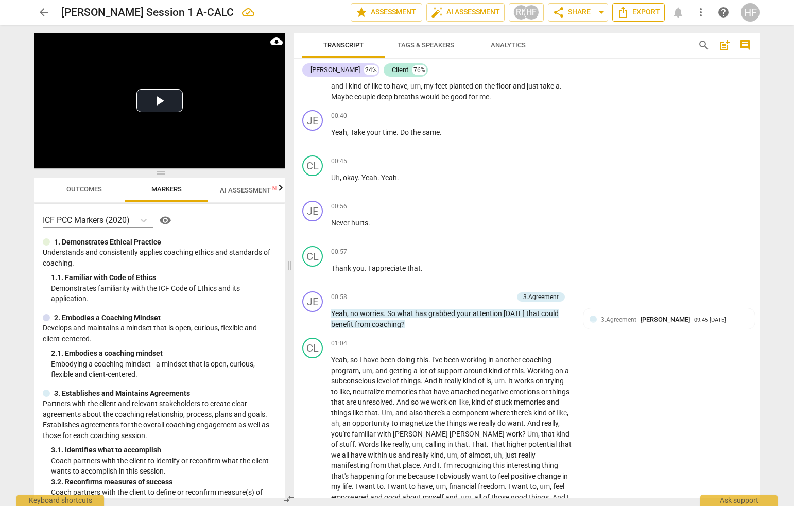
click at [637, 14] on span "Export" at bounding box center [638, 12] width 43 height 12
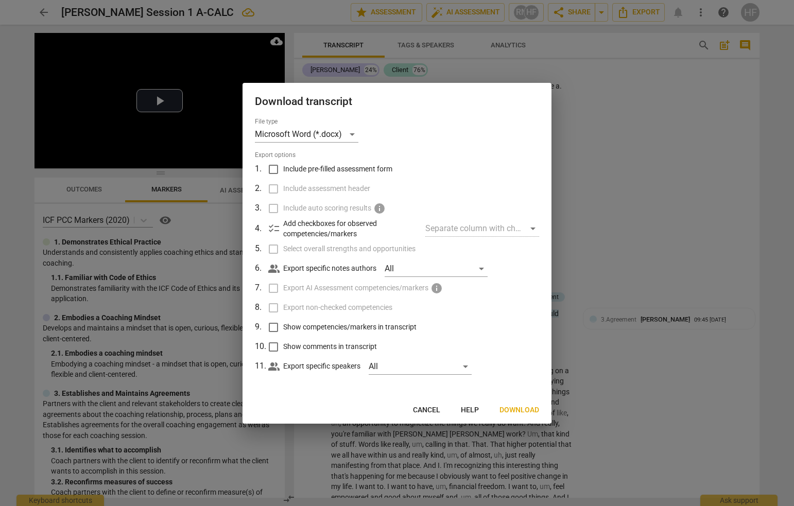
click at [511, 406] on span "Download" at bounding box center [519, 410] width 40 height 10
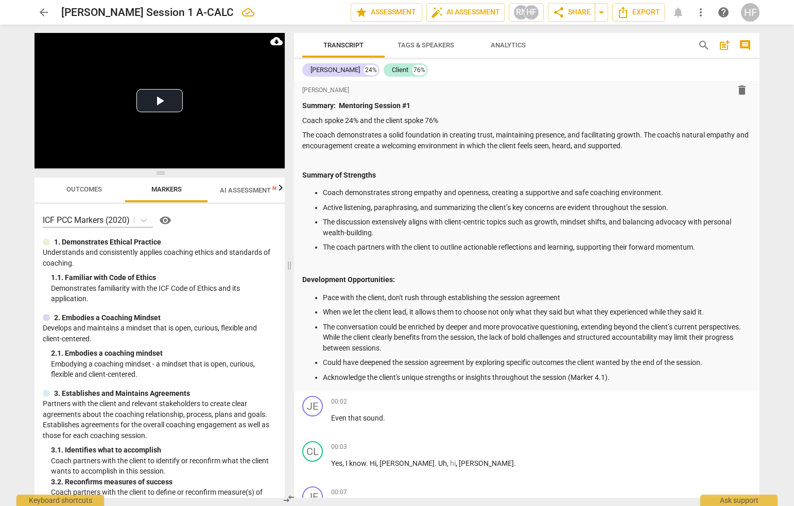
click at [549, 185] on div "Summary: Mentoring Session #1 Coach spoke 24% and the client spoke 76% The coac…" at bounding box center [526, 241] width 449 height 282
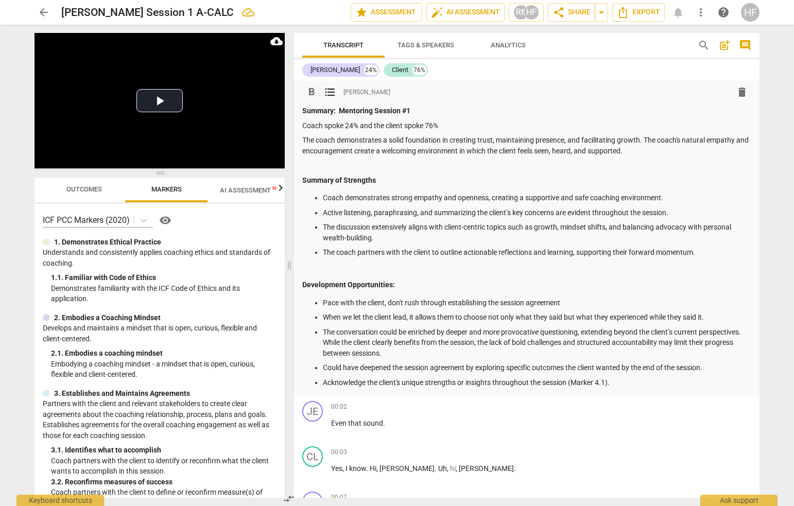
scroll to position [0, 0]
click at [637, 10] on span "Export" at bounding box center [638, 12] width 43 height 12
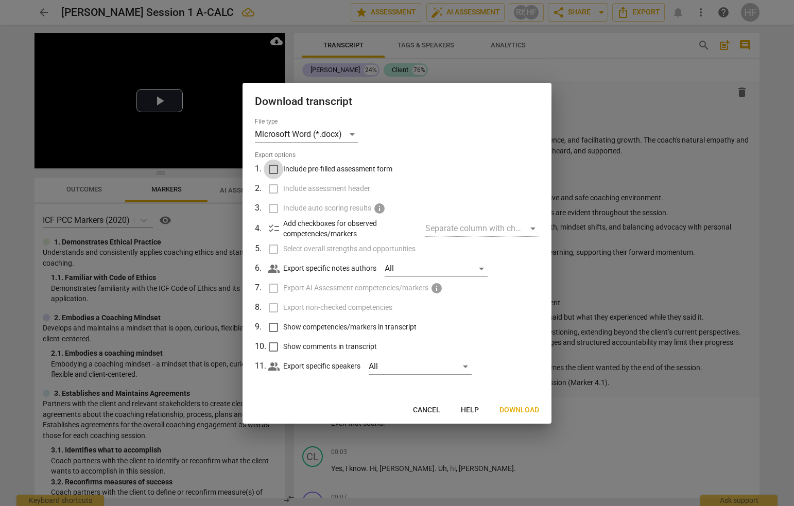
click at [272, 171] on input "Include pre-filled assessment form" at bounding box center [274, 170] width 20 height 20
checkbox input "true"
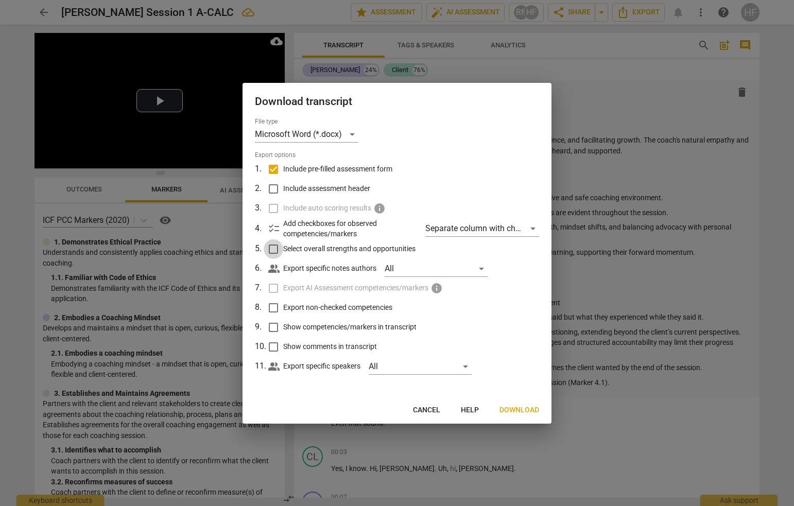
drag, startPoint x: 276, startPoint y: 247, endPoint x: 277, endPoint y: 293, distance: 46.4
click at [276, 247] on input "Select overall strengths and opportunities" at bounding box center [274, 249] width 20 height 20
checkbox input "true"
drag, startPoint x: 271, startPoint y: 299, endPoint x: 271, endPoint y: 317, distance: 18.0
click at [271, 299] on input "Export non-checked competencies" at bounding box center [274, 308] width 20 height 20
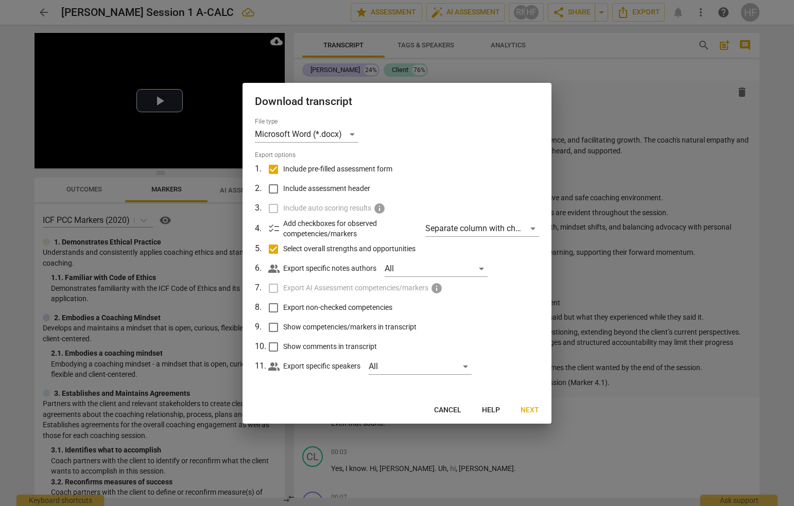
checkbox input "true"
drag, startPoint x: 270, startPoint y: 321, endPoint x: 273, endPoint y: 328, distance: 8.1
click at [271, 324] on input "Show competencies/markers in transcript" at bounding box center [274, 328] width 20 height 20
checkbox input "true"
drag, startPoint x: 273, startPoint y: 346, endPoint x: 418, endPoint y: 346, distance: 145.2
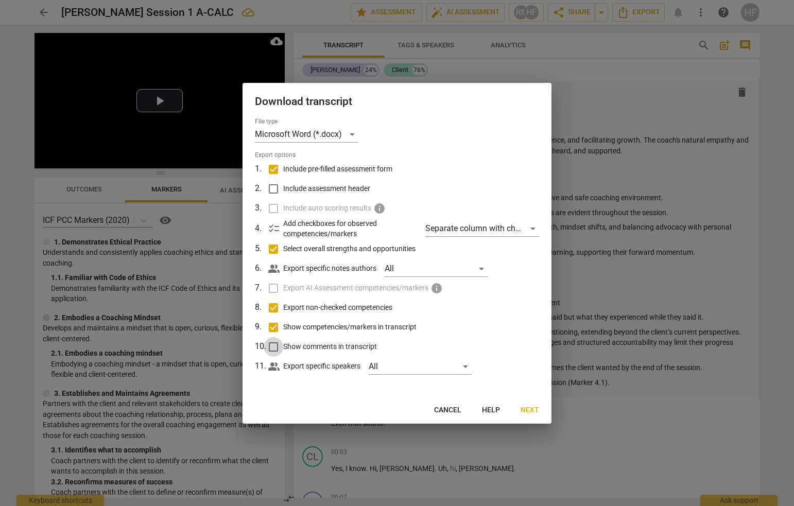
click at [274, 346] on input "Show comments in transcript" at bounding box center [274, 347] width 20 height 20
checkbox input "true"
click at [532, 412] on span "Next" at bounding box center [529, 410] width 19 height 10
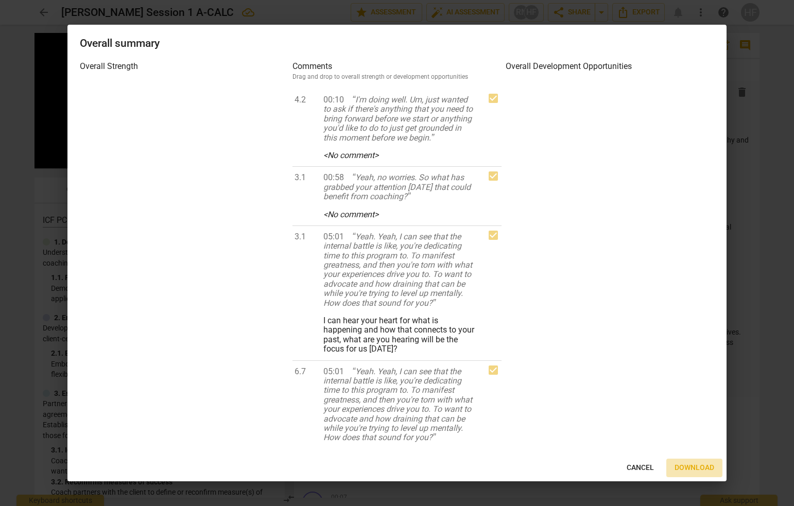
click at [711, 470] on span "Download" at bounding box center [694, 468] width 40 height 10
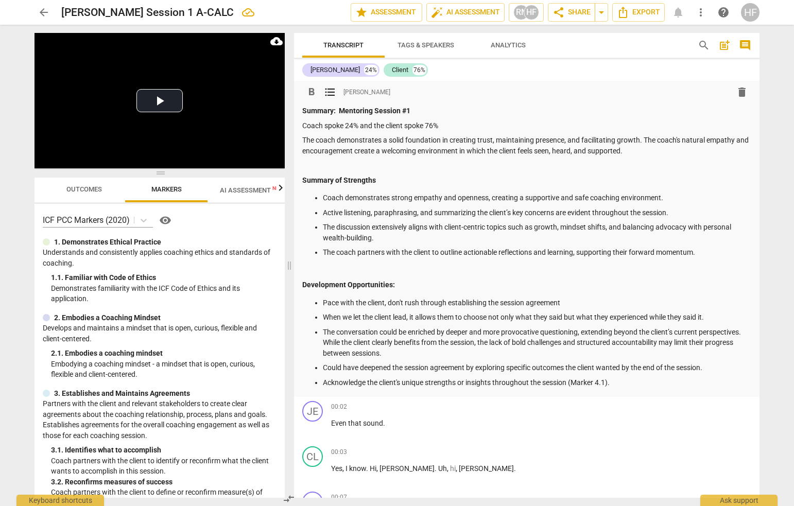
click at [532, 227] on p "The discussion extensively aligns with client-centric topics such as growth, mi…" at bounding box center [537, 232] width 428 height 21
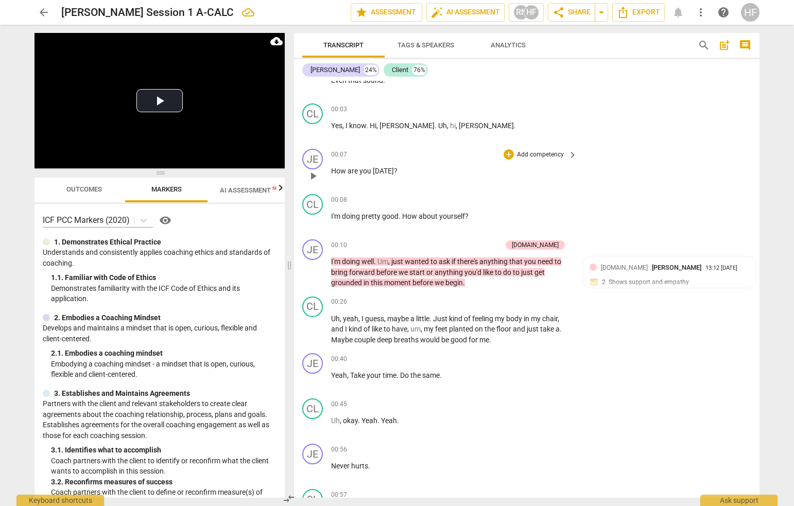
scroll to position [344, 0]
click at [508, 194] on div "+" at bounding box center [509, 199] width 10 height 10
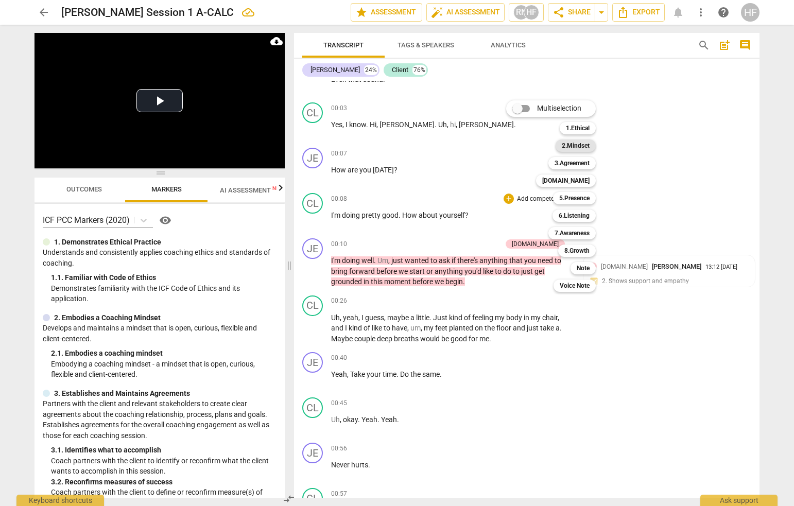
click at [583, 144] on b "2.Mindset" at bounding box center [576, 146] width 28 height 12
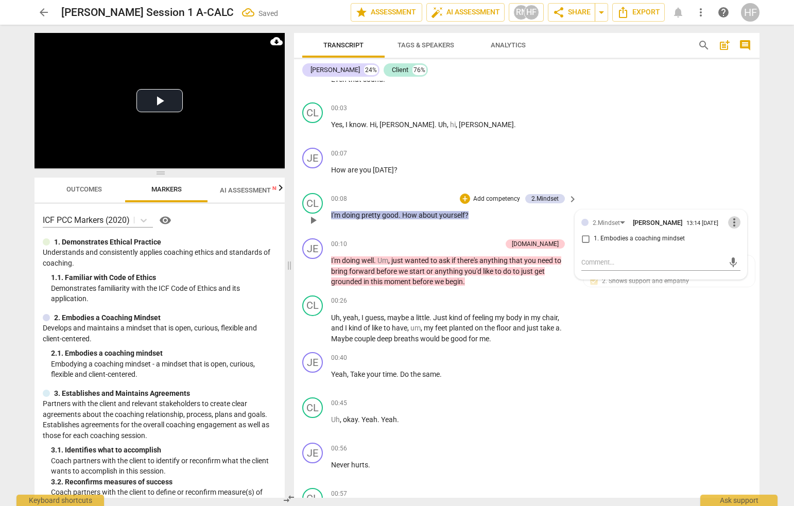
click at [732, 219] on span "more_vert" at bounding box center [734, 222] width 12 height 12
click at [740, 239] on li "Delete" at bounding box center [742, 240] width 36 height 20
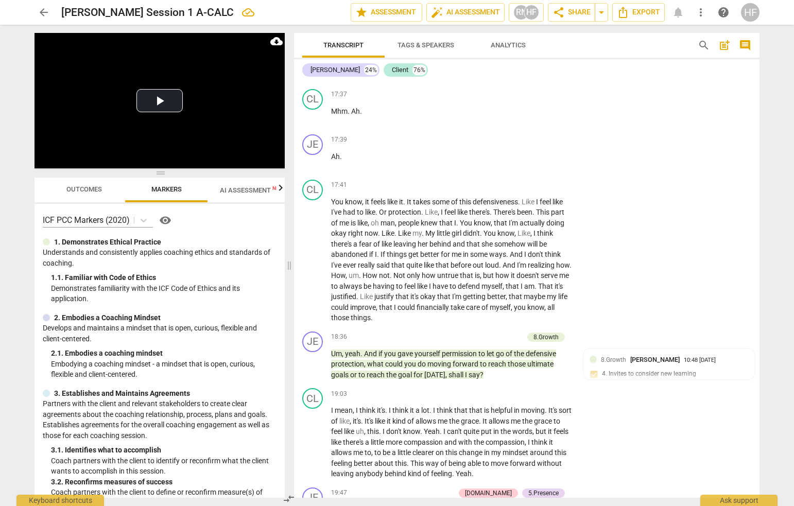
scroll to position [3720, 0]
